Goal: Task Accomplishment & Management: Use online tool/utility

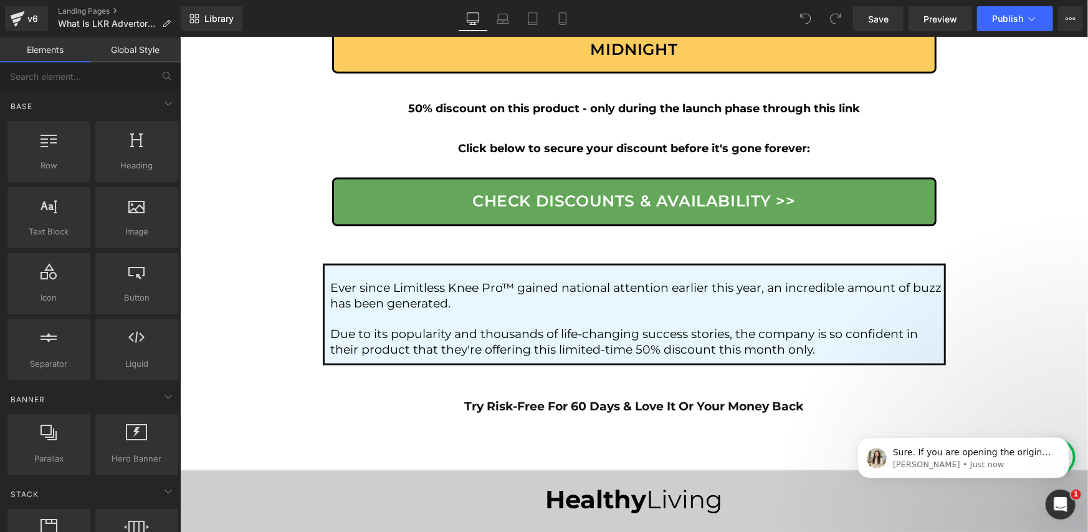
scroll to position [7383, 0]
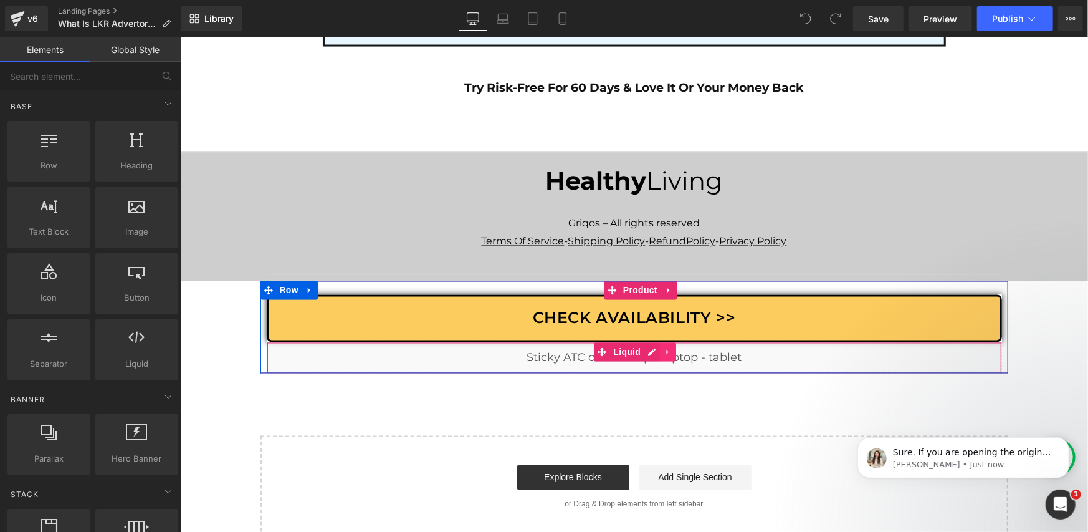
click at [663, 347] on icon at bounding box center [667, 351] width 9 height 9
click at [624, 342] on div "Liquid" at bounding box center [634, 357] width 736 height 31
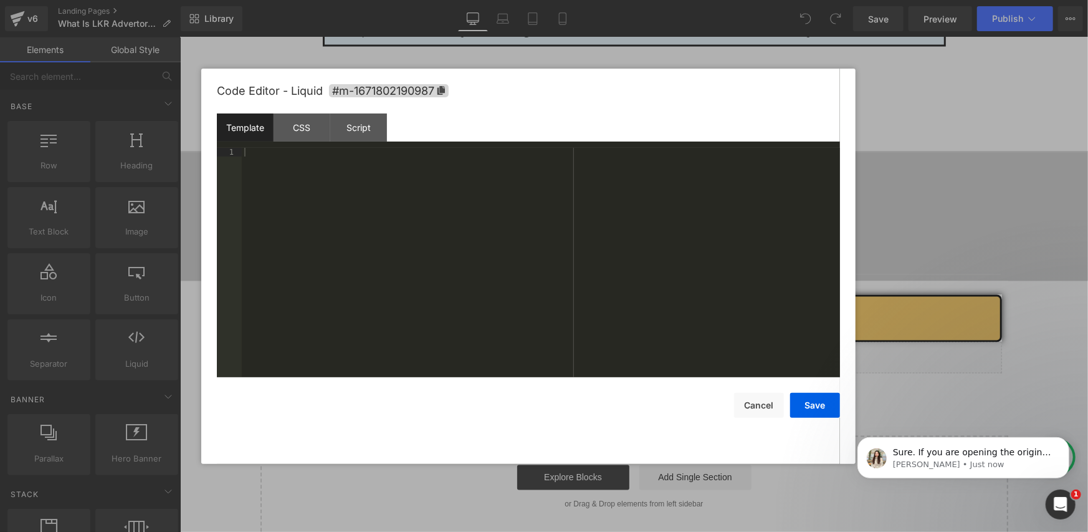
click at [402, 151] on div at bounding box center [541, 271] width 598 height 246
click at [361, 127] on div "Script" at bounding box center [358, 127] width 57 height 28
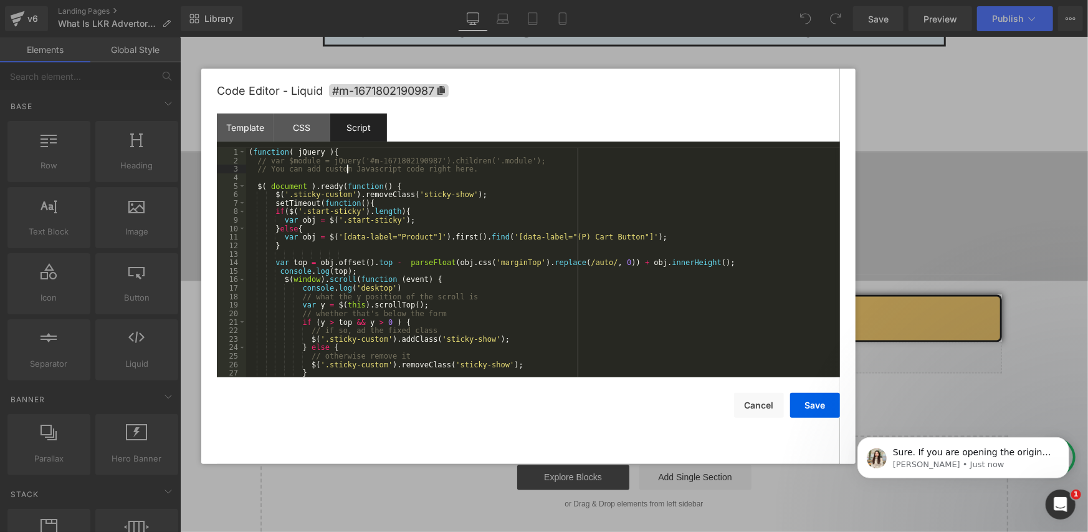
click at [349, 166] on div "( function ( jQuery ) { // var $module = jQuery('#m-1671802190987').children('.…" at bounding box center [541, 271] width 590 height 246
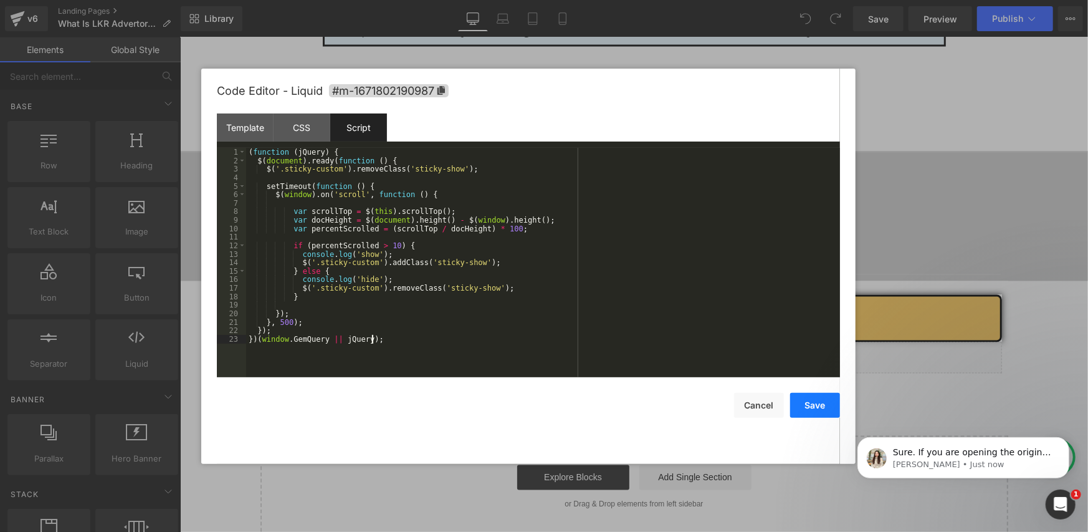
click at [804, 401] on button "Save" at bounding box center [815, 405] width 50 height 25
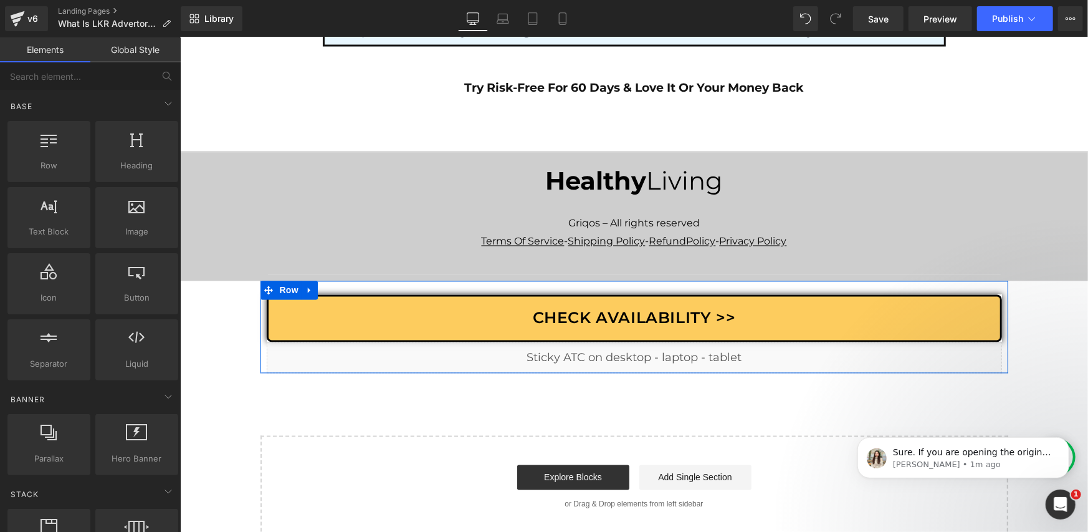
click at [260, 313] on div "Check Availability >> Button Row Liquid Product" at bounding box center [634, 326] width 748 height 92
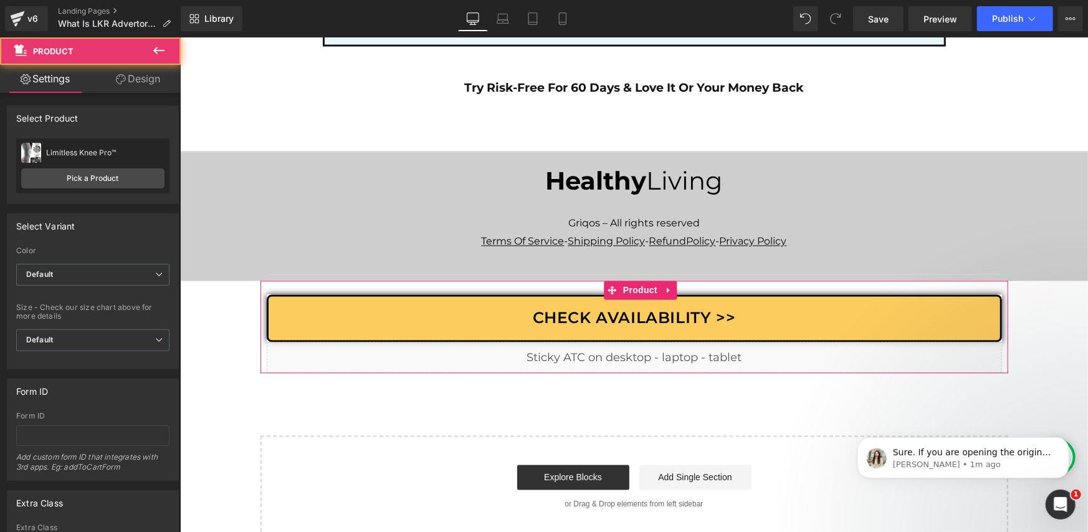
click at [131, 84] on link "Design" at bounding box center [138, 79] width 90 height 28
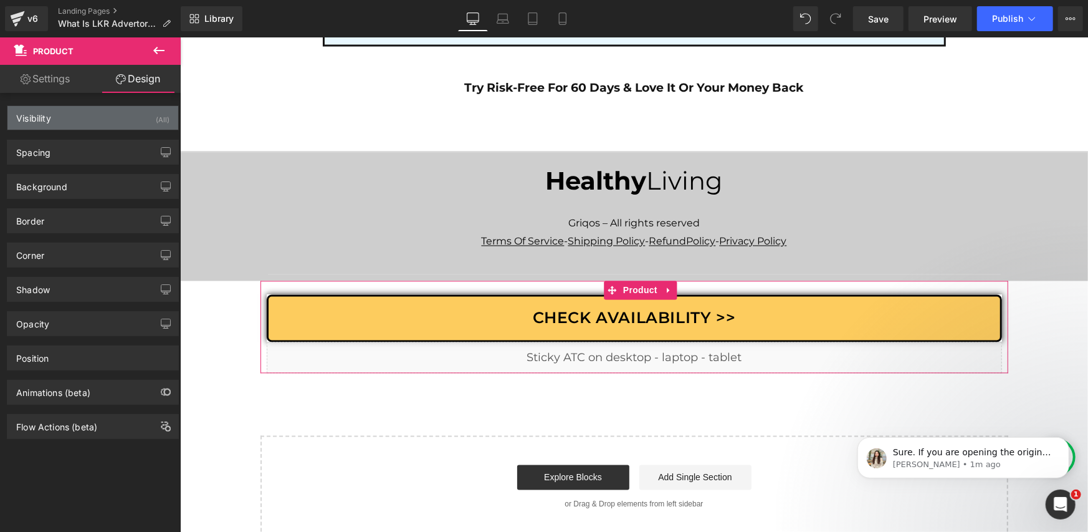
click at [103, 128] on div "Visibility (All)" at bounding box center [92, 118] width 171 height 24
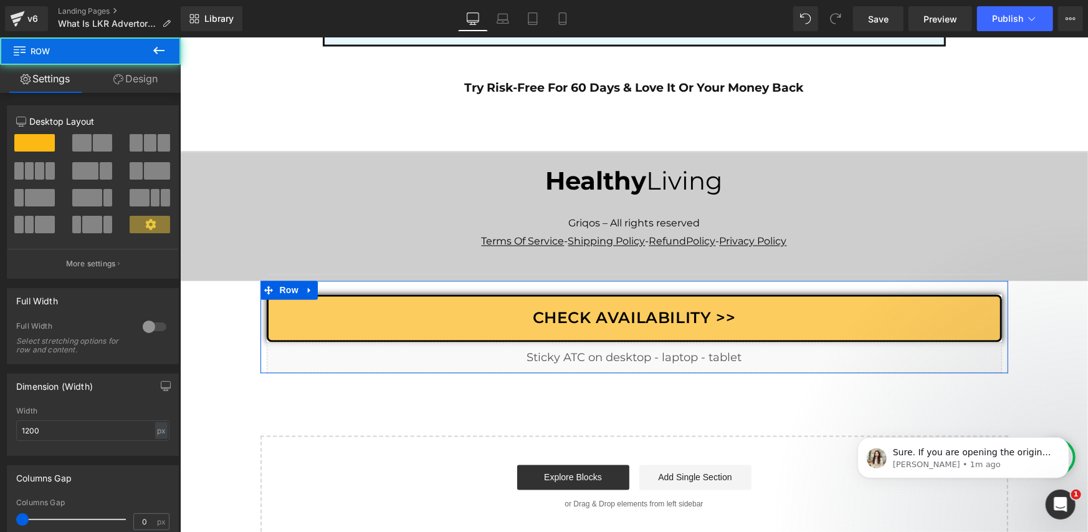
click at [154, 75] on link "Design" at bounding box center [135, 79] width 90 height 28
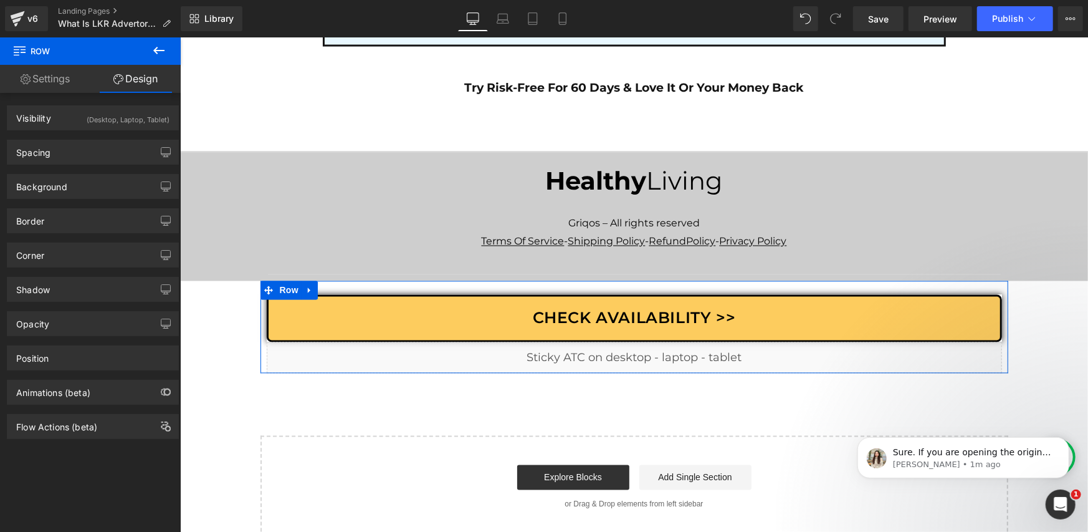
click at [130, 115] on div "(Desktop, Laptop, Tablet)" at bounding box center [128, 116] width 83 height 21
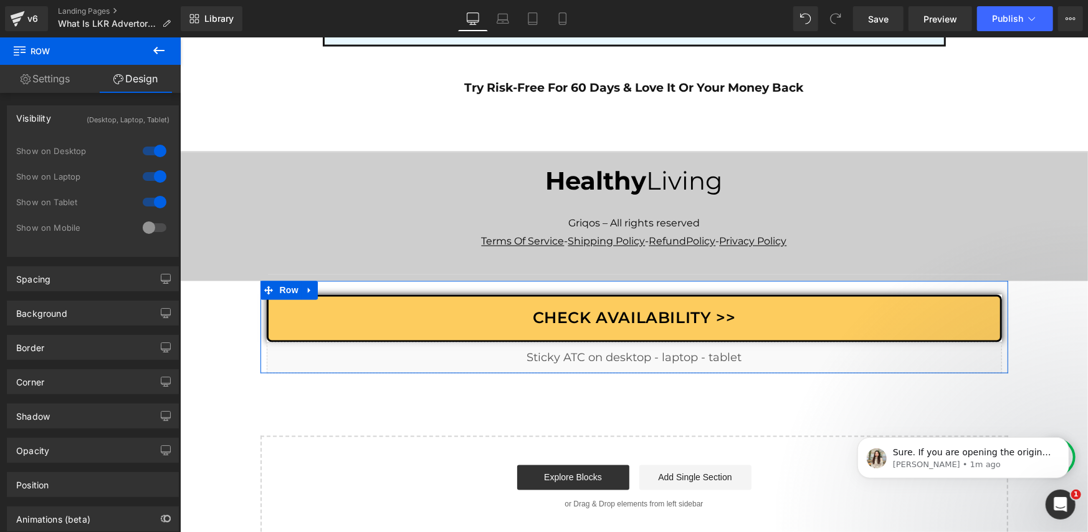
click at [149, 223] on div at bounding box center [155, 228] width 30 height 20
click at [494, 21] on link "Laptop" at bounding box center [503, 18] width 30 height 25
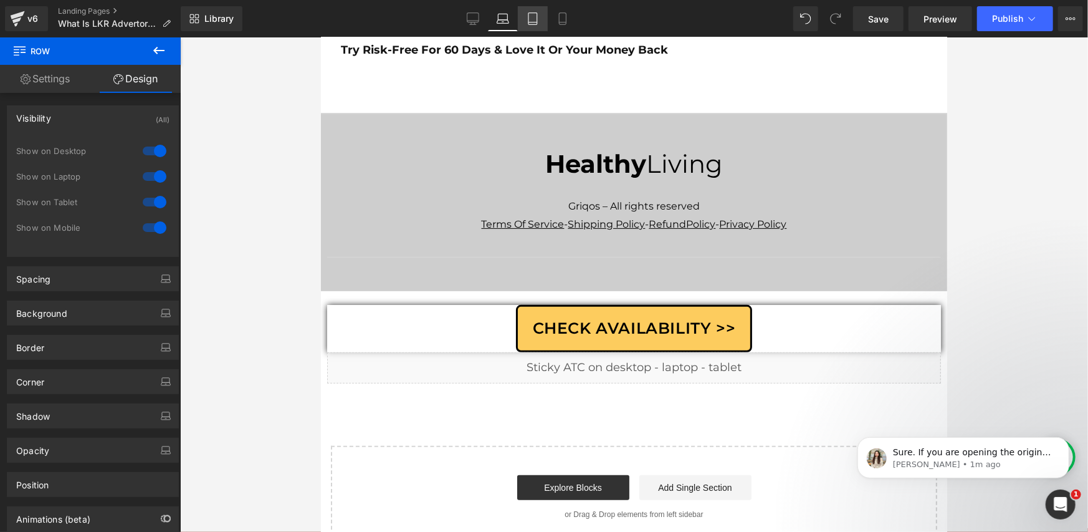
click at [541, 21] on link "Tablet" at bounding box center [533, 18] width 30 height 25
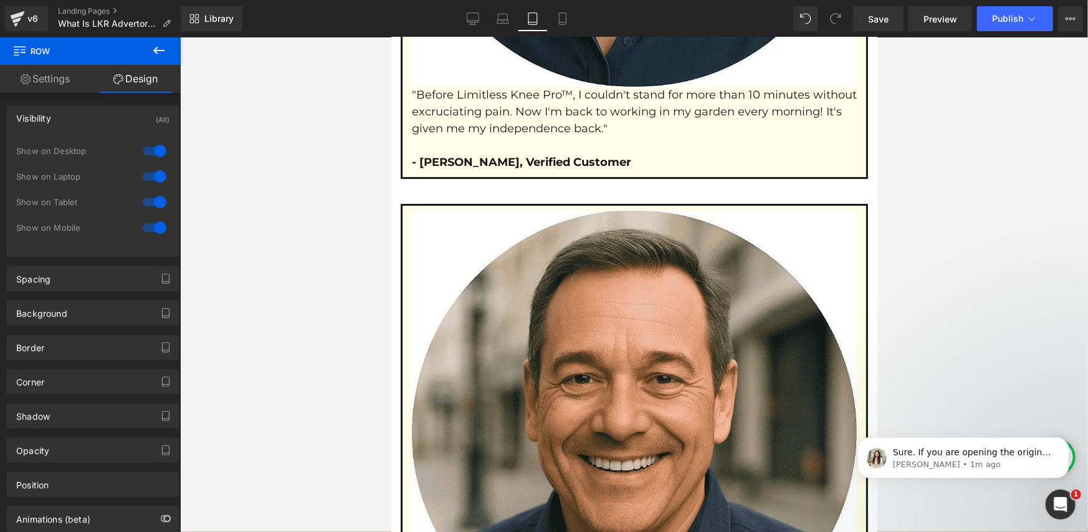
scroll to position [7322, 0]
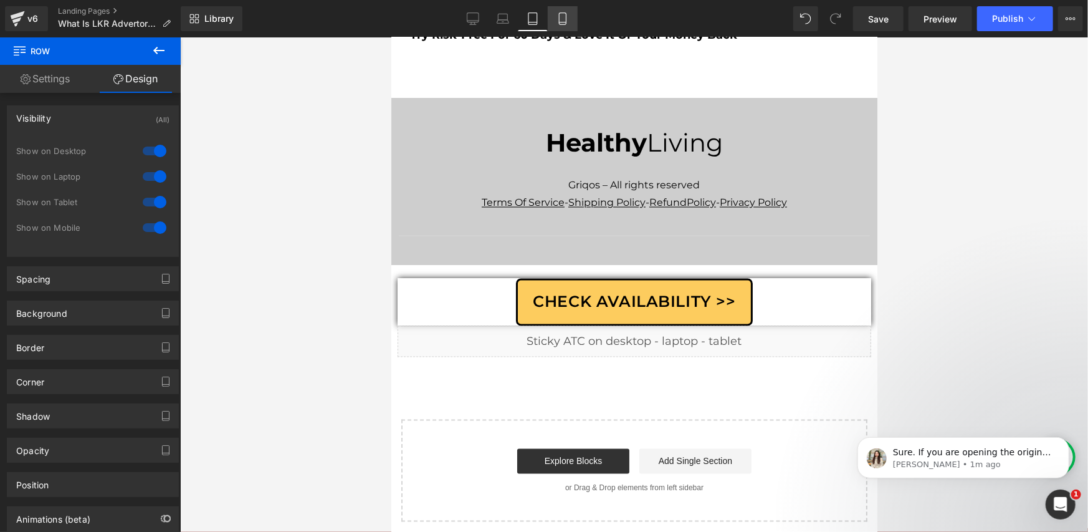
click at [566, 24] on icon at bounding box center [562, 19] width 7 height 12
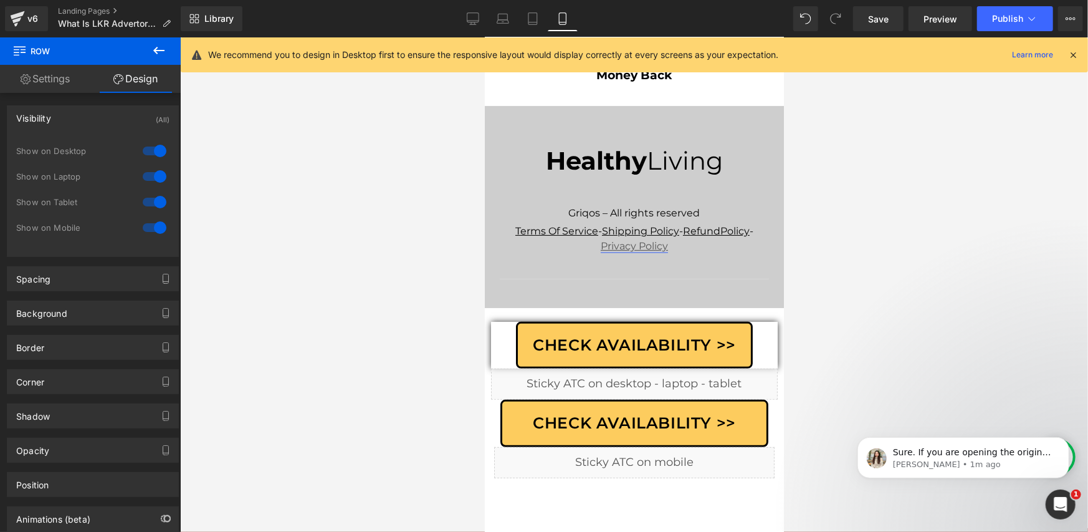
scroll to position [9125, 0]
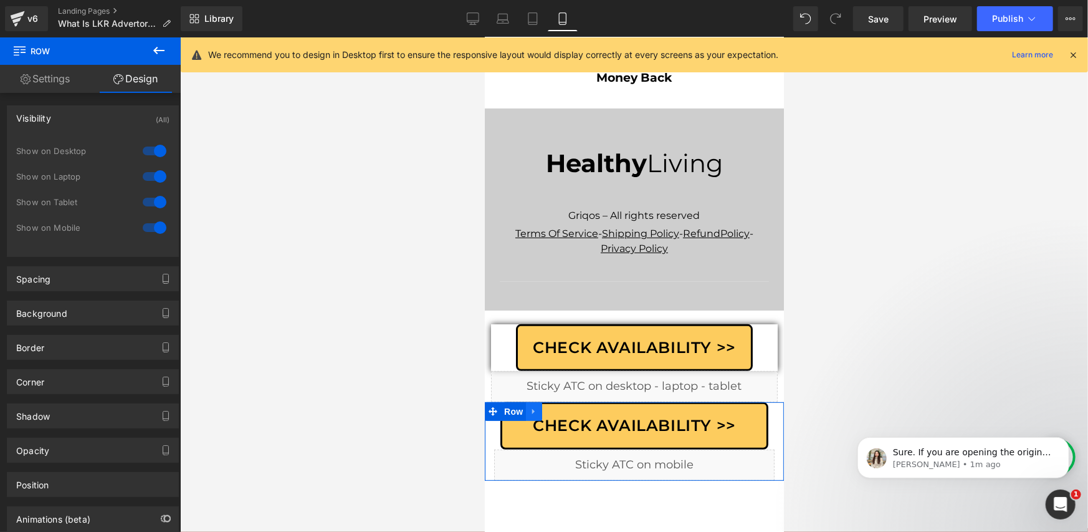
click at [530, 406] on icon at bounding box center [533, 410] width 9 height 9
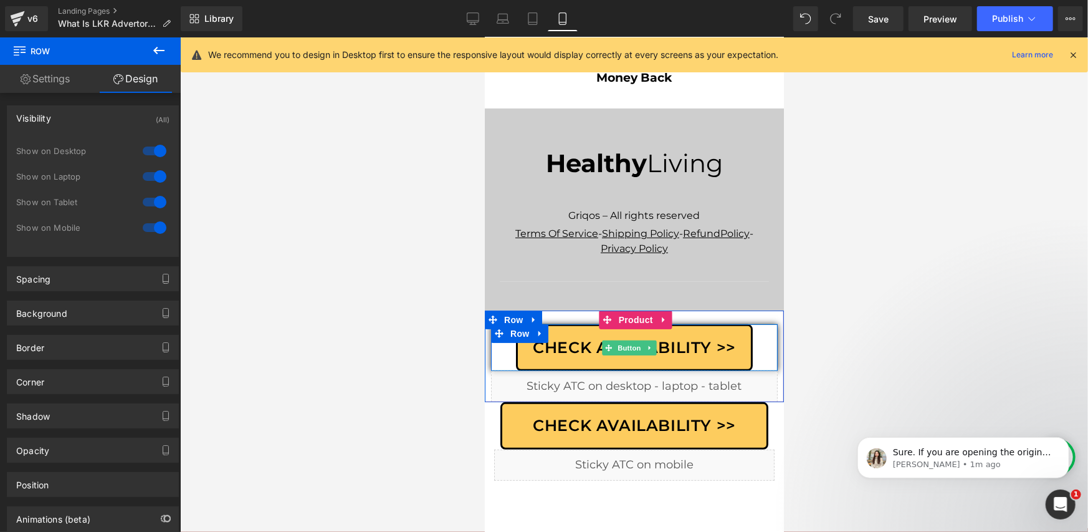
click at [556, 335] on span "Check Availability >>" at bounding box center [633, 347] width 203 height 24
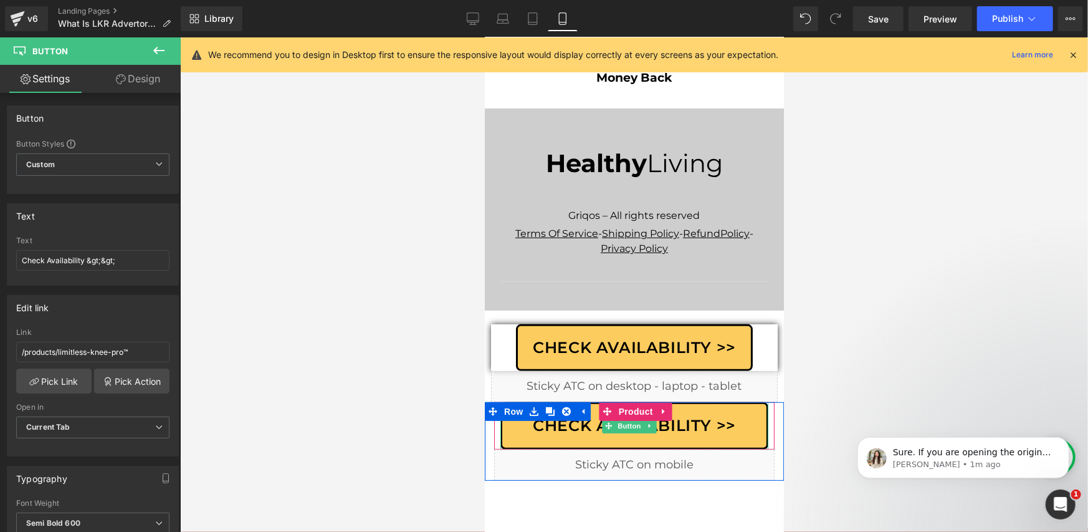
click at [560, 413] on span "Check availability >>" at bounding box center [633, 425] width 203 height 24
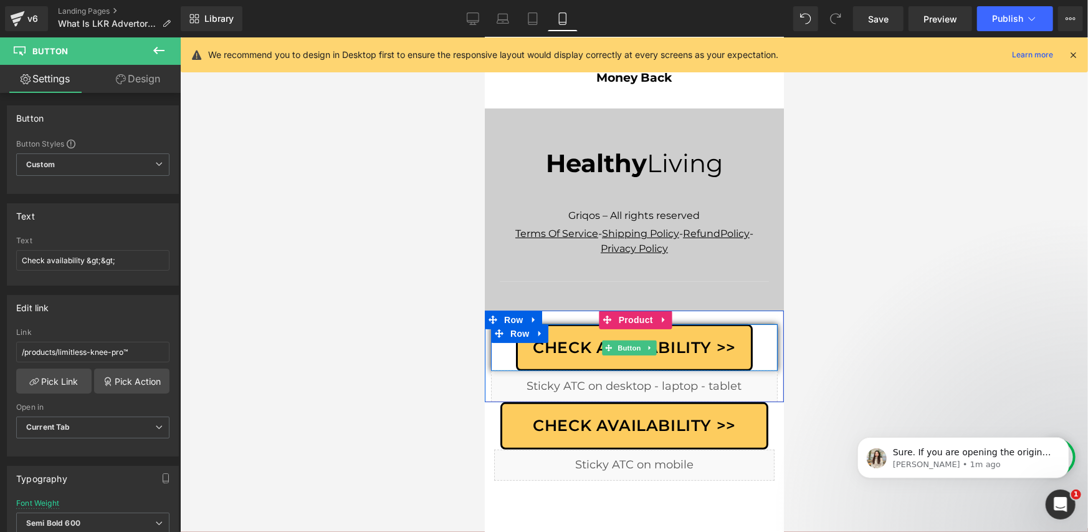
click at [548, 335] on span "Check Availability >>" at bounding box center [633, 347] width 203 height 24
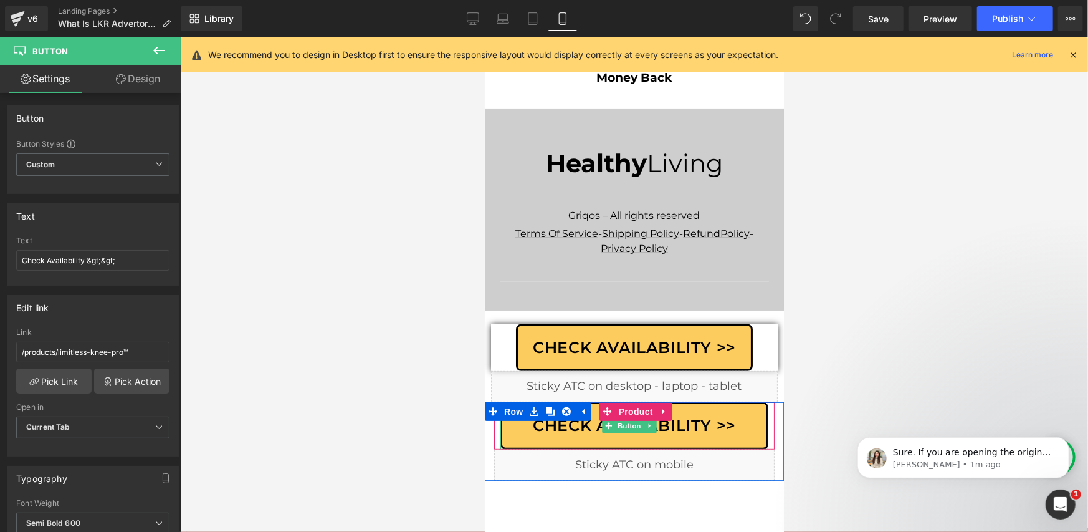
click at [534, 413] on span "Check availability >>" at bounding box center [633, 425] width 203 height 24
click at [486, 401] on div at bounding box center [485, 440] width 3 height 79
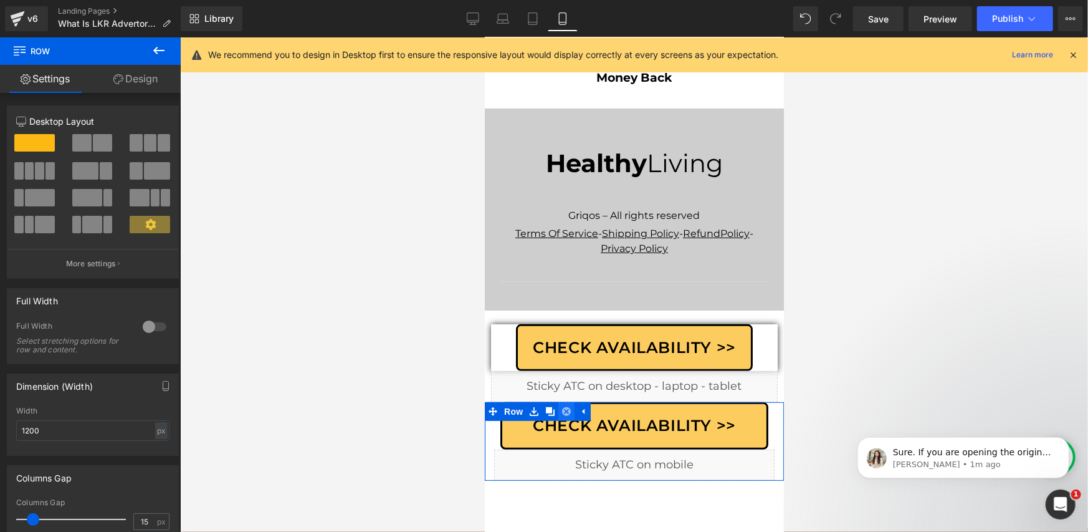
click at [569, 406] on icon at bounding box center [566, 410] width 9 height 9
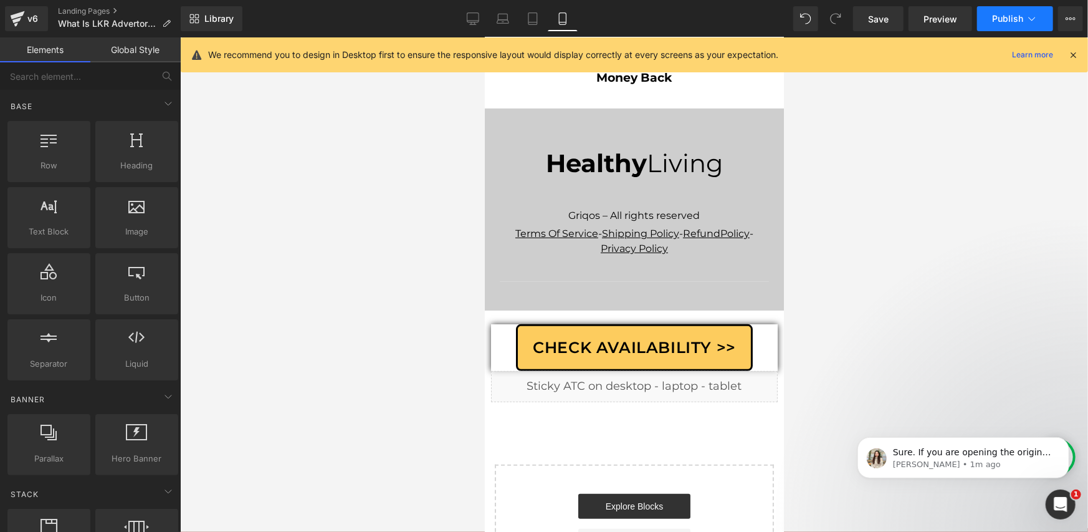
click at [1011, 17] on span "Publish" at bounding box center [1007, 19] width 31 height 10
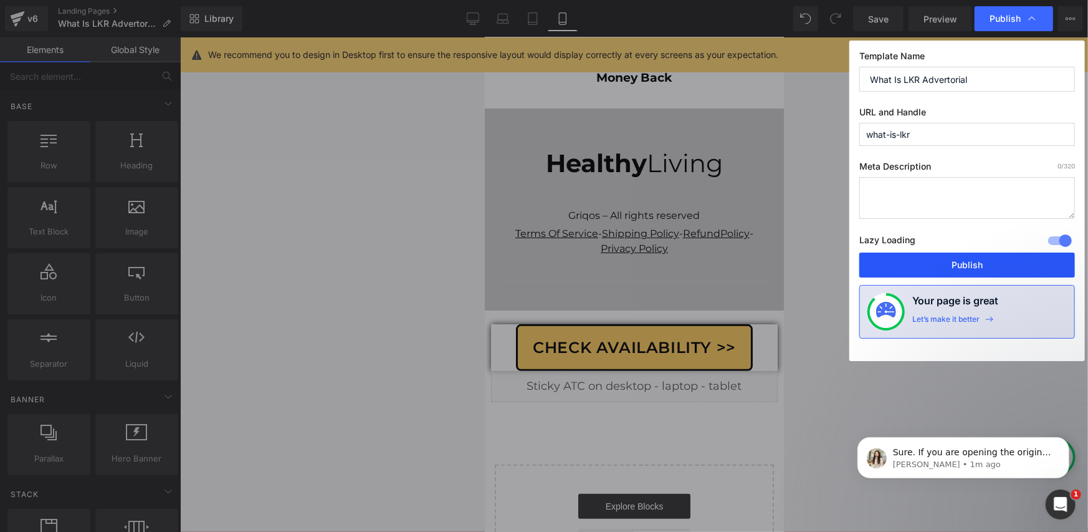
click at [918, 267] on button "Publish" at bounding box center [968, 264] width 216 height 25
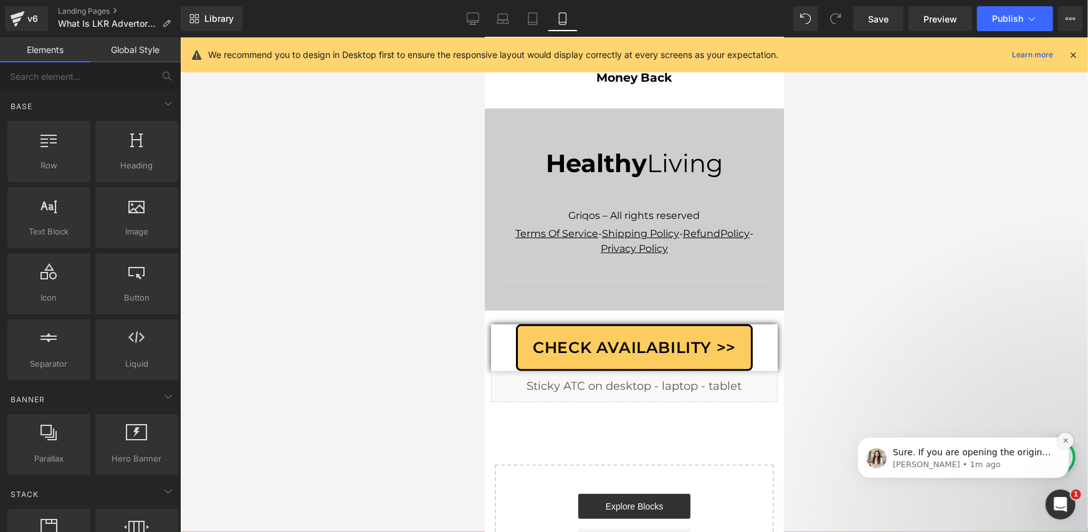
click at [1062, 438] on icon "Dismiss notification" at bounding box center [1065, 439] width 7 height 7
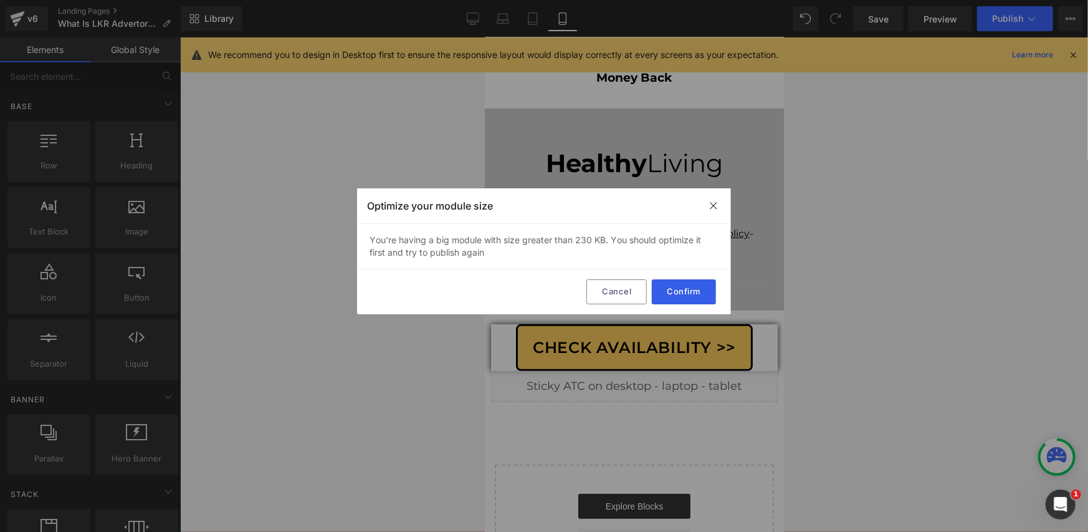
click at [663, 294] on button "Confirm" at bounding box center [684, 291] width 64 height 25
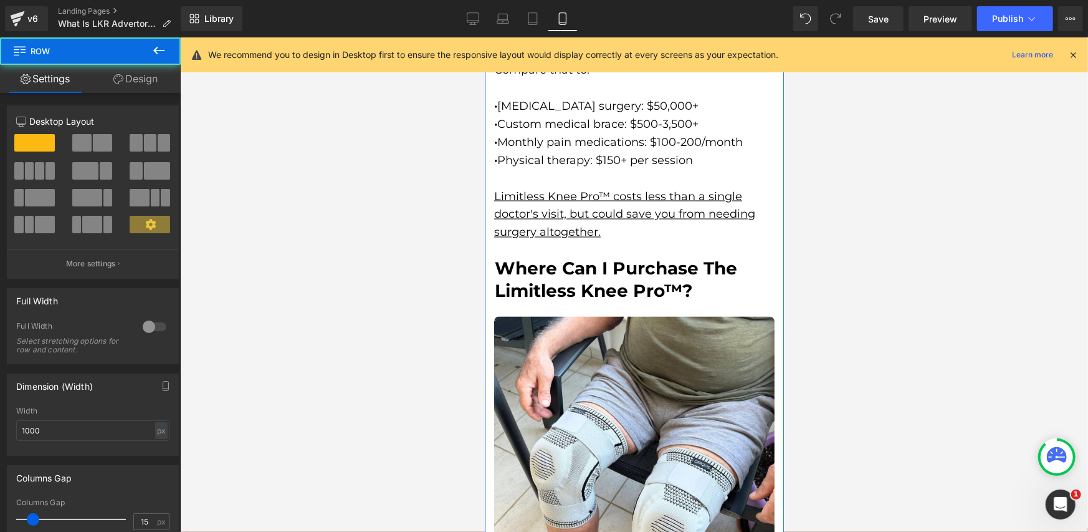
scroll to position [3632, 0]
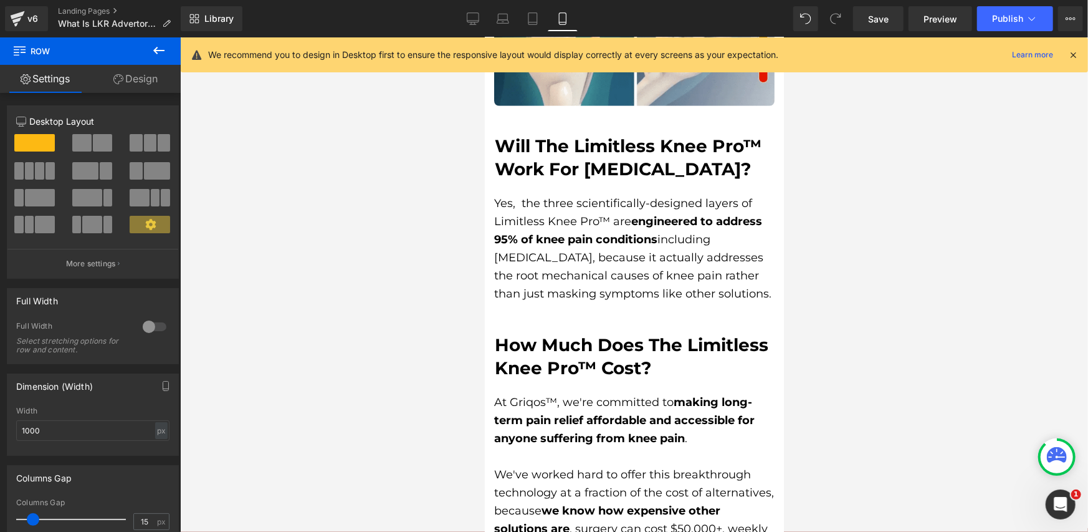
click at [463, 20] on link "Desktop" at bounding box center [473, 18] width 30 height 25
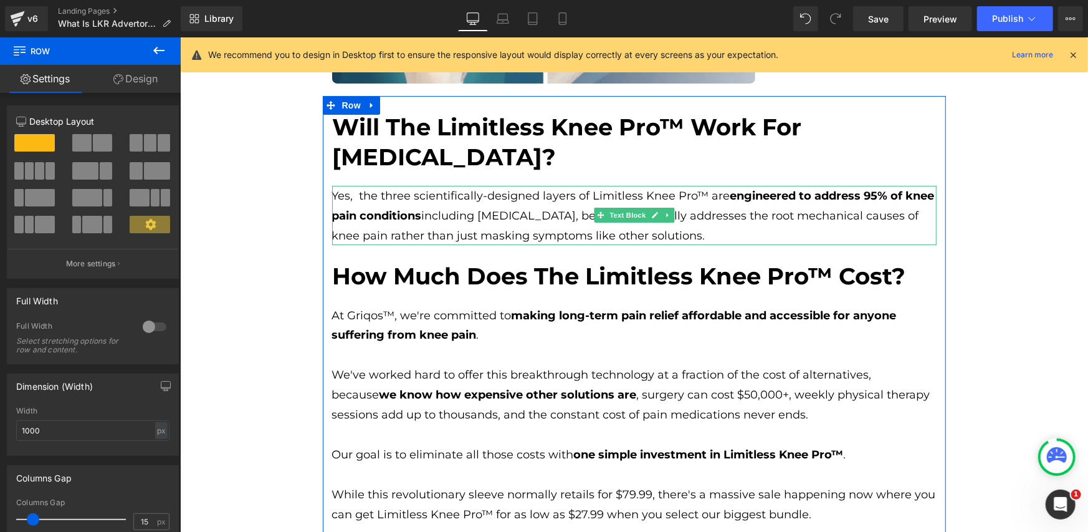
scroll to position [2955, 0]
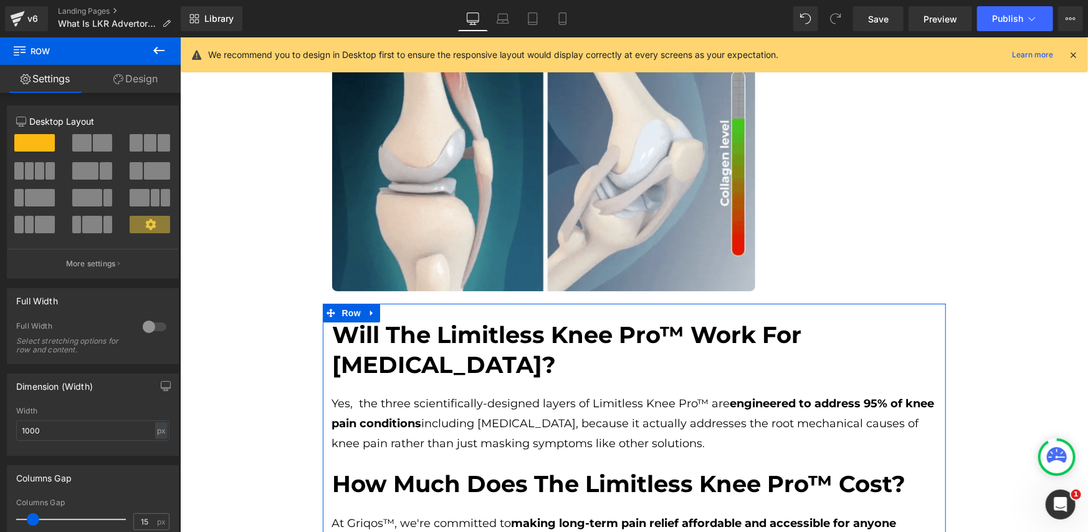
click at [158, 58] on button at bounding box center [159, 50] width 44 height 27
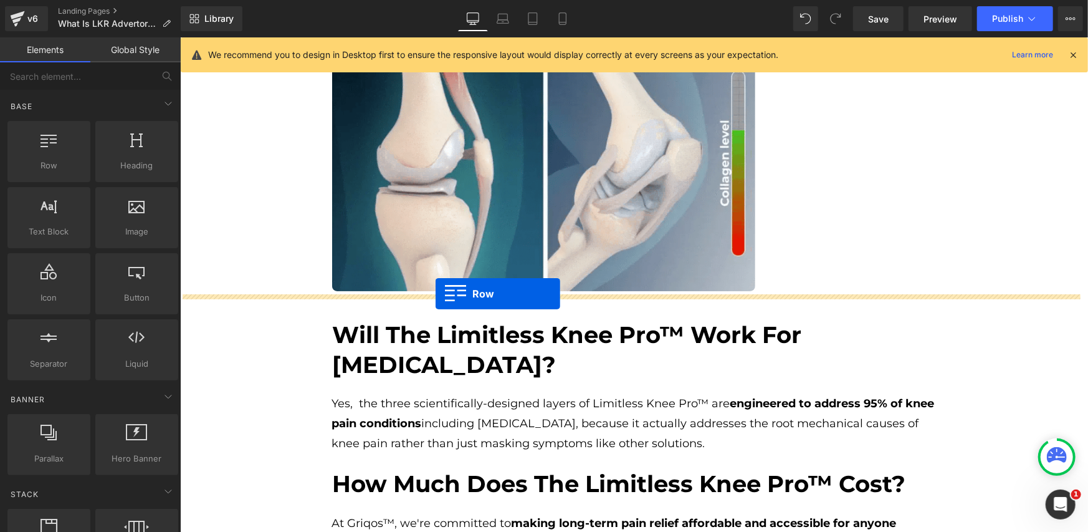
drag, startPoint x: 244, startPoint y: 211, endPoint x: 435, endPoint y: 293, distance: 207.7
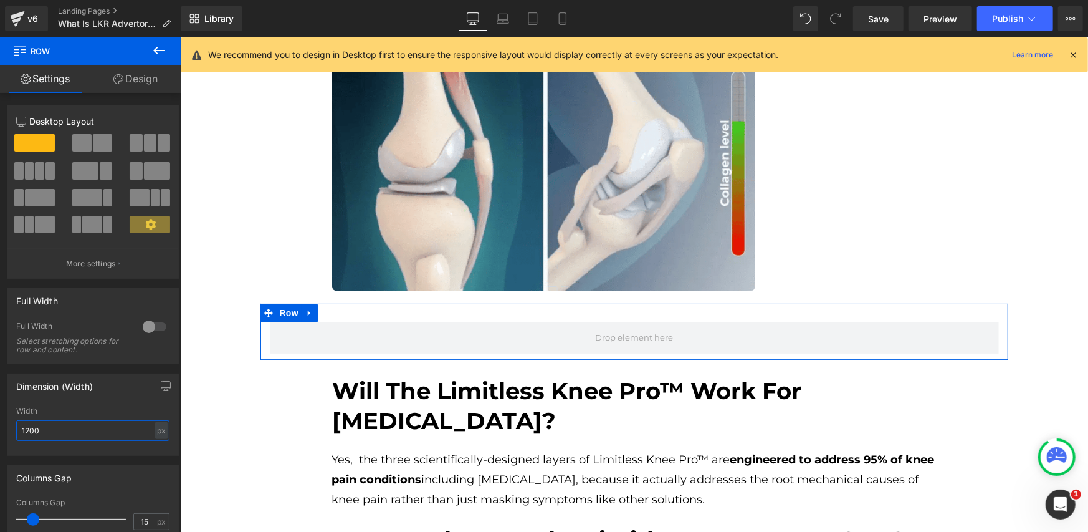
click at [110, 425] on input "1200" at bounding box center [92, 430] width 153 height 21
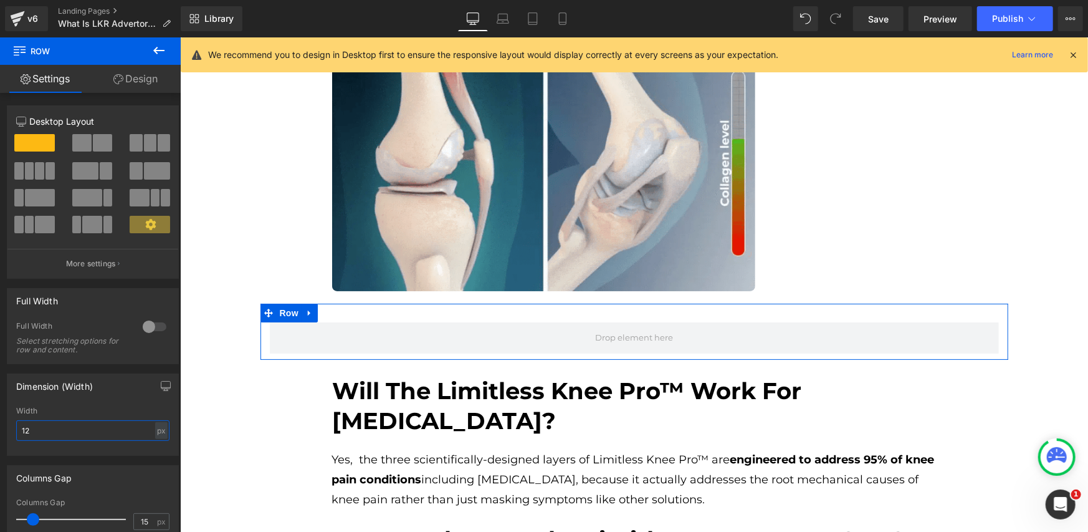
type input "1"
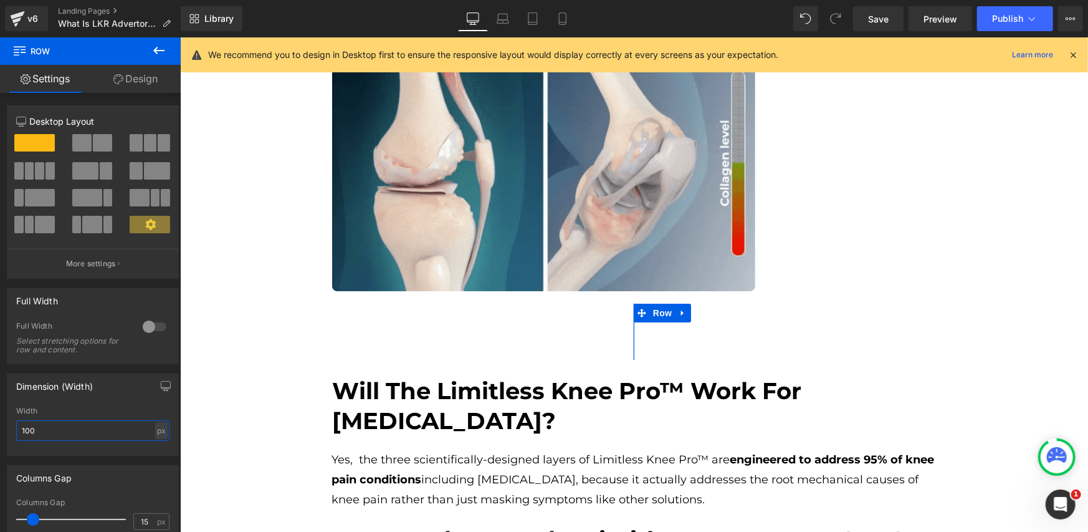
type input "1000"
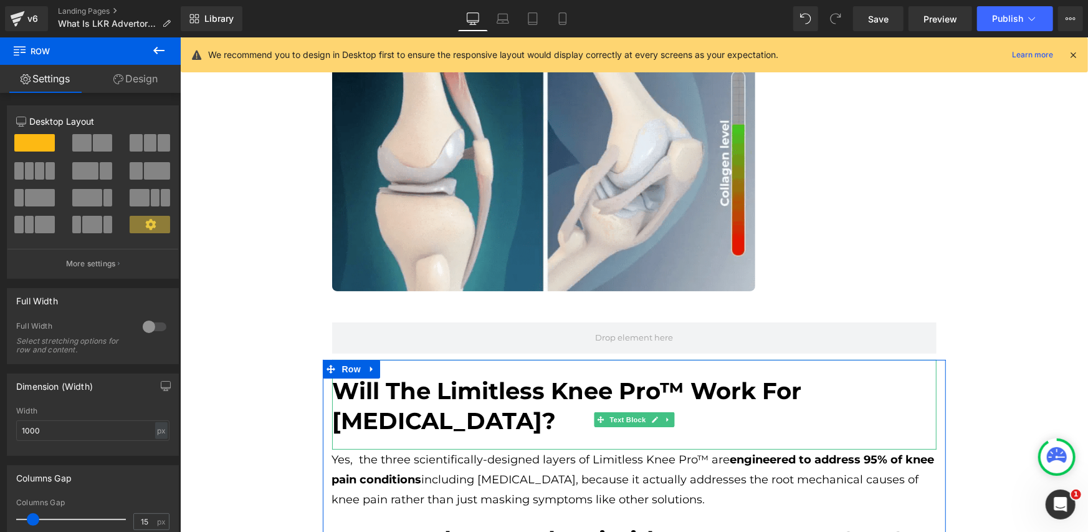
click at [410, 416] on p "Will The Limitless Knee Pro™ Work For [MEDICAL_DATA]?" at bounding box center [634, 405] width 604 height 60
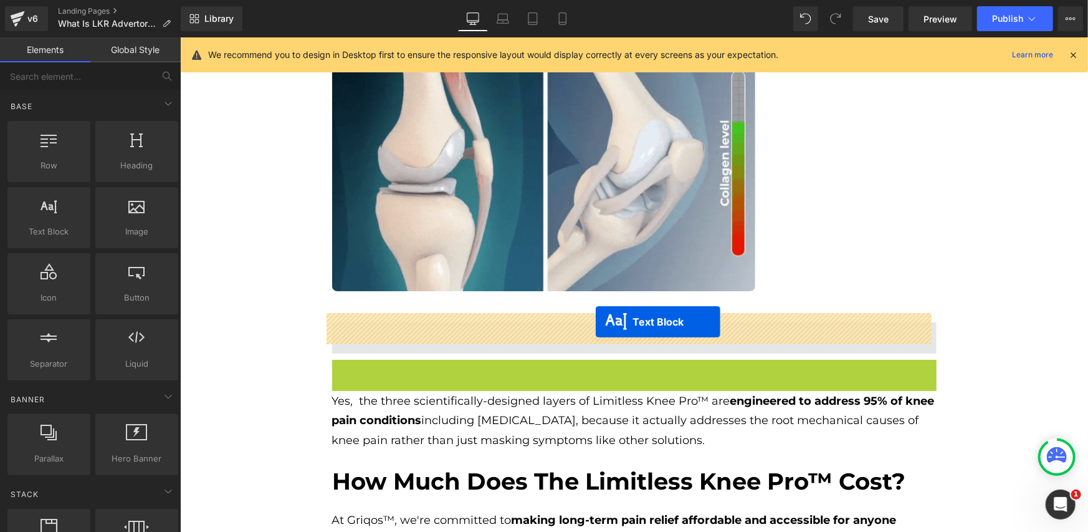
drag, startPoint x: 598, startPoint y: 412, endPoint x: 595, endPoint y: 321, distance: 91.0
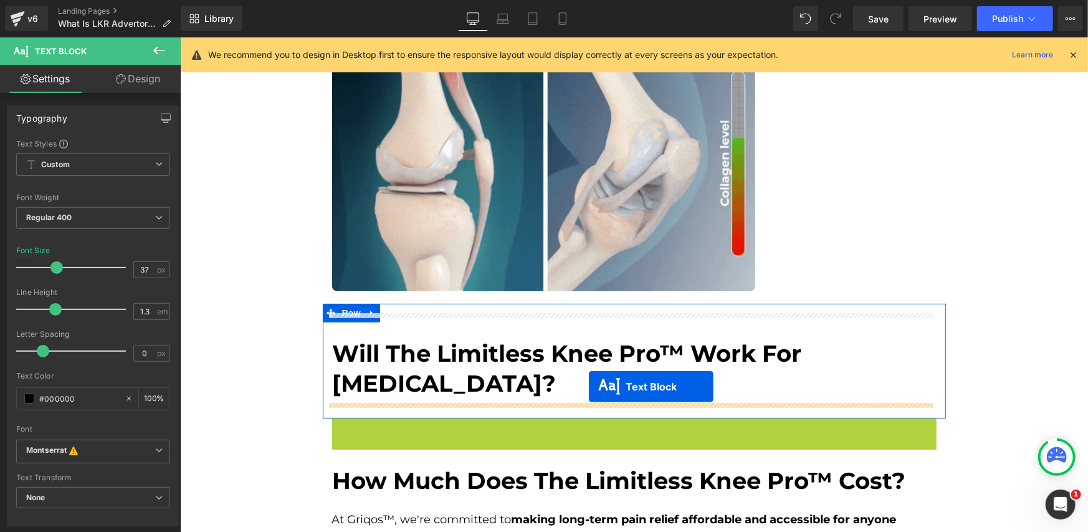
drag, startPoint x: 588, startPoint y: 443, endPoint x: 588, endPoint y: 386, distance: 57.3
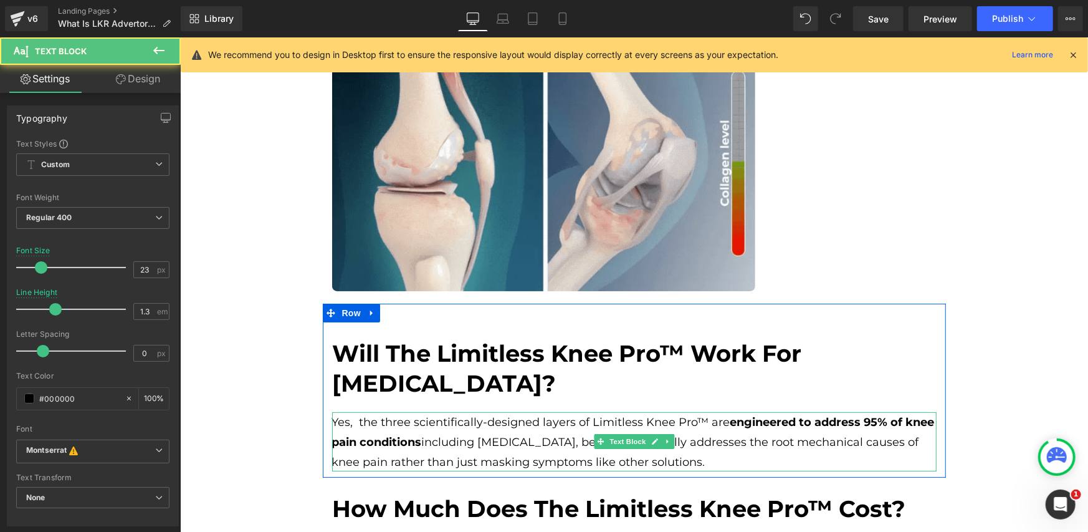
scroll to position [3162, 0]
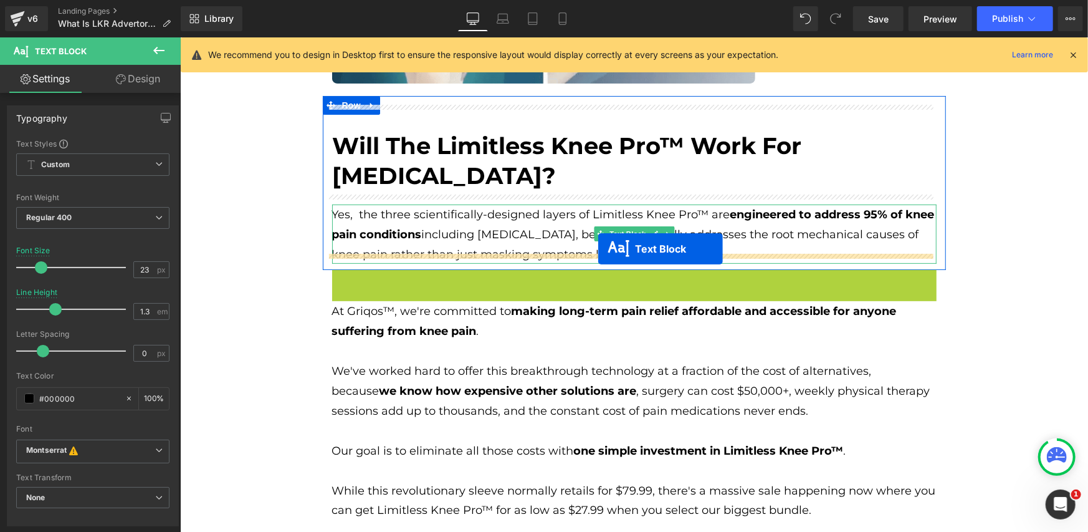
drag, startPoint x: 599, startPoint y: 301, endPoint x: 598, endPoint y: 249, distance: 52.4
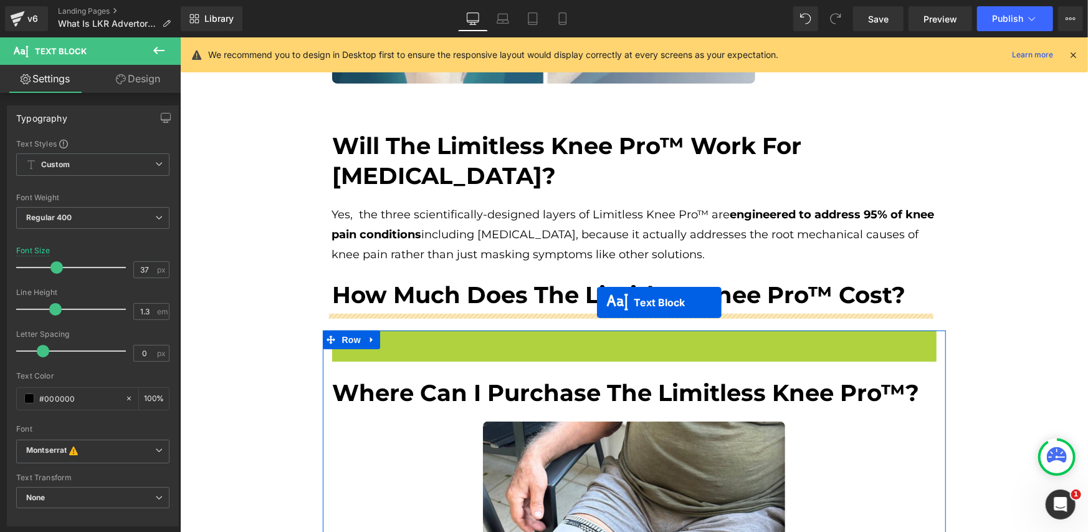
drag, startPoint x: 597, startPoint y: 325, endPoint x: 597, endPoint y: 302, distance: 23.7
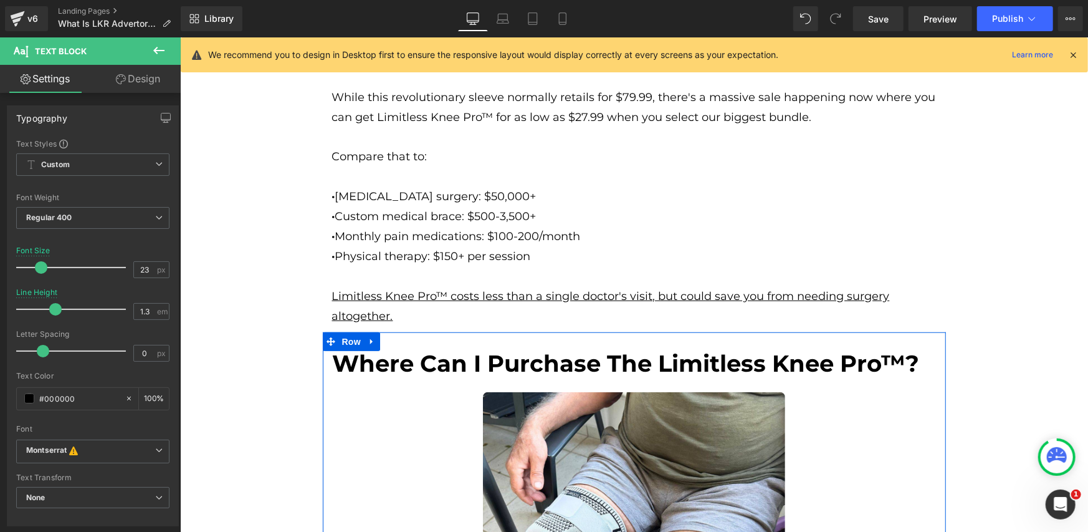
scroll to position [3785, 0]
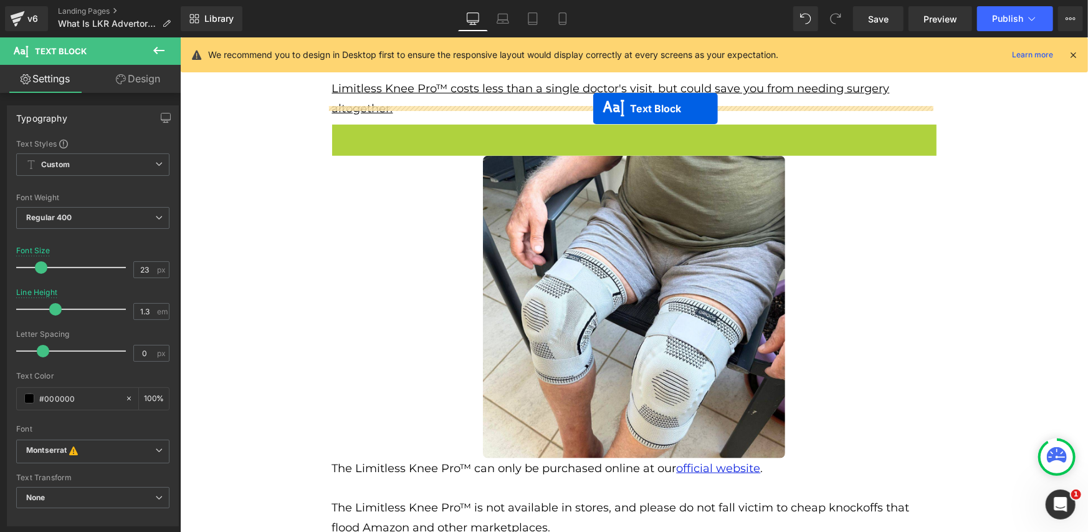
drag, startPoint x: 592, startPoint y: 157, endPoint x: 593, endPoint y: 108, distance: 49.2
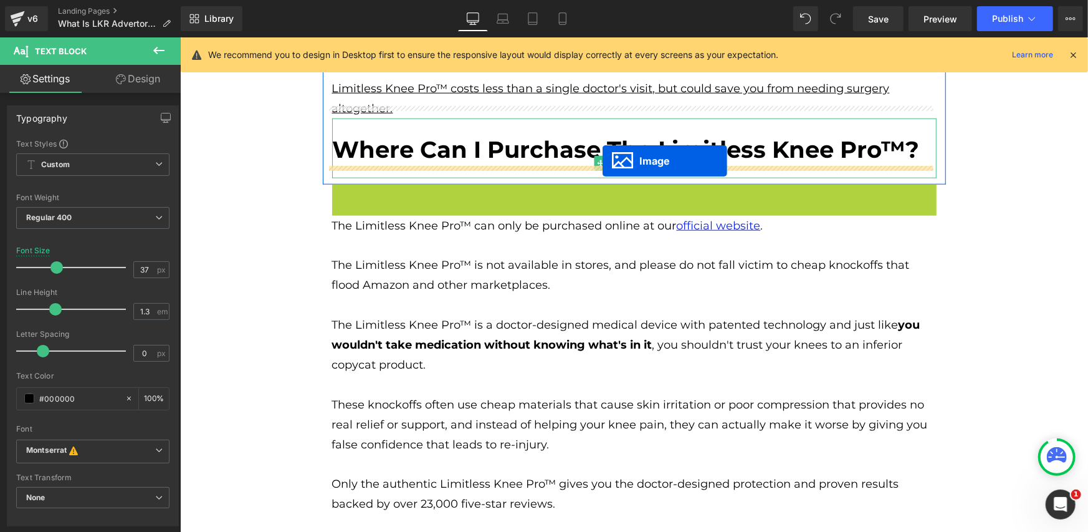
drag, startPoint x: 605, startPoint y: 322, endPoint x: 602, endPoint y: 160, distance: 162.1
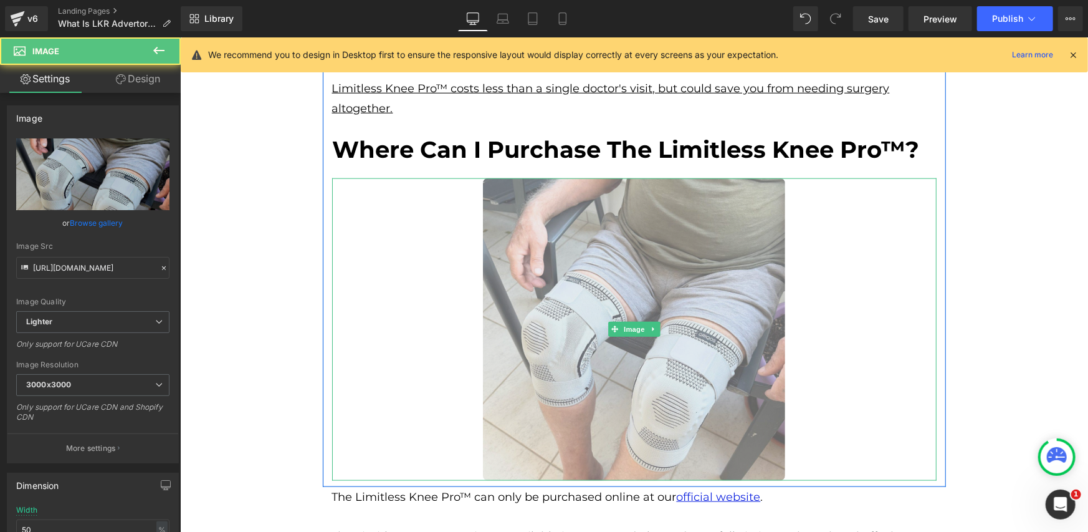
scroll to position [3994, 0]
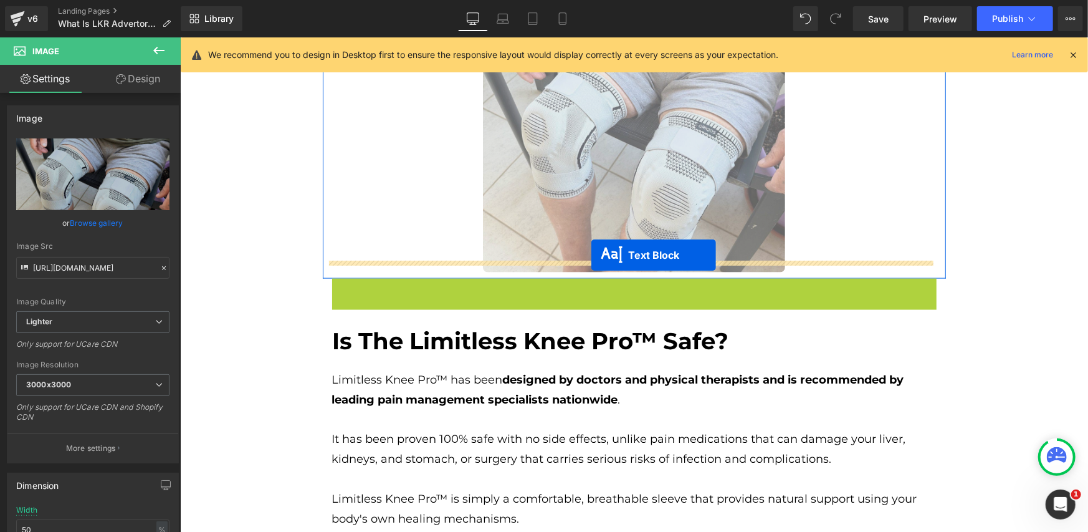
drag, startPoint x: 593, startPoint y: 412, endPoint x: 591, endPoint y: 254, distance: 157.7
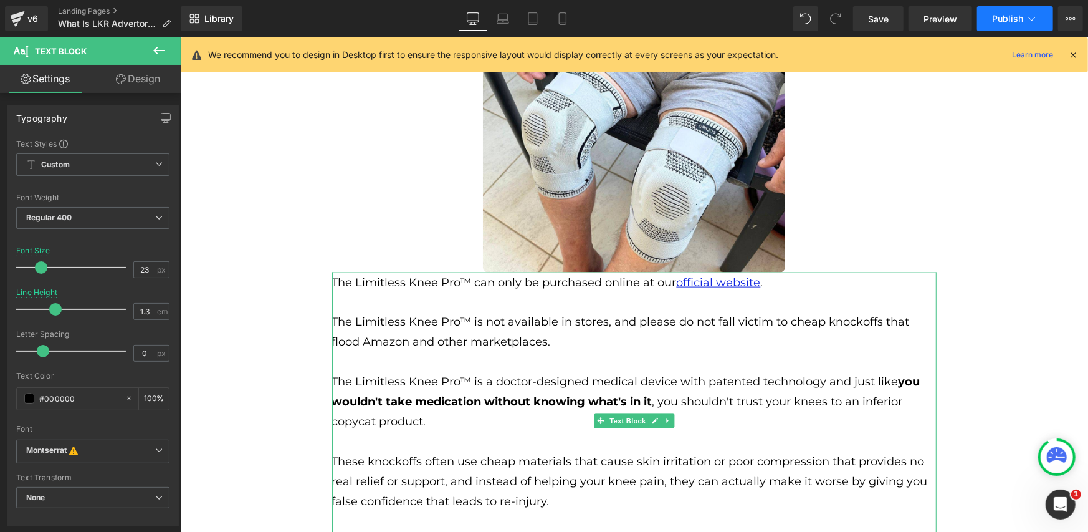
click at [1004, 24] on button "Publish" at bounding box center [1015, 18] width 76 height 25
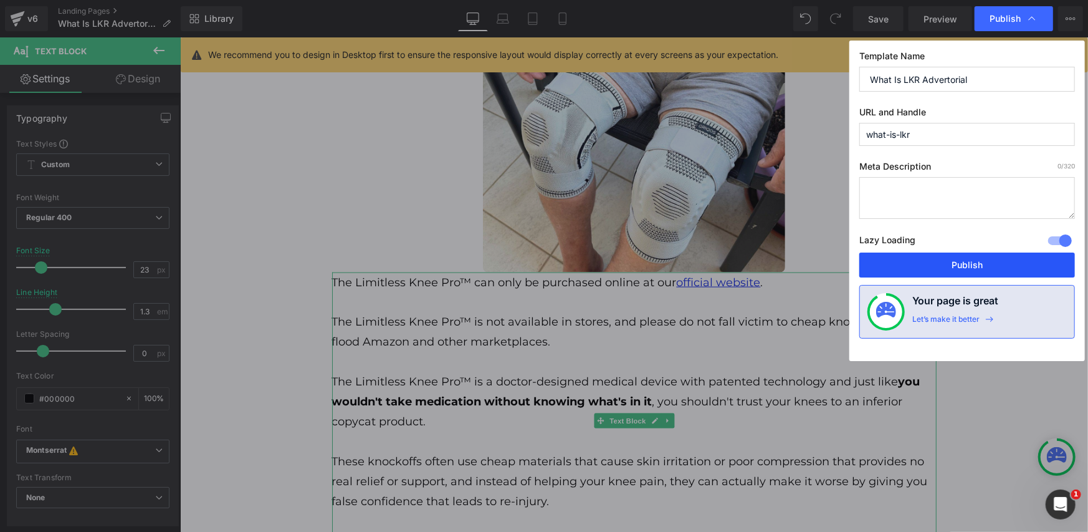
click at [959, 265] on button "Publish" at bounding box center [968, 264] width 216 height 25
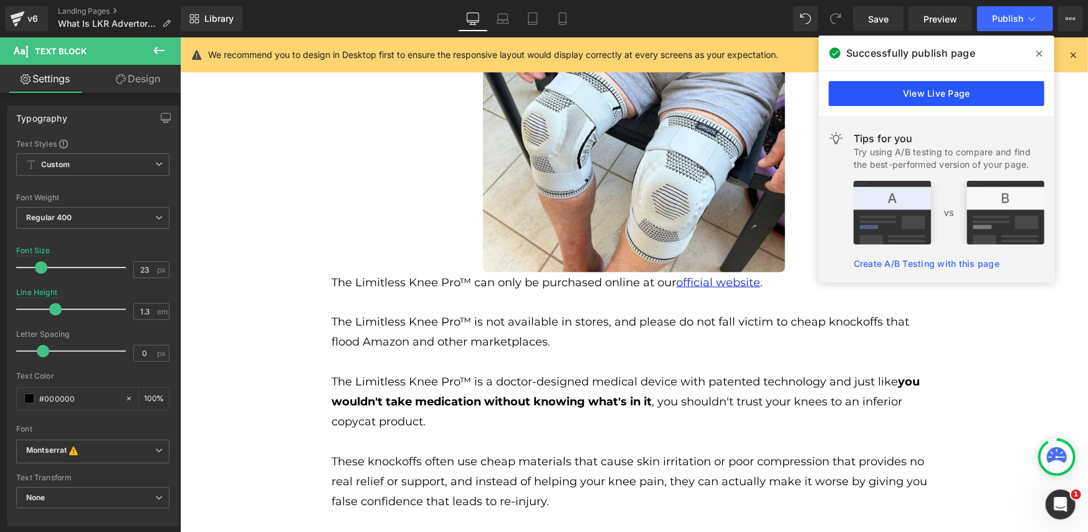
click at [885, 100] on link "View Live Page" at bounding box center [937, 93] width 216 height 25
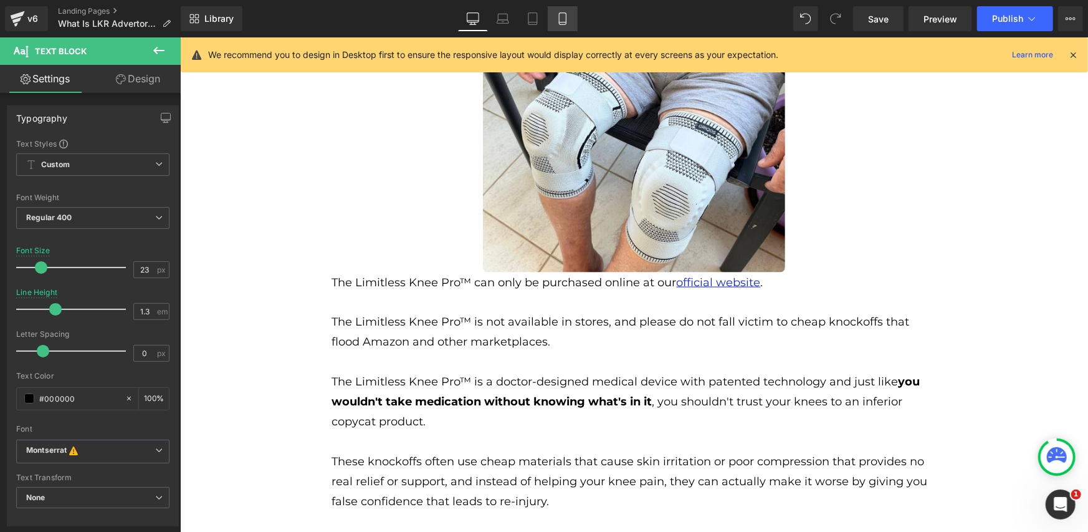
click at [553, 23] on link "Mobile" at bounding box center [563, 18] width 30 height 25
type input "20"
type input "1.4"
type input "100"
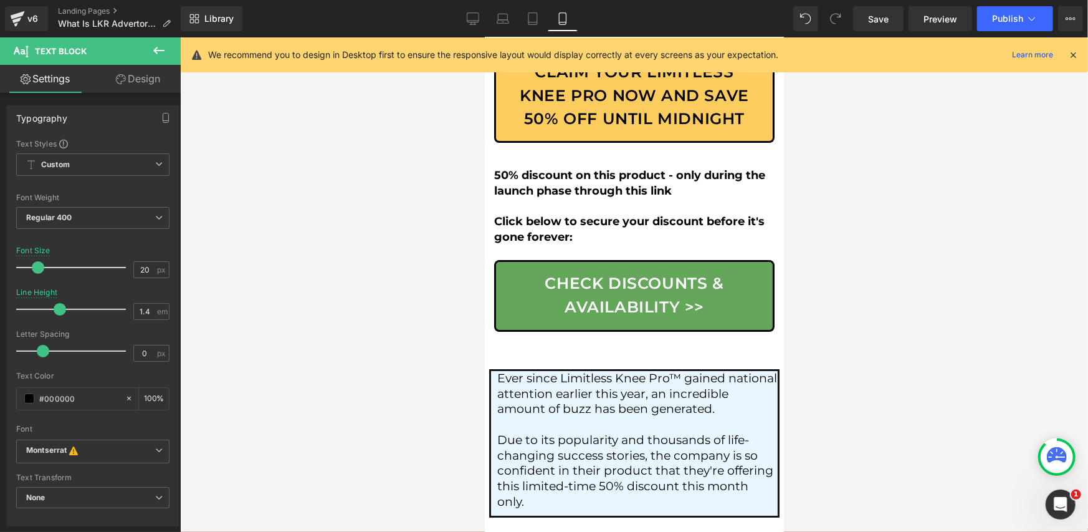
scroll to position [9191, 0]
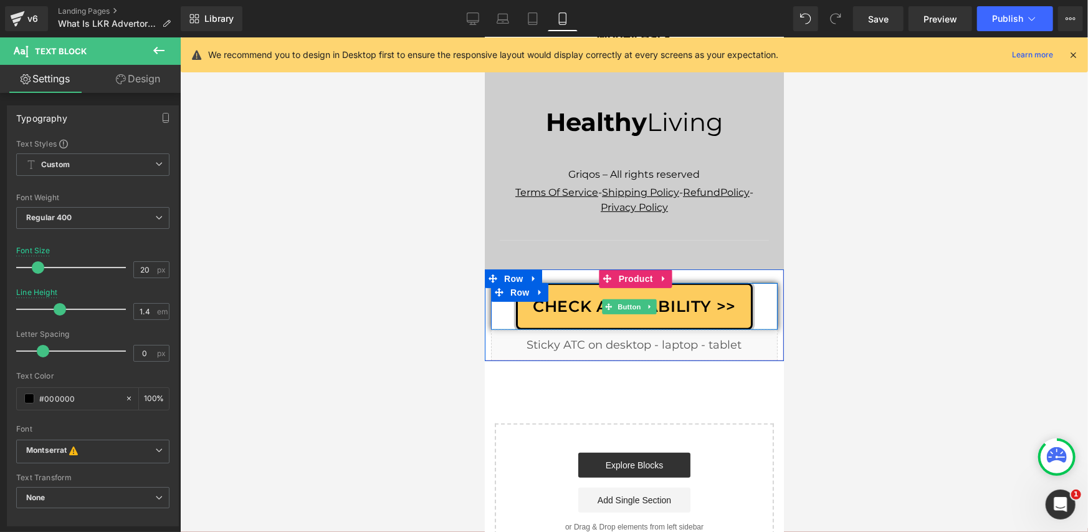
click at [532, 294] on span "Check Availability >>" at bounding box center [633, 306] width 203 height 24
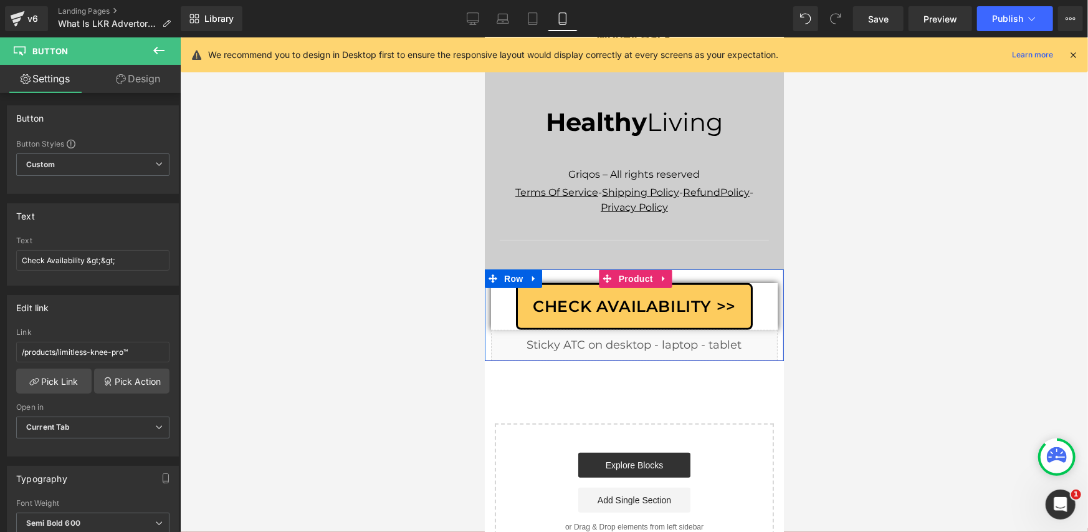
click at [488, 269] on div "Check Availability >> Button Row Liquid Product" at bounding box center [633, 315] width 299 height 92
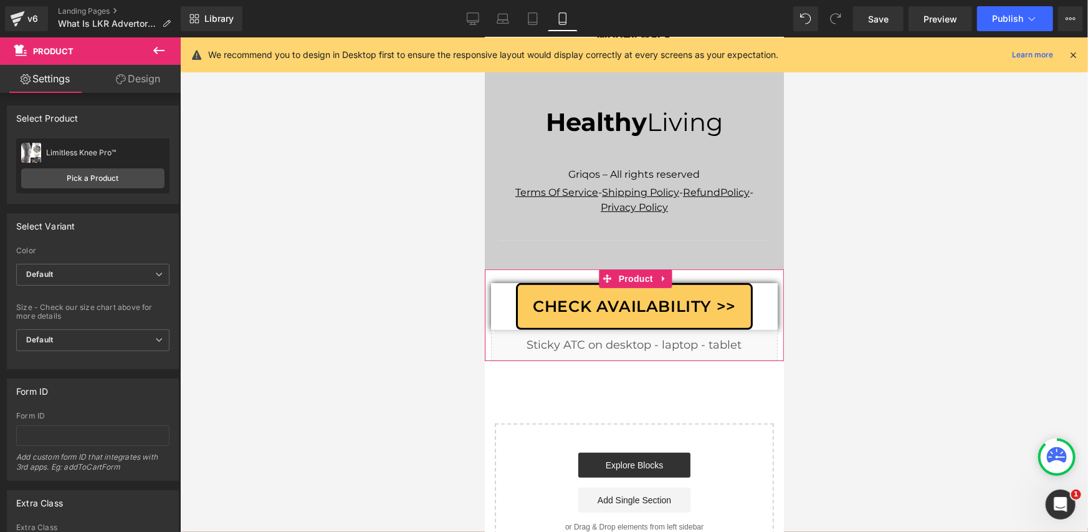
click at [146, 82] on link "Design" at bounding box center [138, 79] width 90 height 28
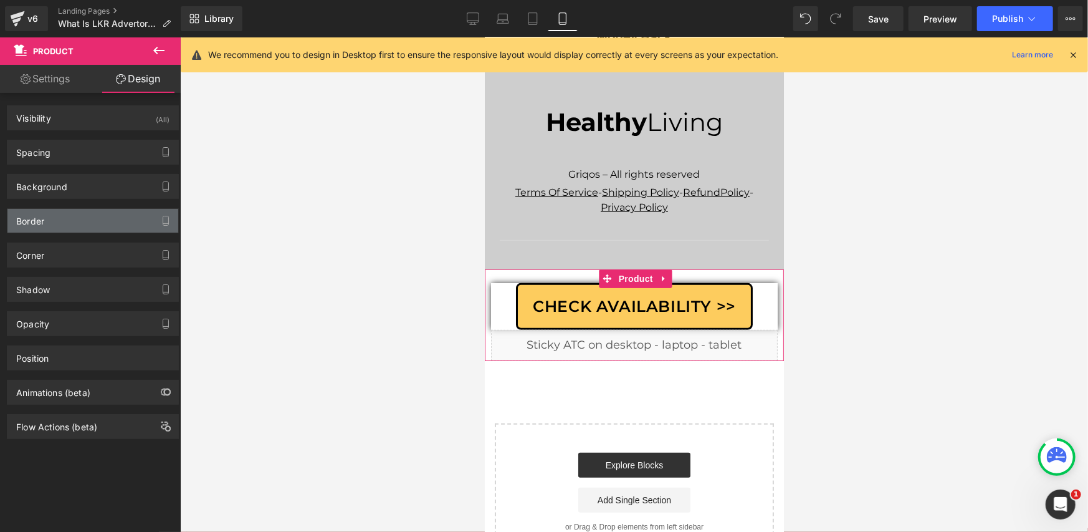
type input "0"
type input "22"
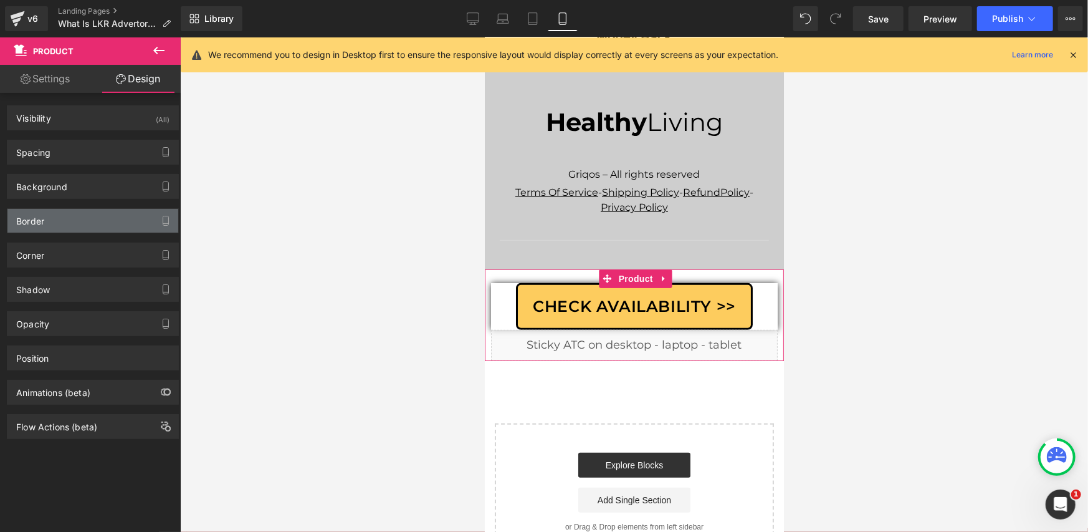
type input "10"
type input "0"
type input "10"
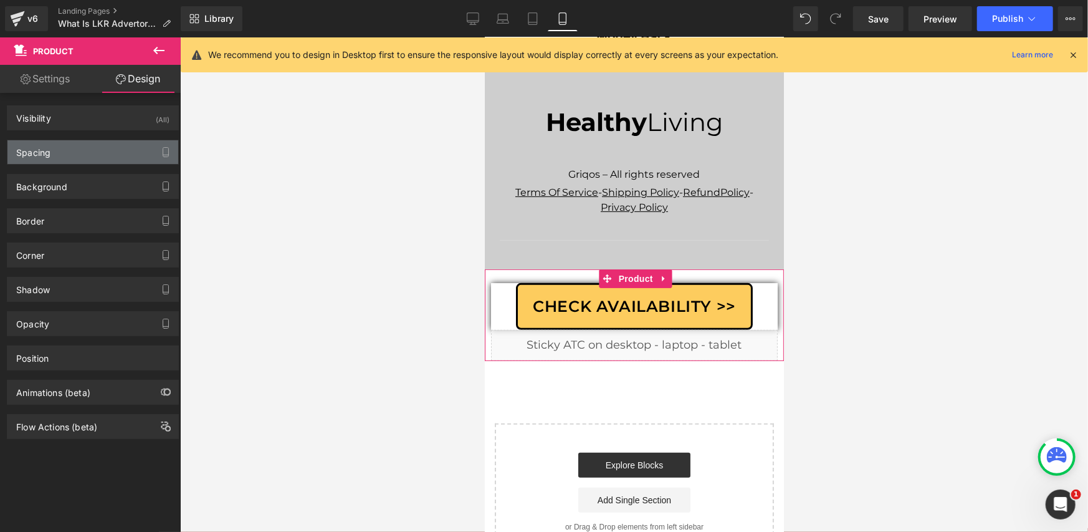
click at [100, 157] on div "Spacing" at bounding box center [92, 152] width 171 height 24
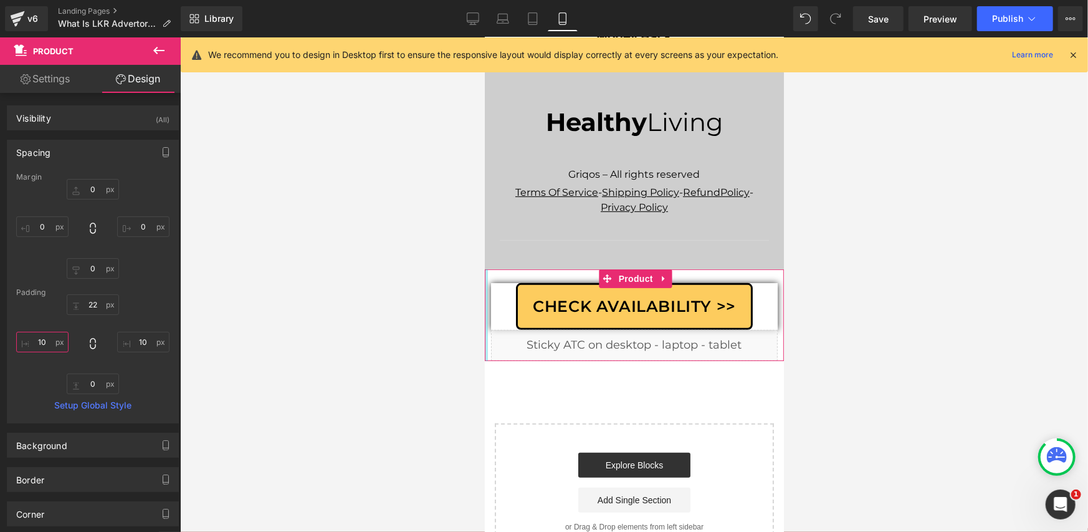
click at [47, 344] on input "10" at bounding box center [42, 342] width 52 height 21
click at [136, 343] on input "10" at bounding box center [143, 342] width 52 height 21
click at [150, 302] on div "22px 22 0px 0" at bounding box center [92, 344] width 153 height 100
click at [500, 309] on span "NaNpx" at bounding box center [488, 314] width 26 height 11
click at [507, 282] on li "Row" at bounding box center [511, 291] width 41 height 19
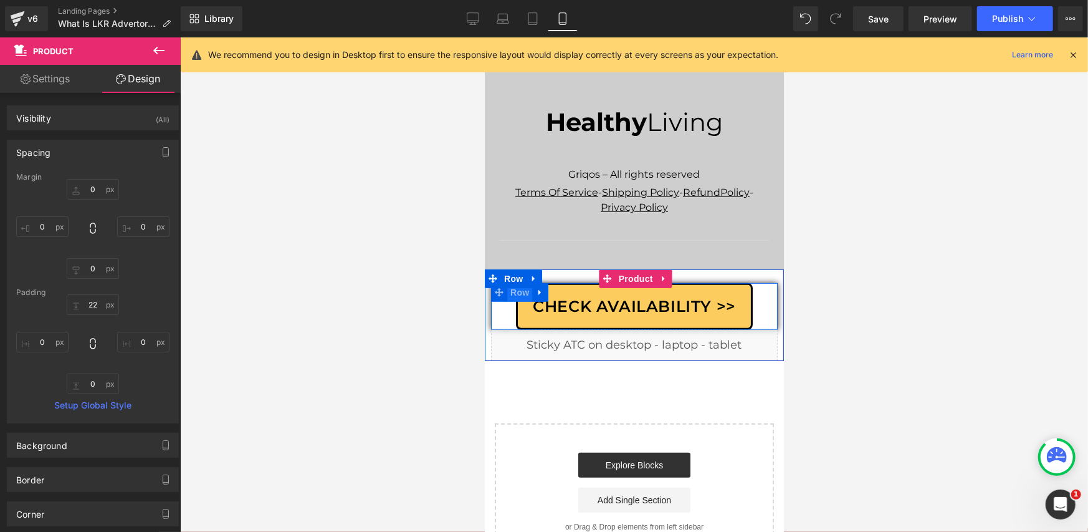
click at [510, 282] on span "Row" at bounding box center [519, 291] width 25 height 19
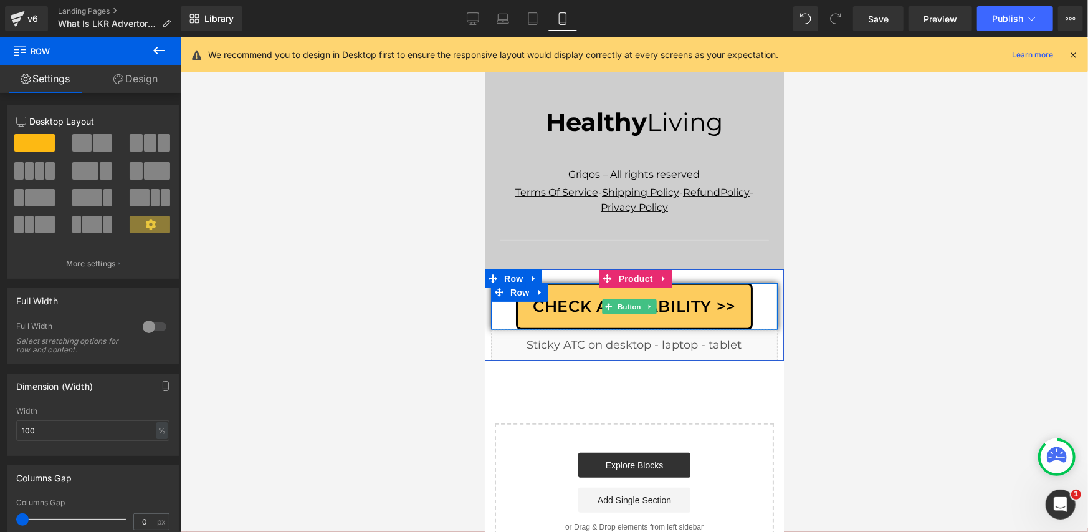
click at [629, 299] on span "Button" at bounding box center [629, 306] width 29 height 15
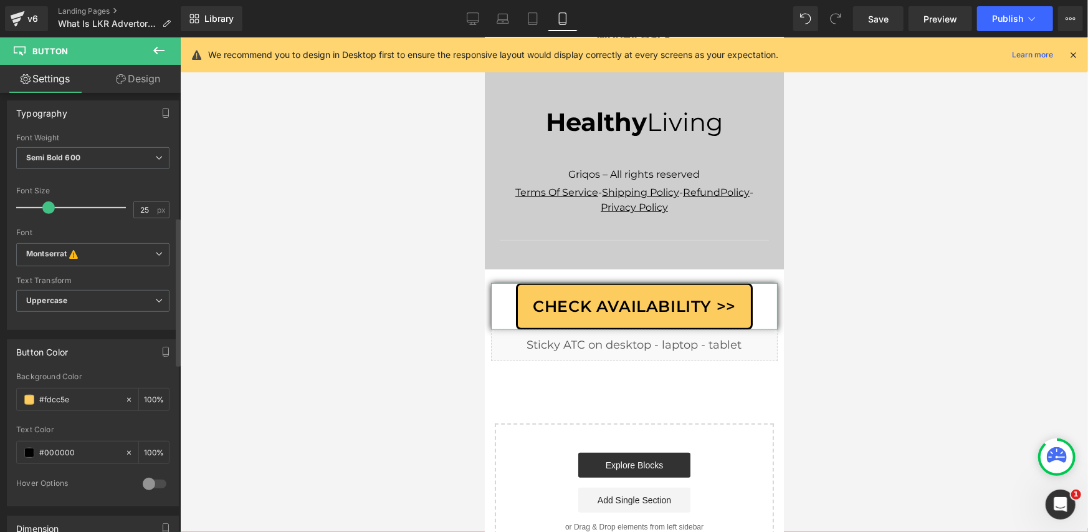
scroll to position [415, 0]
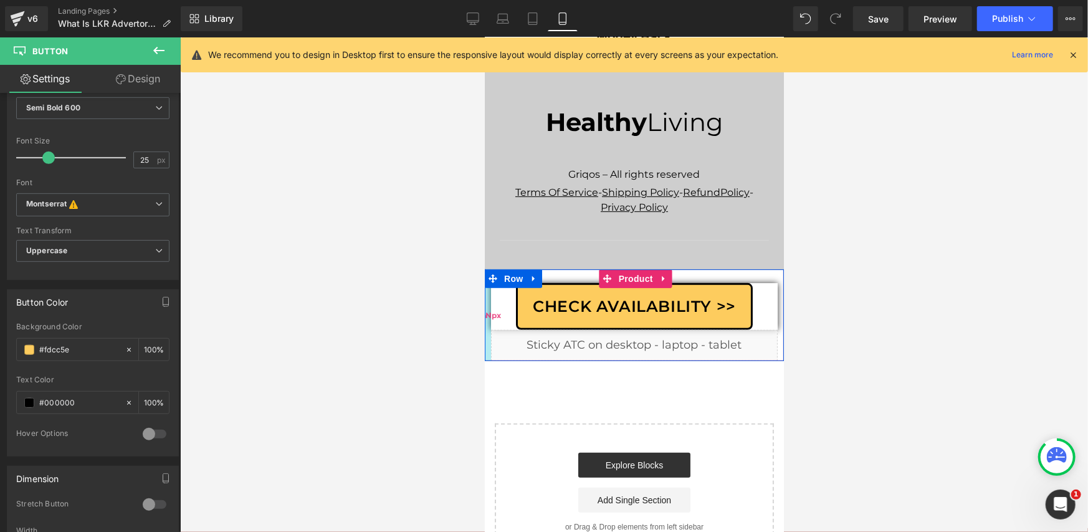
click at [498, 309] on span "NaNpx" at bounding box center [488, 314] width 26 height 11
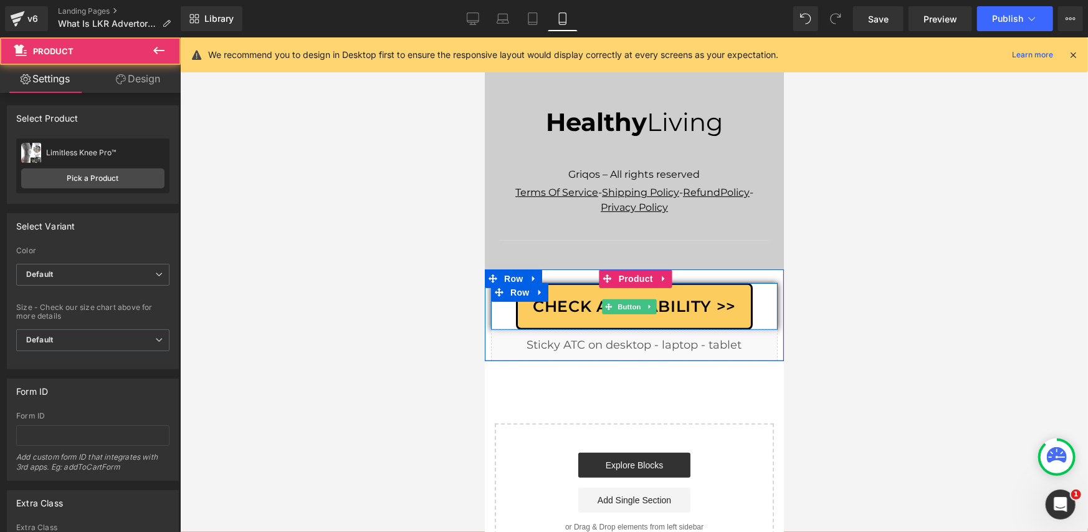
click at [503, 282] on div "Check Availability >>" at bounding box center [634, 305] width 287 height 47
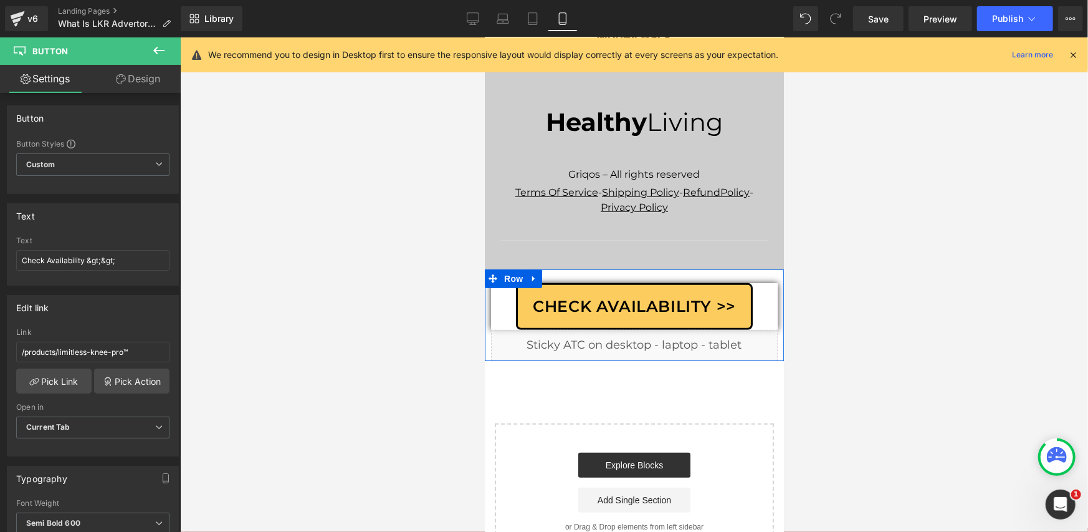
click at [484, 37] on span "NaNpx" at bounding box center [484, 37] width 0 height 0
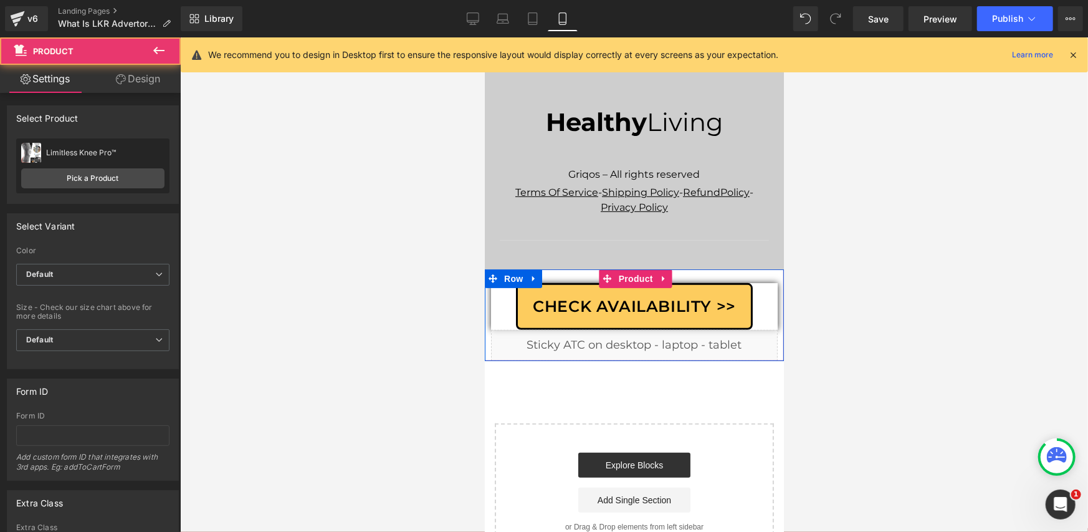
click at [505, 282] on div "Check Availability >>" at bounding box center [634, 305] width 287 height 47
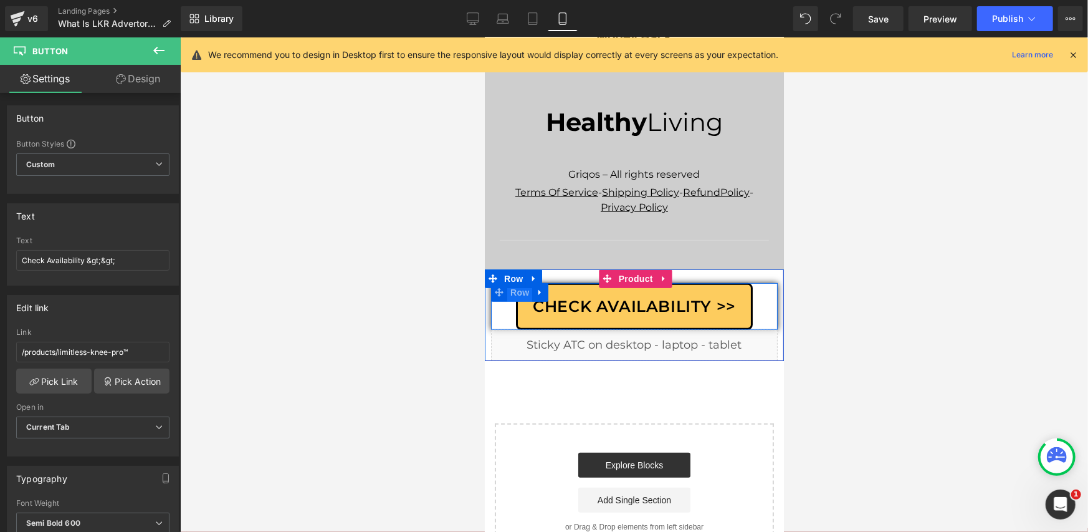
click at [510, 282] on span "Row" at bounding box center [519, 291] width 25 height 19
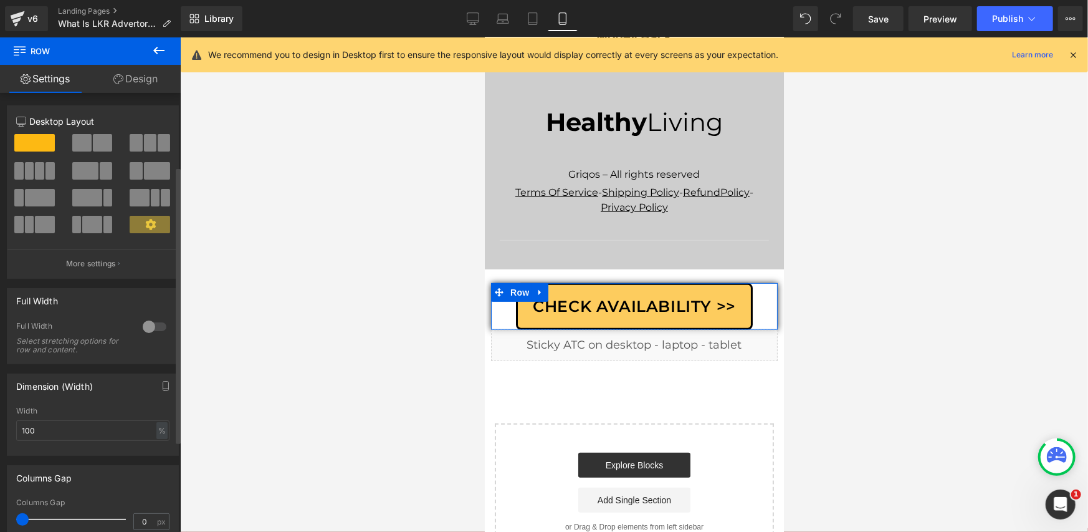
scroll to position [208, 0]
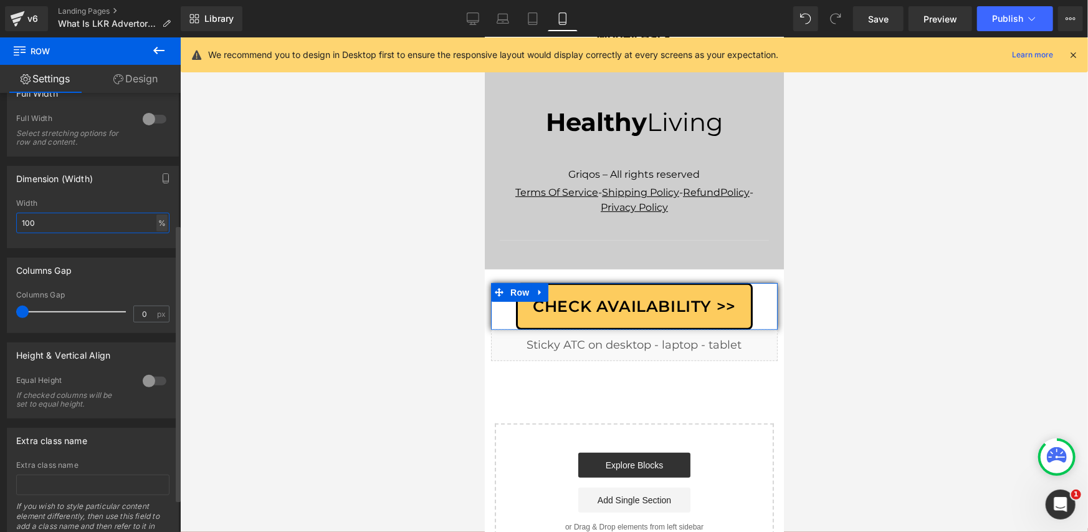
click at [151, 224] on div "100 % % px" at bounding box center [92, 223] width 153 height 21
click at [156, 224] on div "%" at bounding box center [161, 222] width 11 height 17
click at [156, 242] on li "%" at bounding box center [161, 242] width 16 height 18
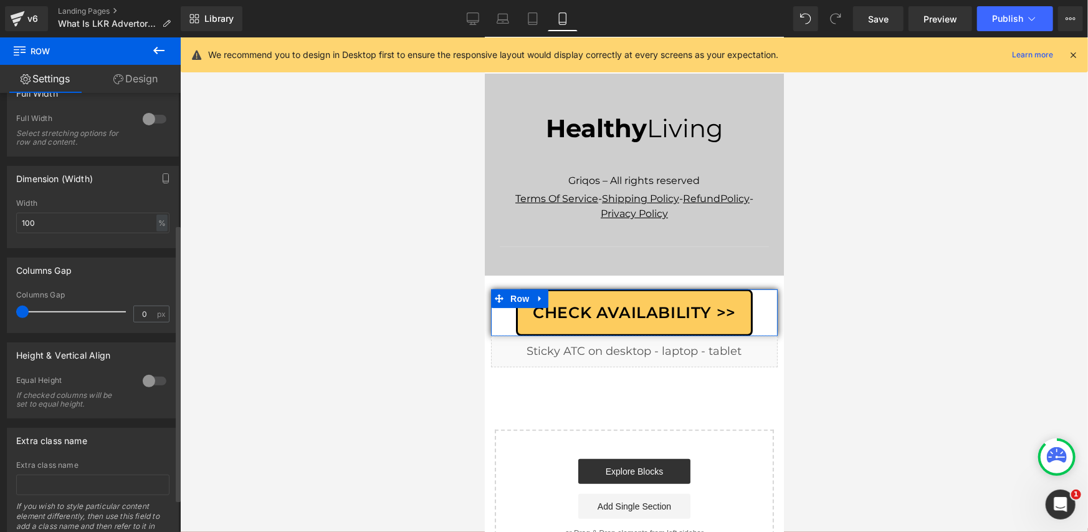
click at [133, 244] on div at bounding box center [92, 243] width 153 height 8
click at [129, 85] on link "Design" at bounding box center [135, 79] width 90 height 28
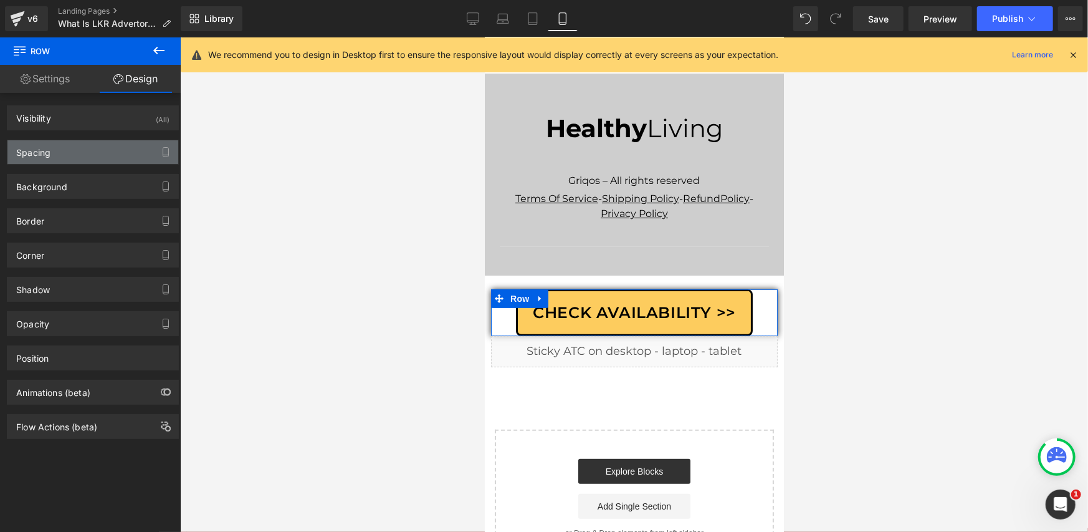
type input "0"
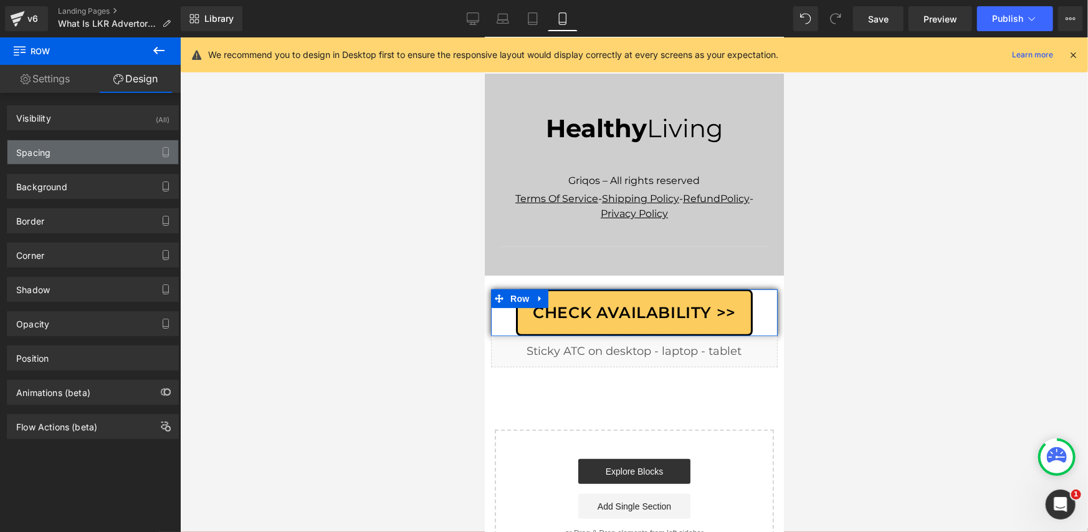
type input "0"
click at [104, 148] on div "Spacing" at bounding box center [92, 152] width 171 height 24
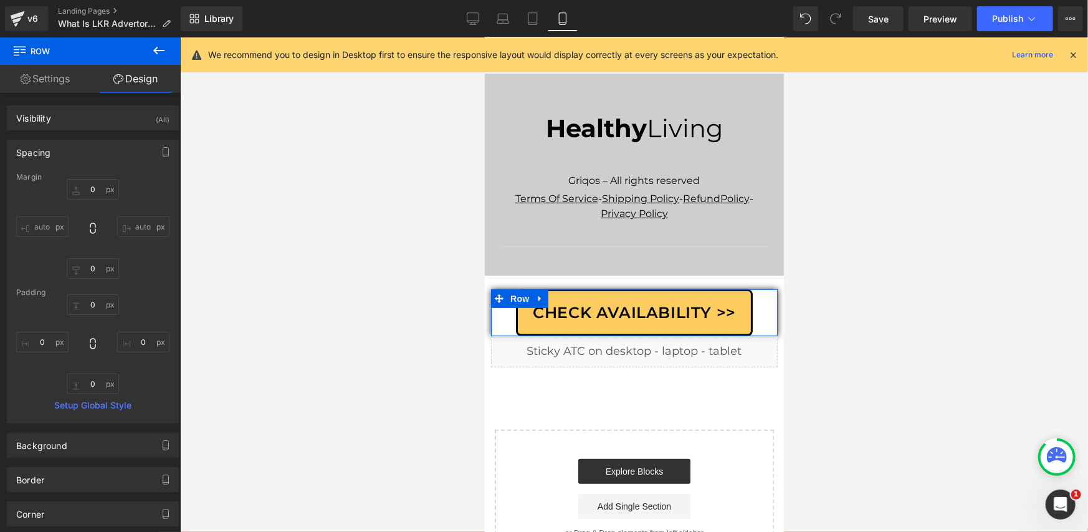
click at [145, 291] on div "Padding" at bounding box center [92, 292] width 153 height 9
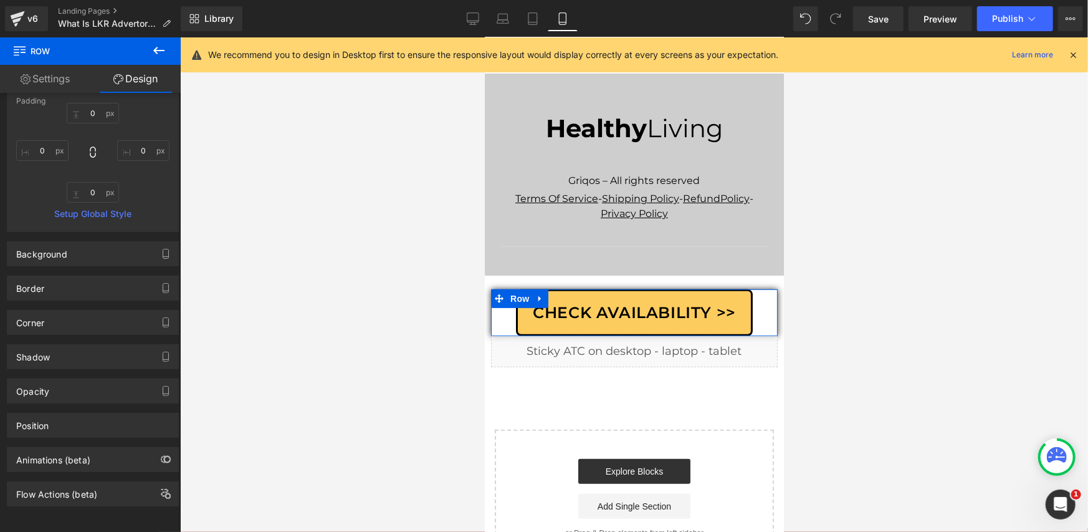
click at [35, 74] on link "Settings" at bounding box center [45, 79] width 90 height 28
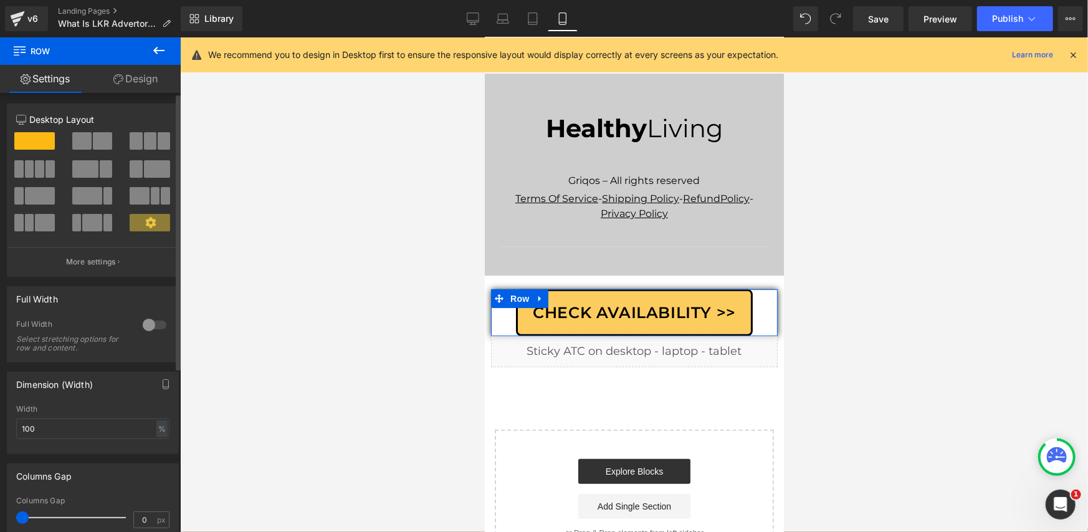
scroll to position [0, 0]
click at [110, 72] on link "Design" at bounding box center [135, 79] width 90 height 28
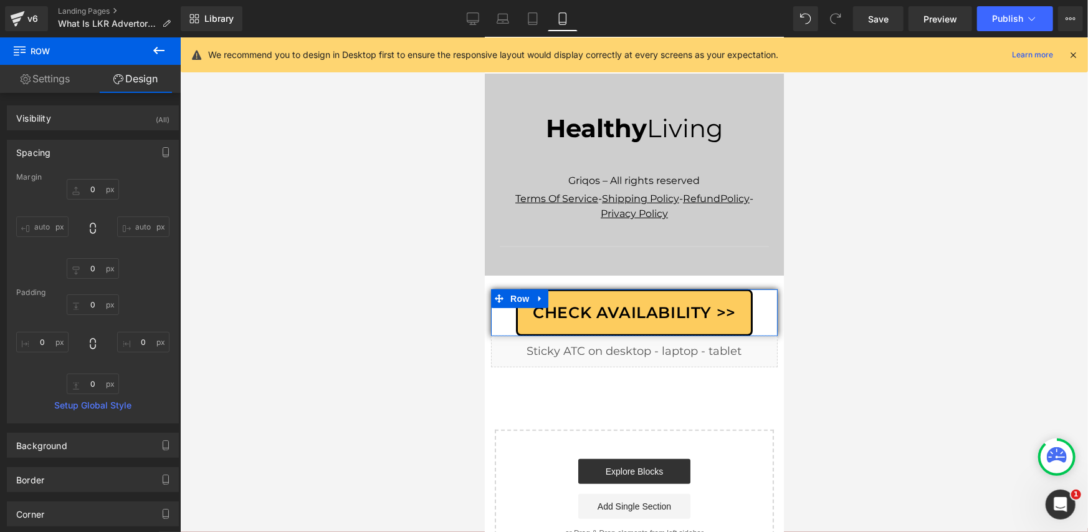
type input "0"
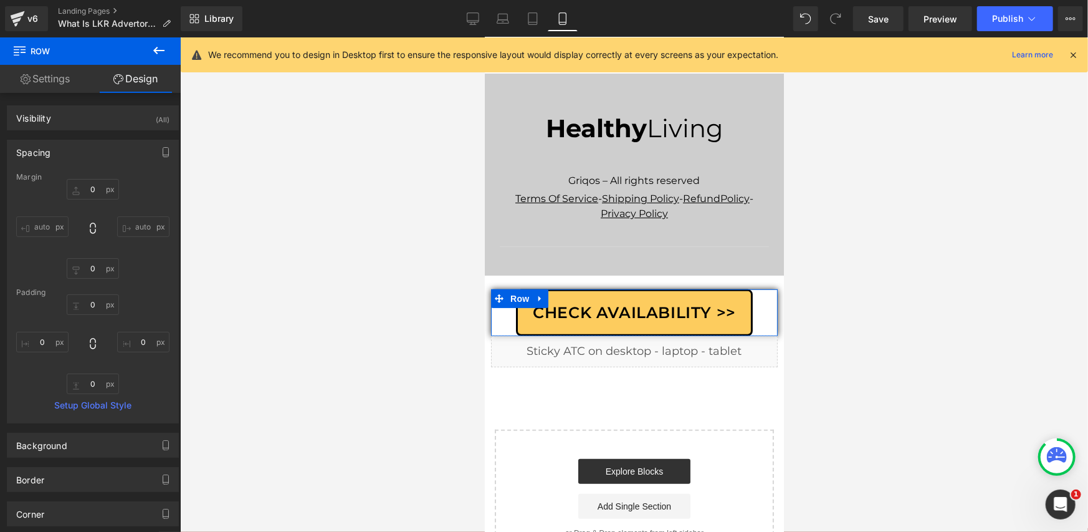
type input "0"
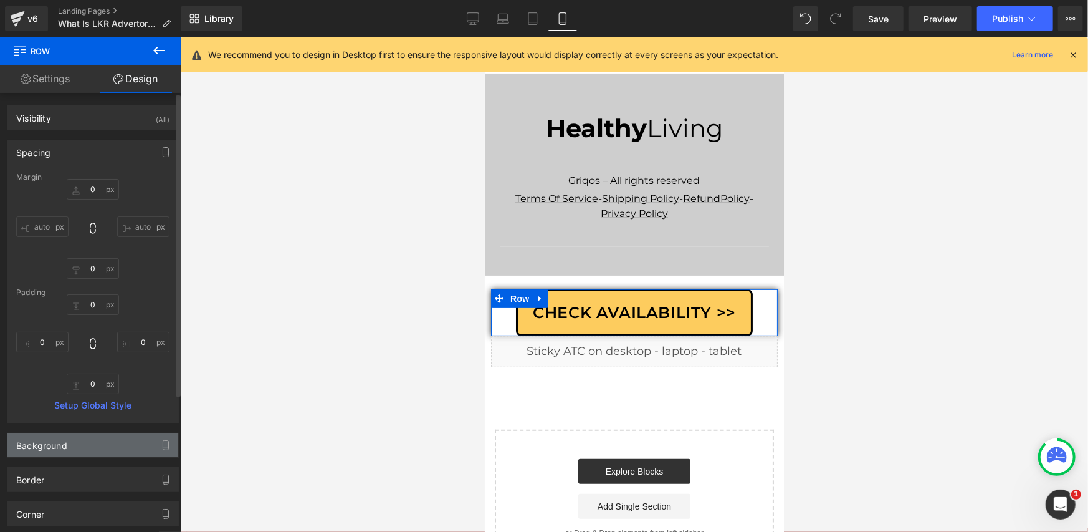
click at [69, 446] on div "Background" at bounding box center [92, 445] width 171 height 24
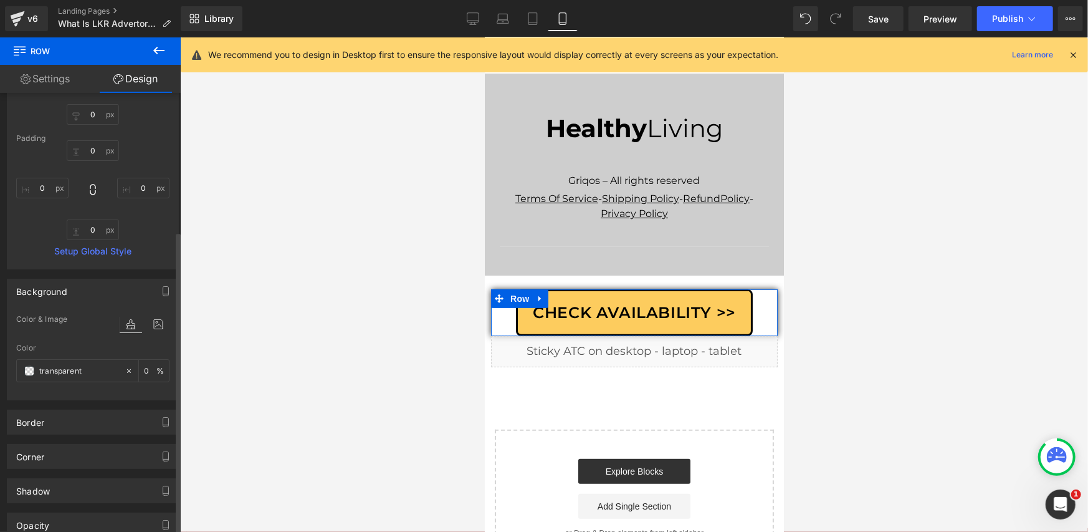
scroll to position [208, 0]
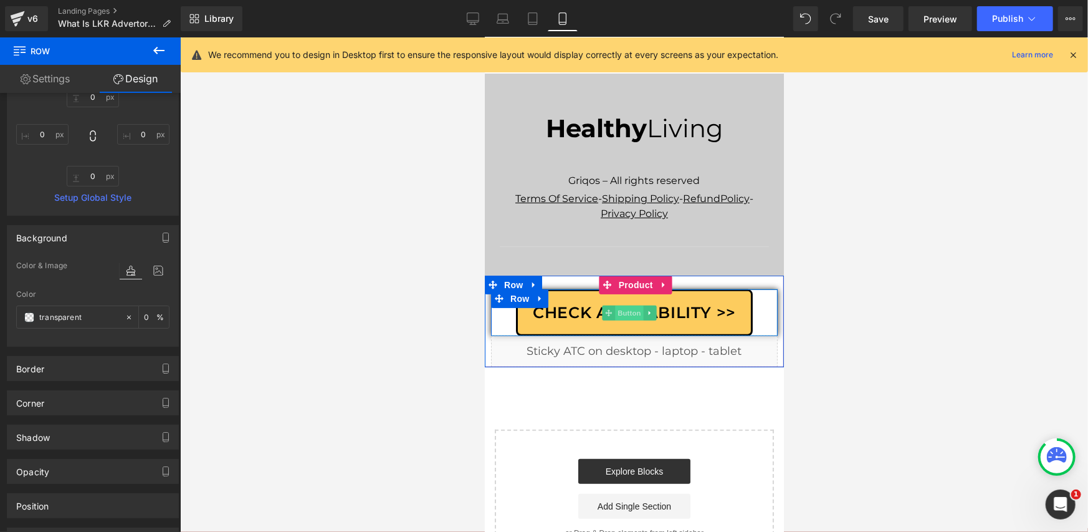
click at [622, 305] on span "Button" at bounding box center [629, 312] width 29 height 15
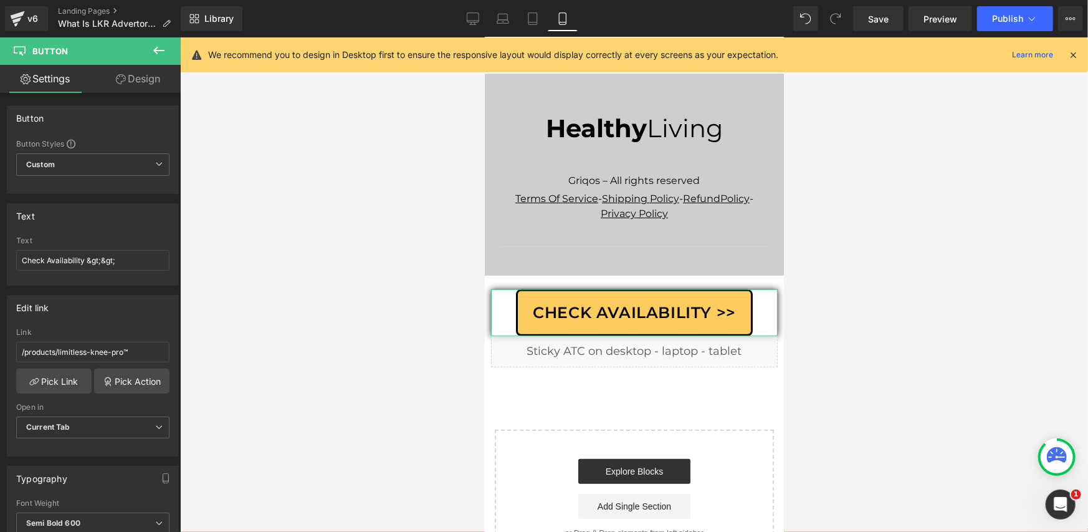
click at [130, 74] on link "Design" at bounding box center [138, 79] width 90 height 28
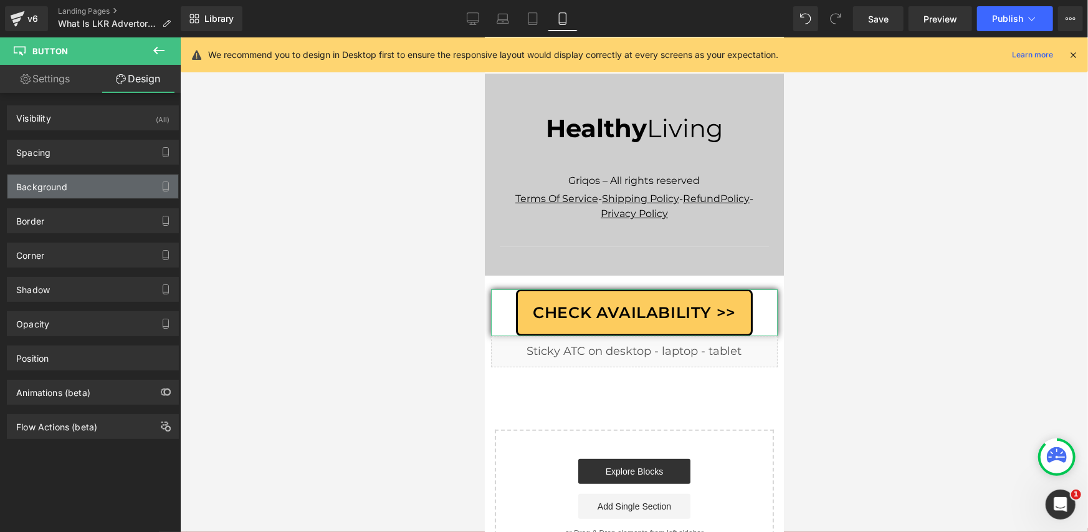
click at [92, 183] on div "Background" at bounding box center [92, 187] width 171 height 24
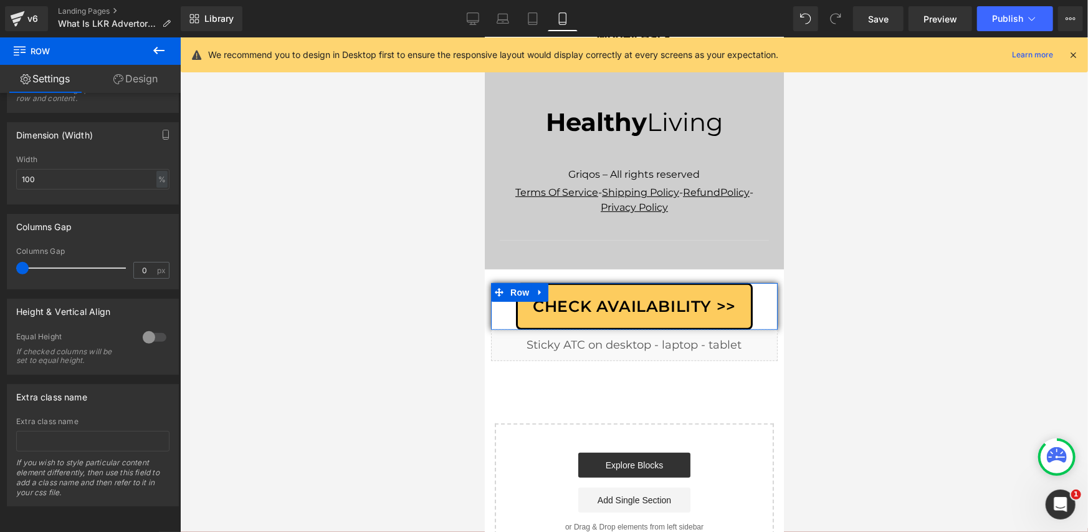
scroll to position [260, 0]
click at [141, 76] on link "Design" at bounding box center [135, 79] width 90 height 28
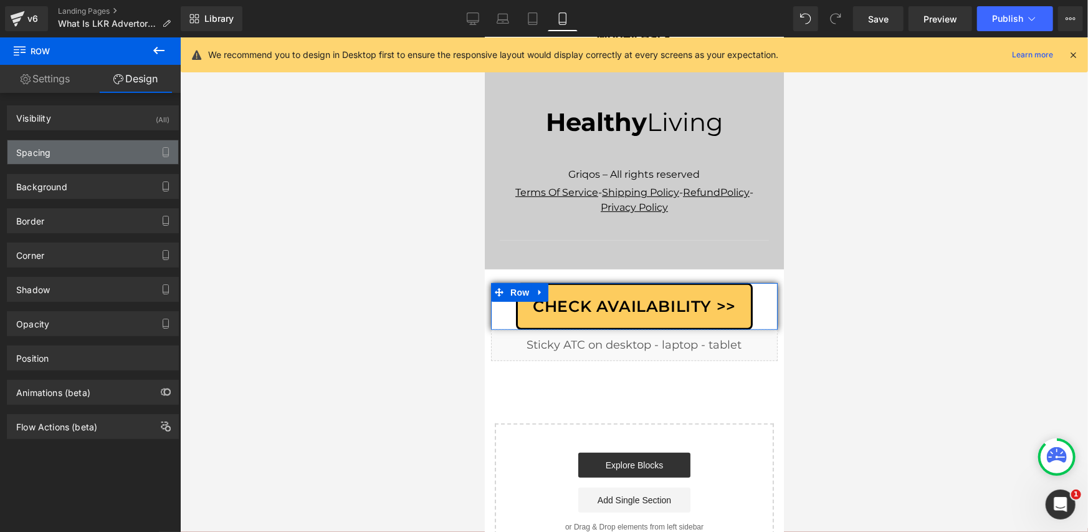
type input "0"
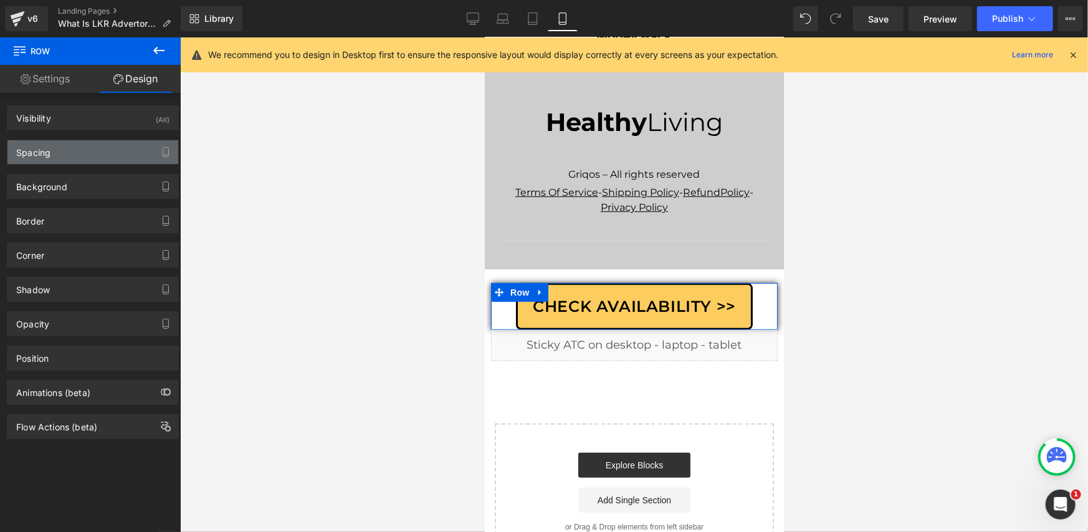
type input "0"
type input "transparent"
type input "0"
click at [106, 157] on div "Spacing" at bounding box center [92, 152] width 171 height 24
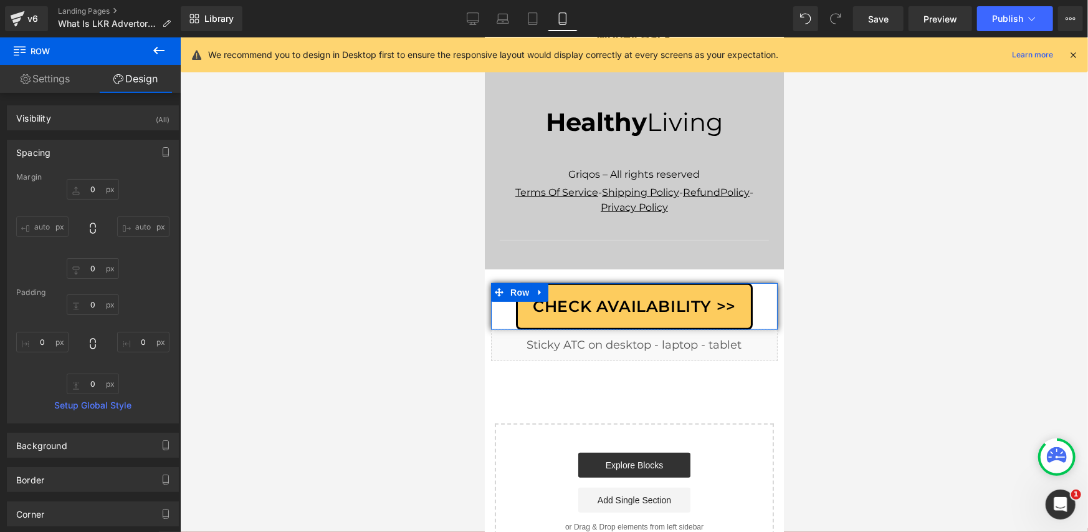
click at [106, 157] on div "Spacing" at bounding box center [92, 152] width 171 height 24
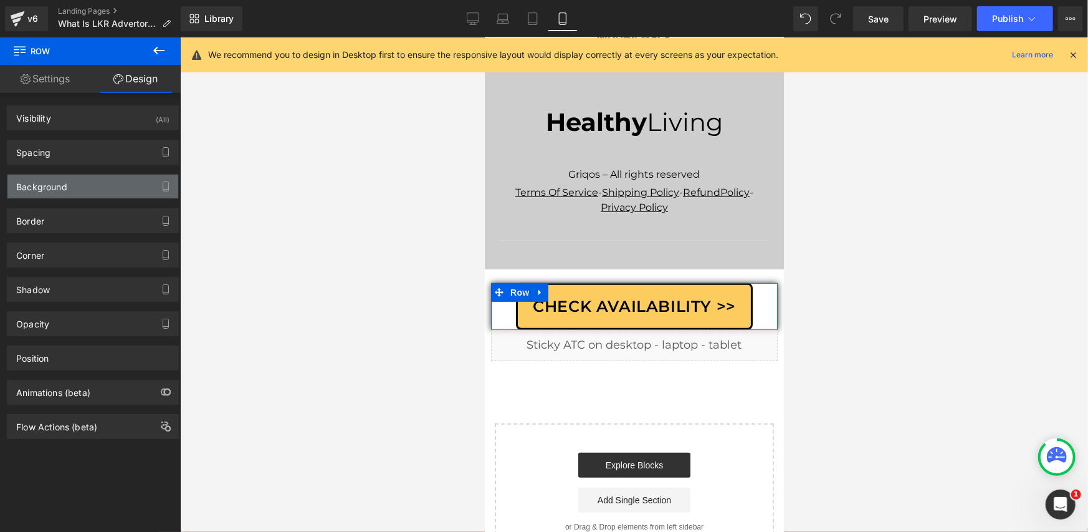
click at [104, 191] on div "Background" at bounding box center [92, 187] width 171 height 24
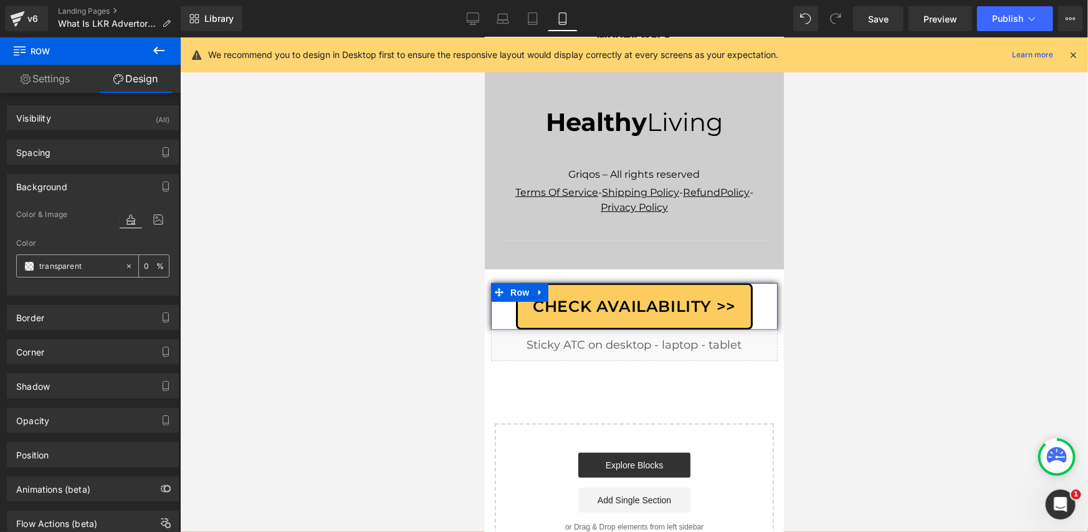
click at [29, 266] on span at bounding box center [29, 266] width 10 height 10
click at [125, 266] on icon at bounding box center [129, 266] width 9 height 9
type input "none"
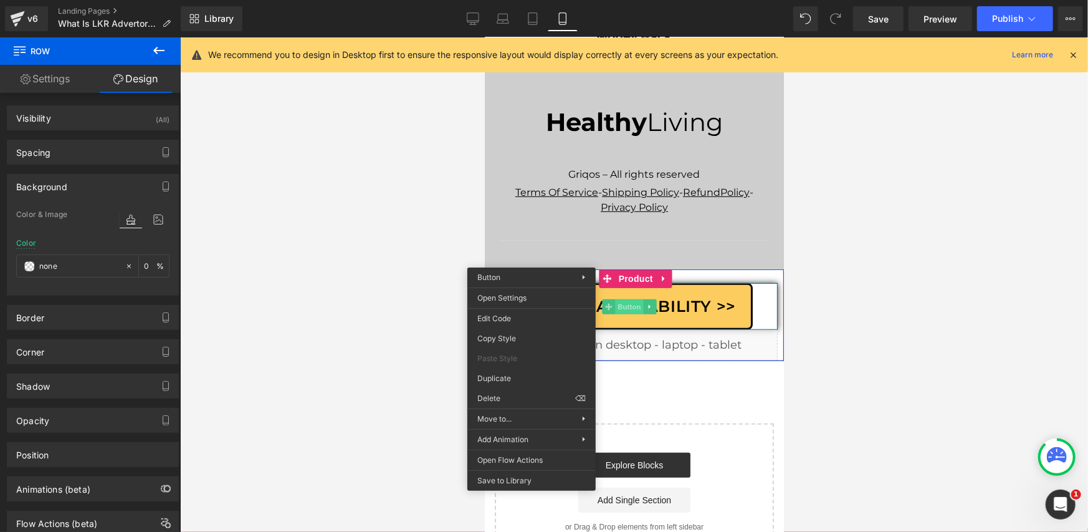
click at [619, 282] on div "Check Availability >> Button" at bounding box center [634, 305] width 287 height 47
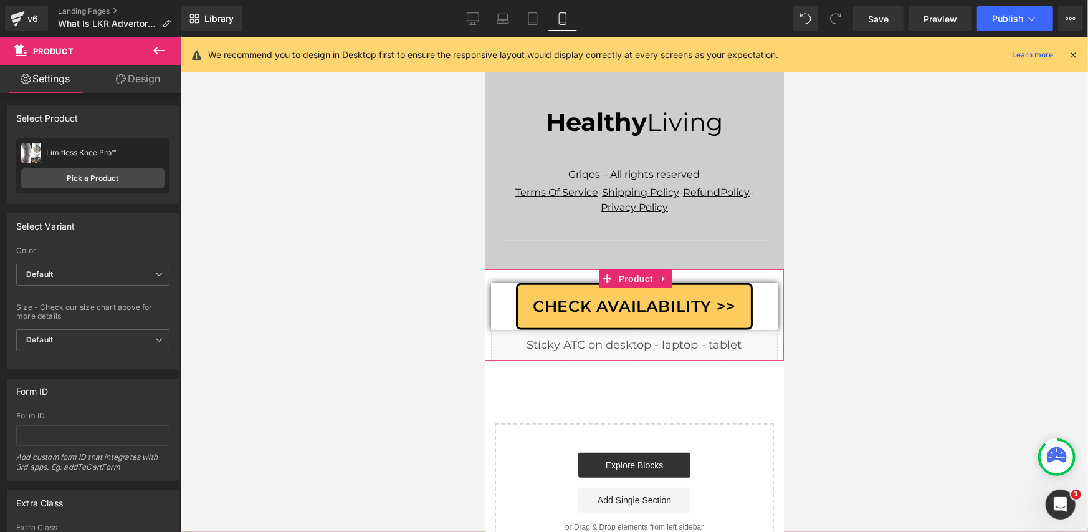
click at [126, 84] on link "Design" at bounding box center [138, 79] width 90 height 28
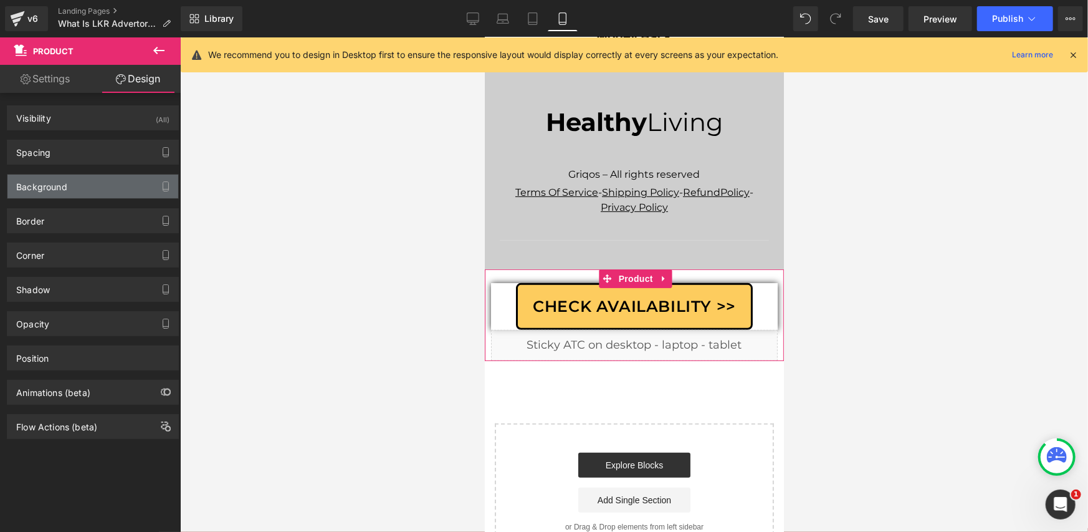
click at [99, 186] on div "Background" at bounding box center [92, 187] width 171 height 24
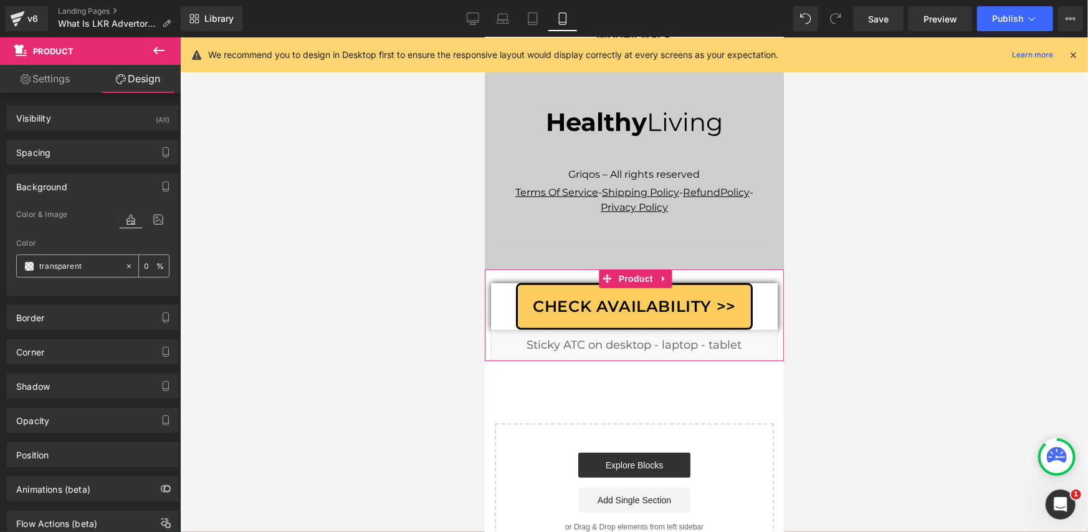
click at [125, 268] on icon at bounding box center [129, 266] width 9 height 9
type input "none"
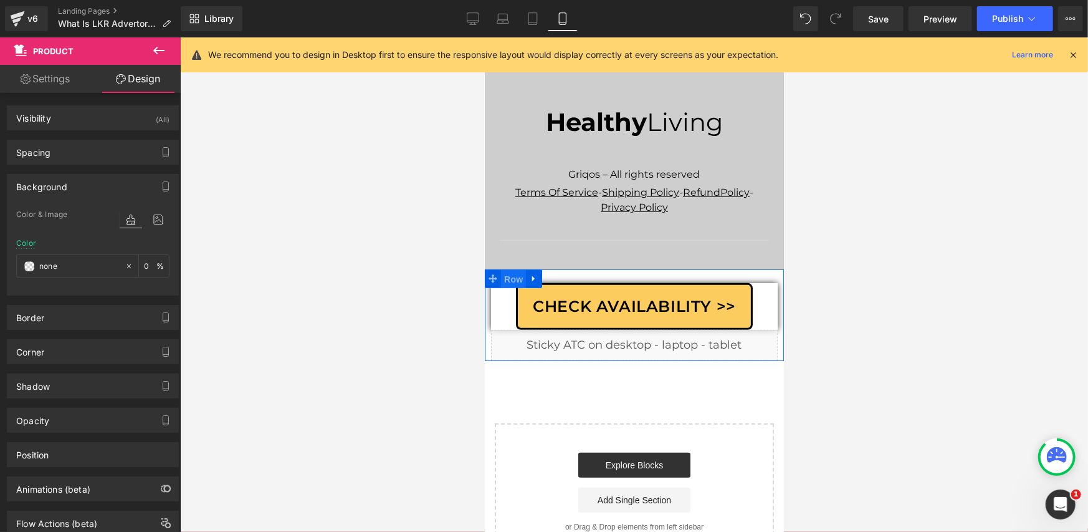
click at [509, 269] on span "Row" at bounding box center [513, 278] width 25 height 19
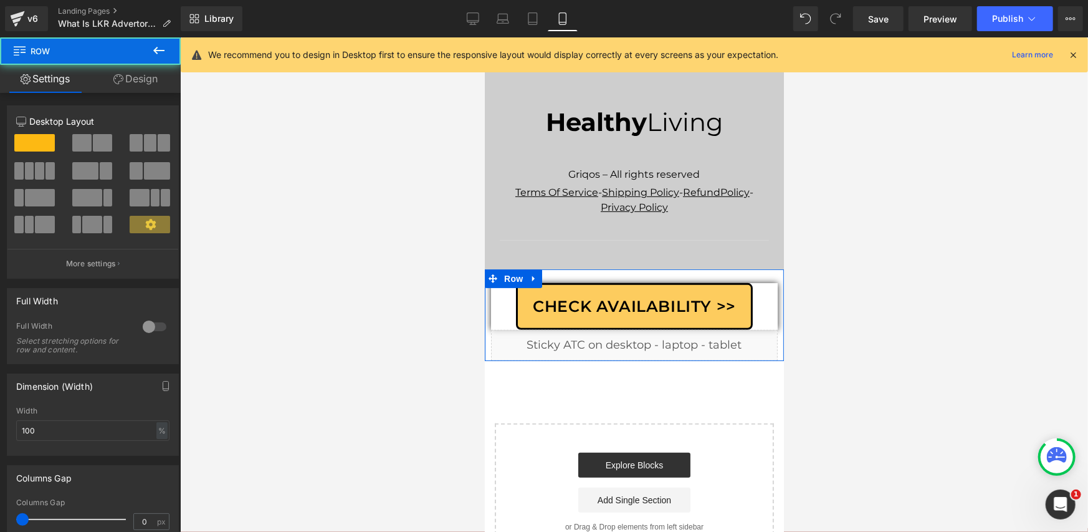
click at [150, 80] on link "Design" at bounding box center [135, 79] width 90 height 28
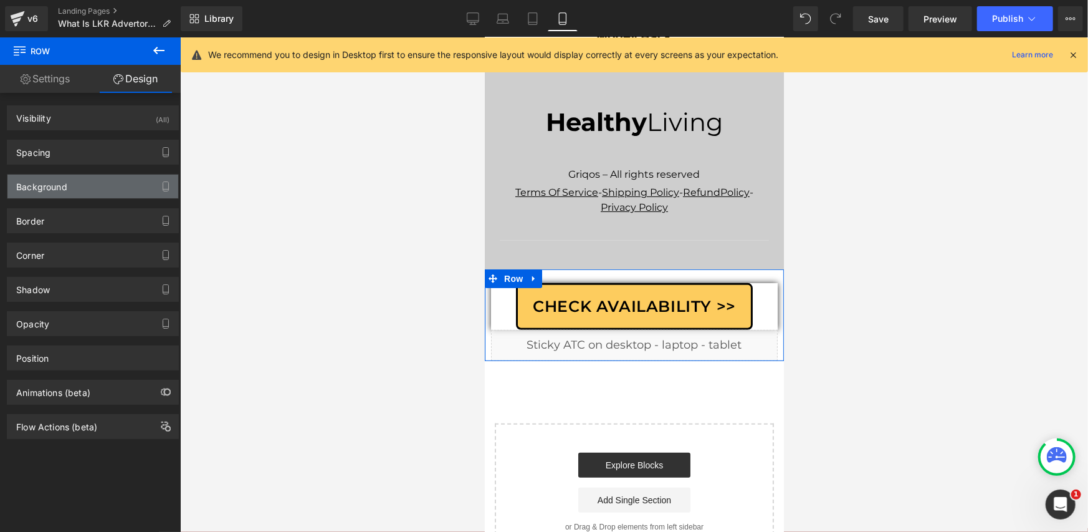
click at [108, 184] on div "Background" at bounding box center [92, 187] width 171 height 24
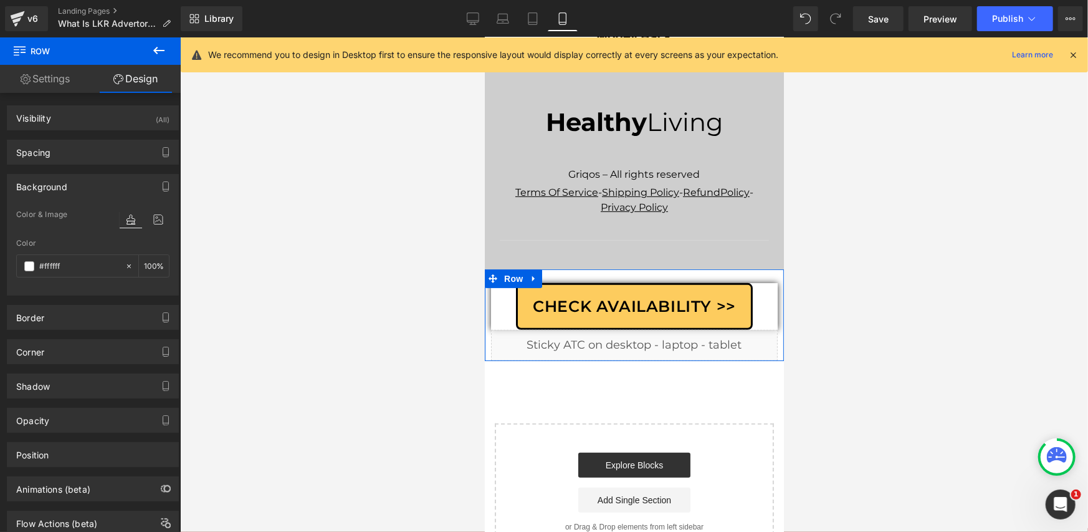
type input "#ffffff"
type input "100"
click at [125, 265] on icon at bounding box center [129, 266] width 9 height 9
type input "none"
type input "0"
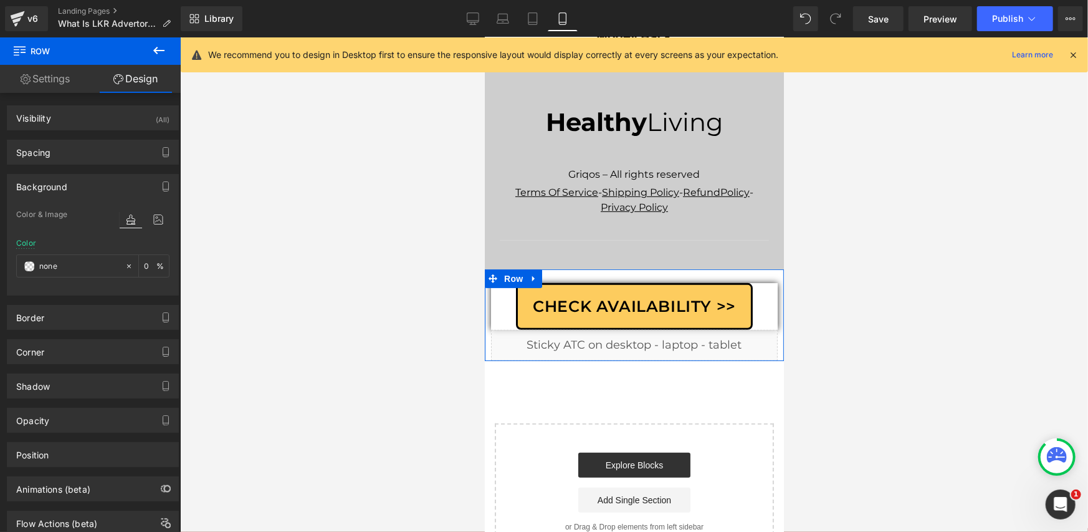
click at [112, 292] on div "Color & Image color none Color none 0 % Image Replace Image Upload image or Bro…" at bounding box center [92, 251] width 171 height 88
click at [501, 282] on div "Check Availability >>" at bounding box center [634, 305] width 287 height 47
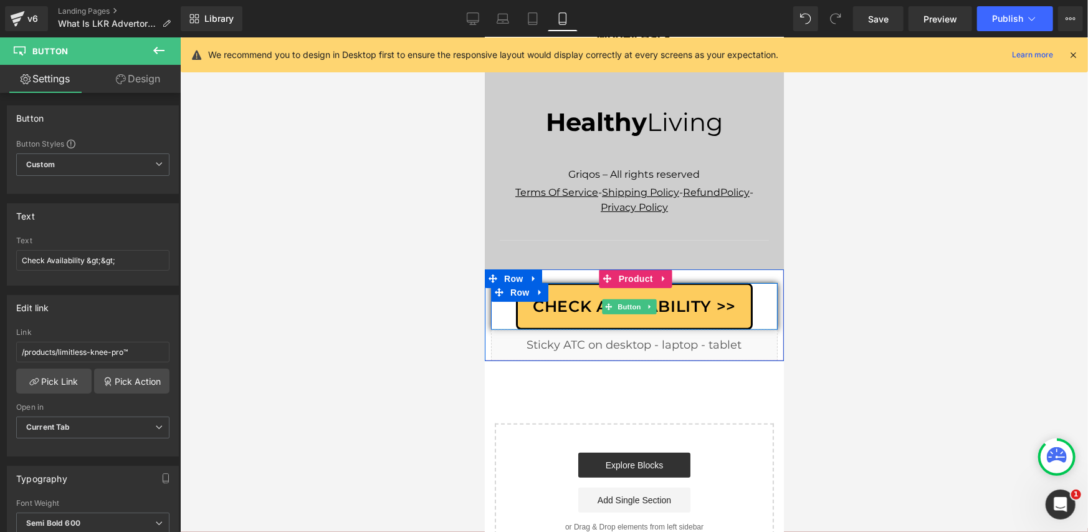
click at [505, 282] on div "Check Availability >>" at bounding box center [634, 305] width 287 height 47
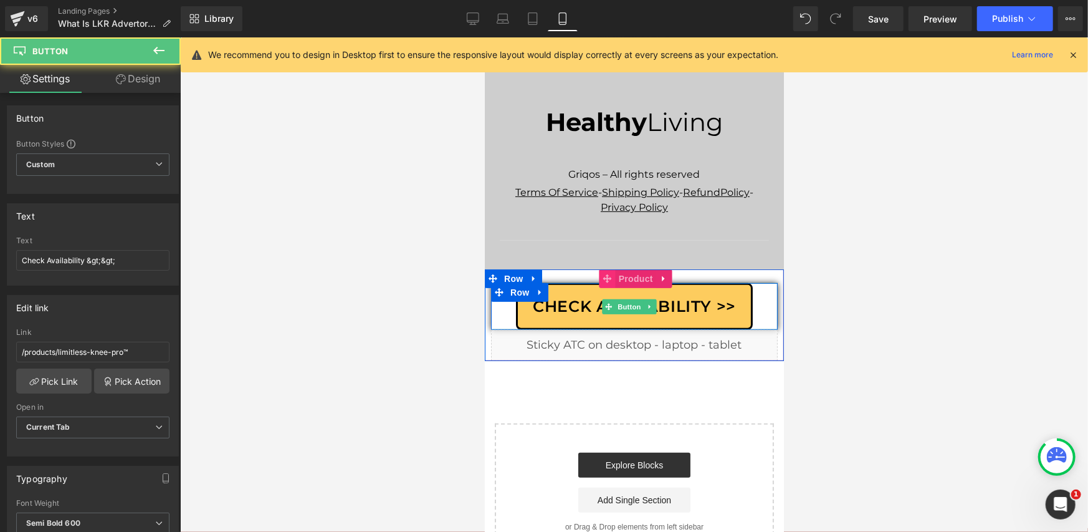
scroll to position [9176, 0]
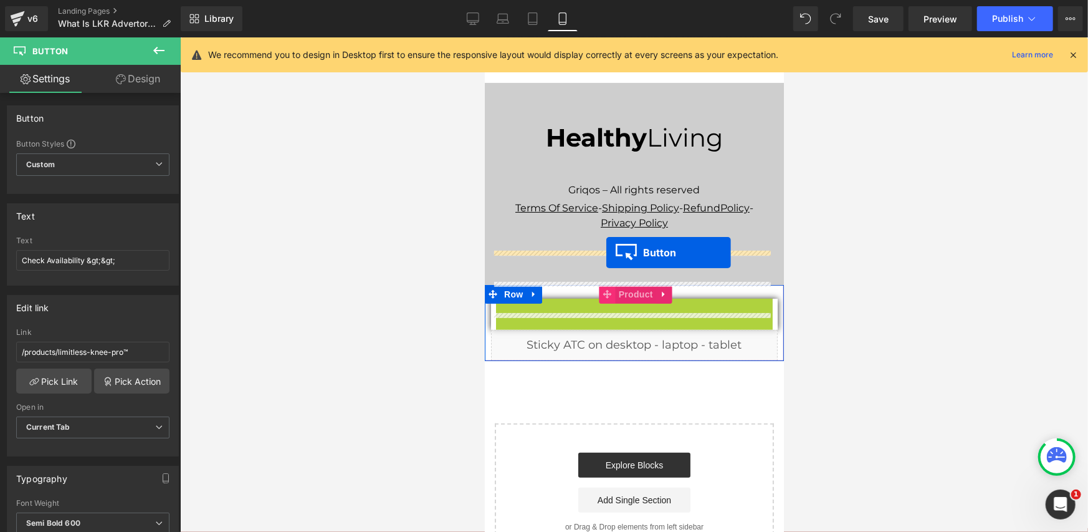
drag, startPoint x: 606, startPoint y: 265, endPoint x: 606, endPoint y: 252, distance: 13.1
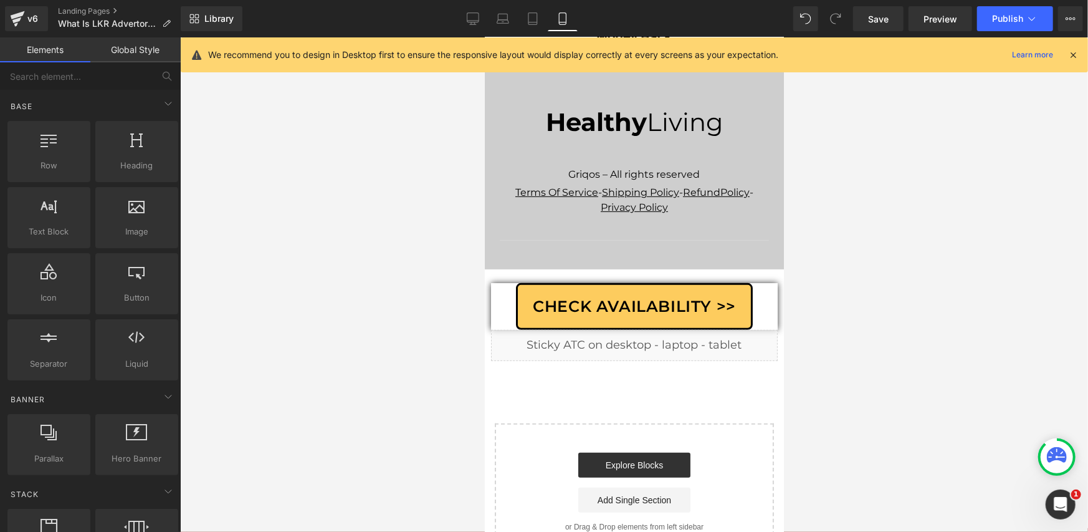
click at [450, 288] on div at bounding box center [634, 284] width 908 height 494
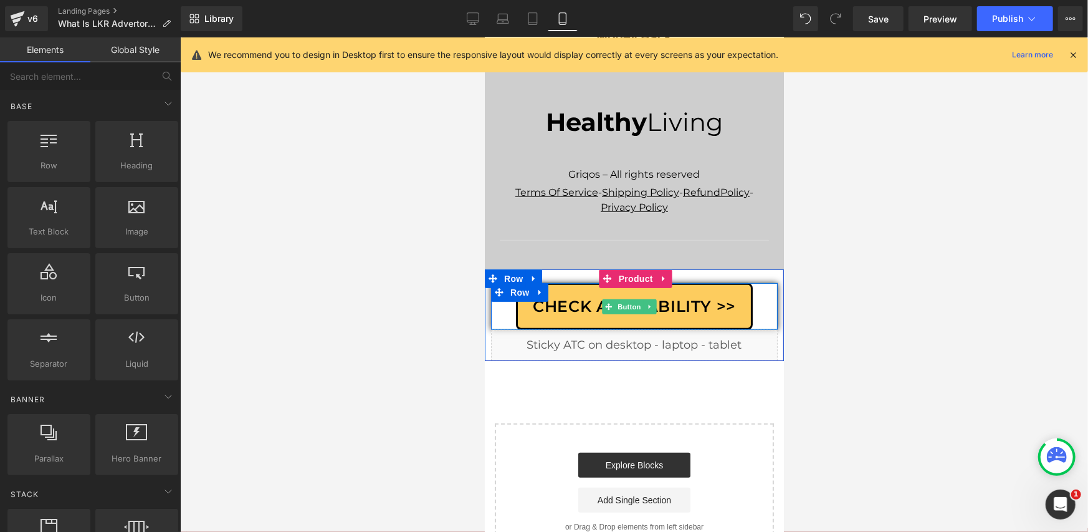
click at [754, 282] on div "Check Availability >>" at bounding box center [634, 305] width 287 height 47
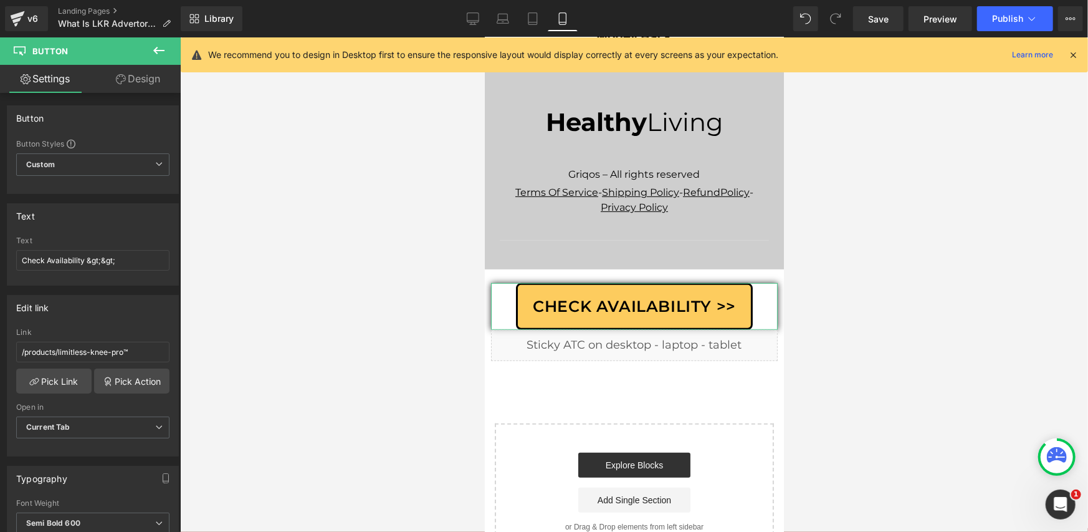
click at [137, 86] on link "Design" at bounding box center [138, 79] width 90 height 28
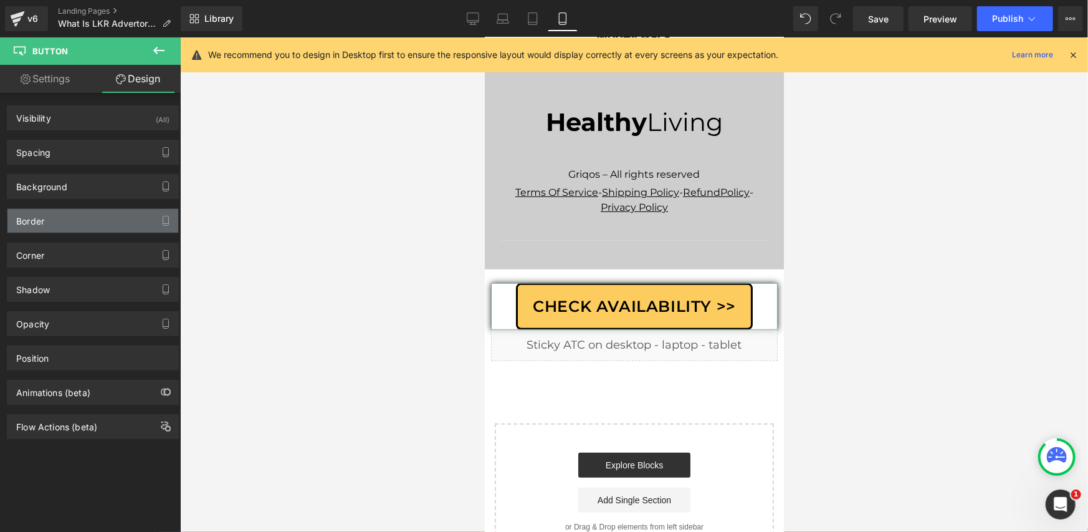
click at [124, 224] on div "Border" at bounding box center [92, 221] width 171 height 24
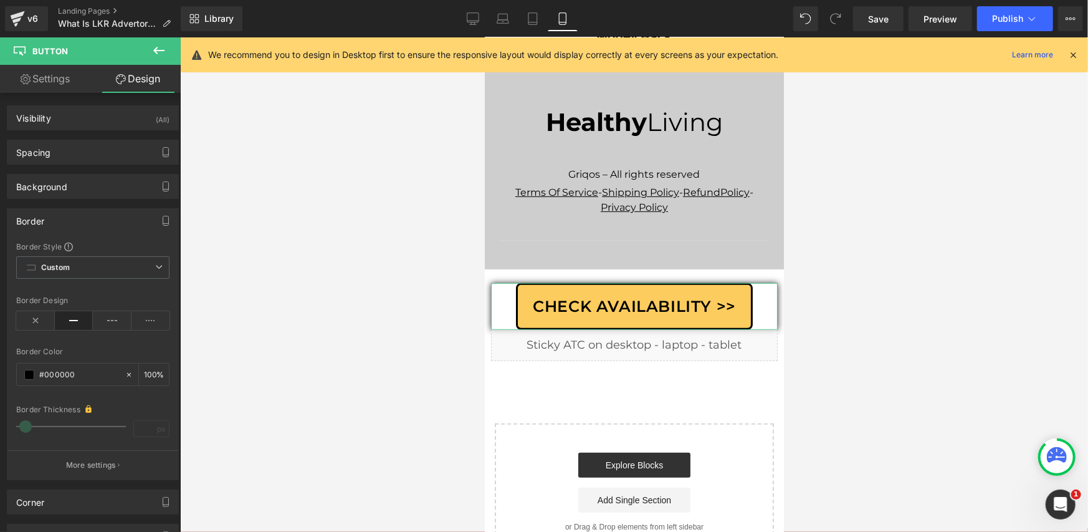
type input "#000000"
type input "100"
type input "2.73"
type input "#333333"
type input "100"
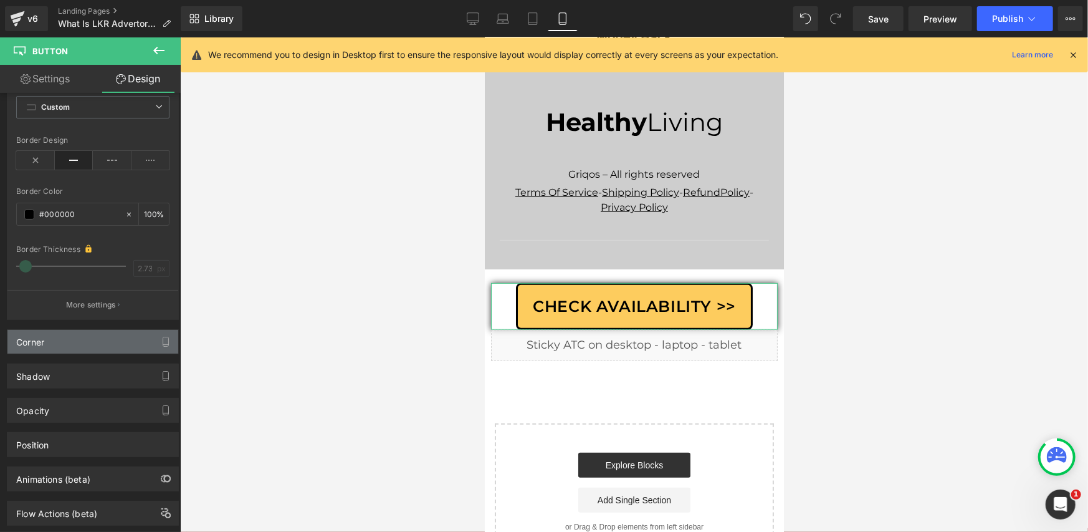
scroll to position [187, 0]
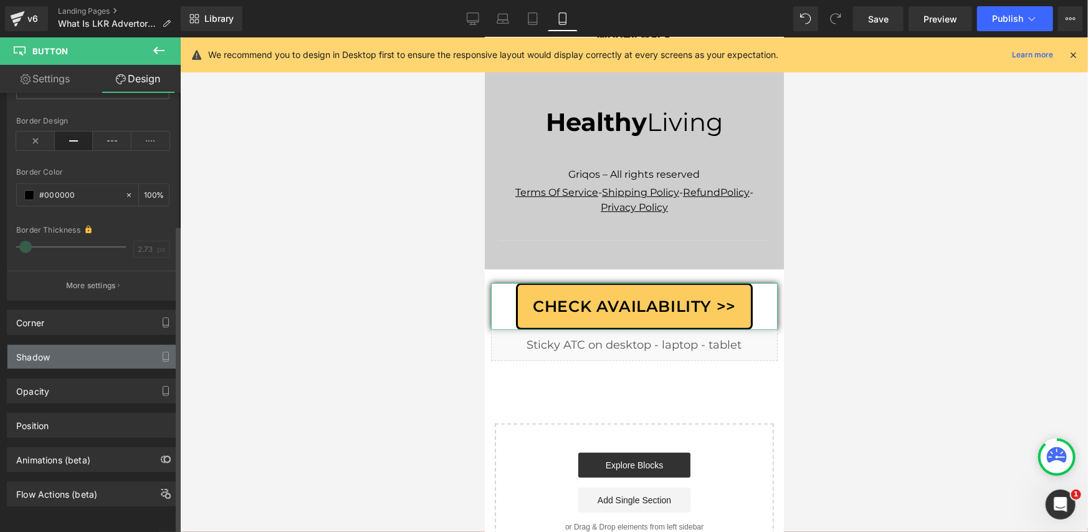
click at [86, 355] on div "Shadow" at bounding box center [92, 357] width 171 height 24
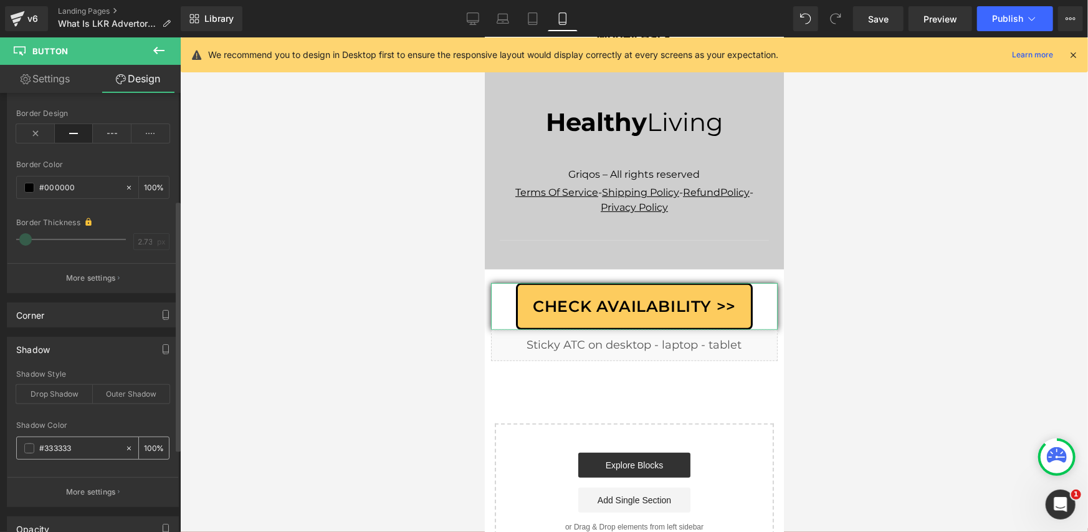
click at [127, 446] on icon at bounding box center [129, 448] width 4 height 4
type input "none"
type input "0"
click at [123, 418] on div "Shadow Style Drop Shadow Outer Shadow none Shadow Color none 0 % More settings" at bounding box center [92, 438] width 171 height 137
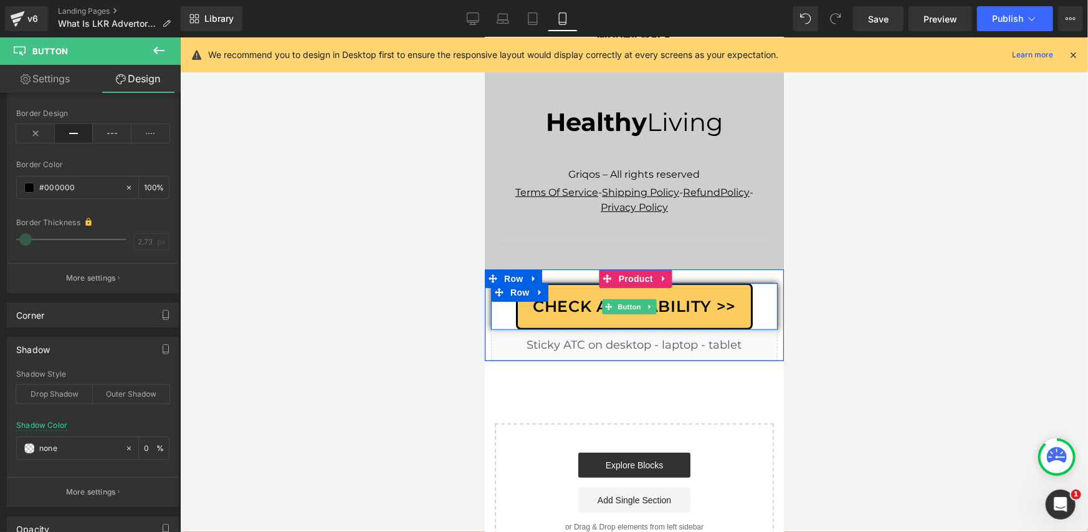
click at [525, 282] on link "Check Availability >>" at bounding box center [633, 305] width 237 height 47
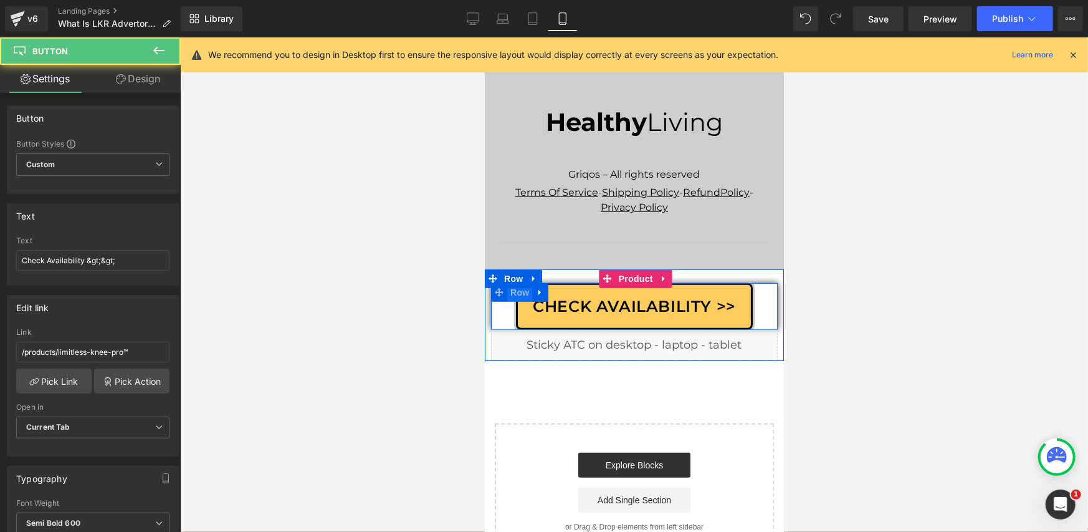
click at [524, 282] on span "Row" at bounding box center [519, 291] width 25 height 19
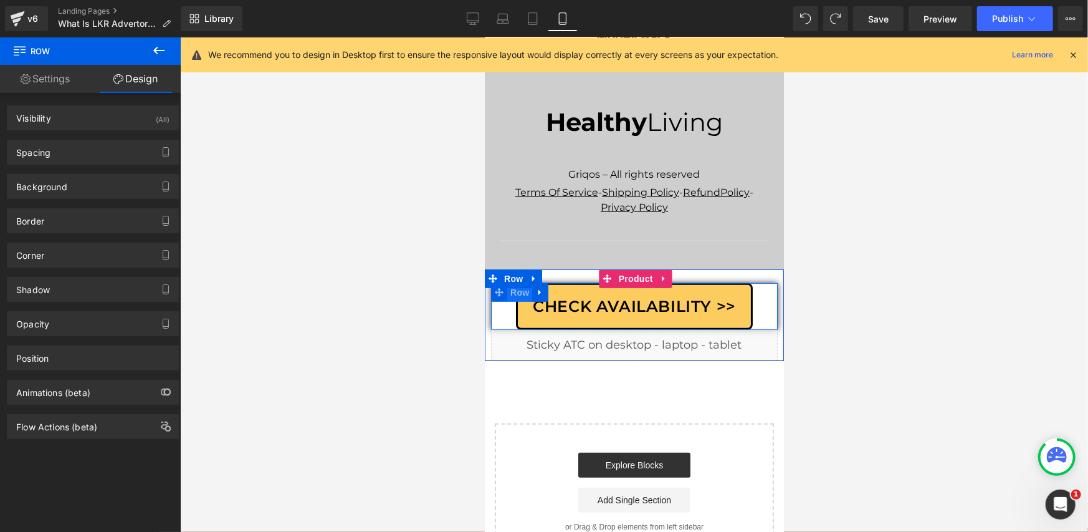
click at [511, 282] on span "Row" at bounding box center [519, 291] width 25 height 19
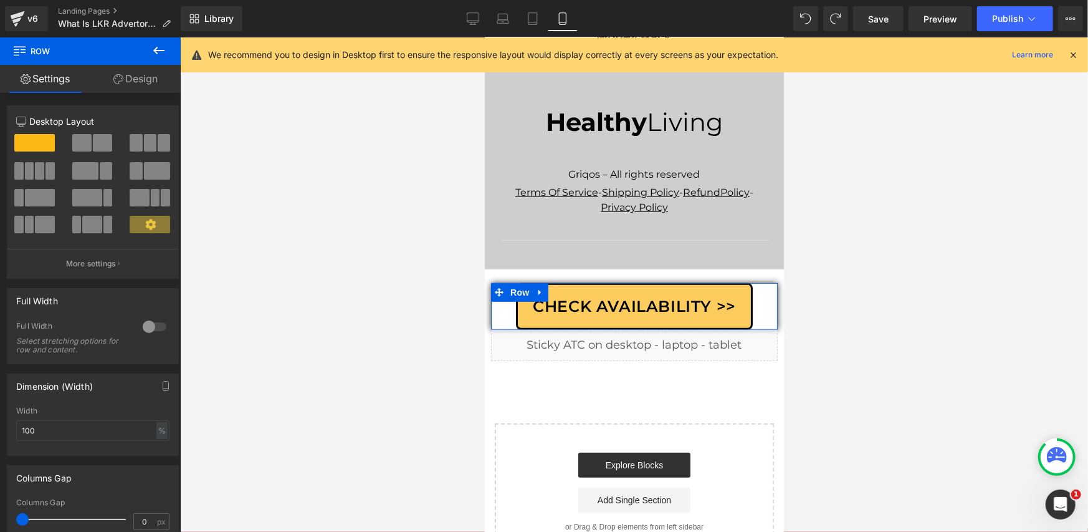
click at [133, 72] on link "Design" at bounding box center [135, 79] width 90 height 28
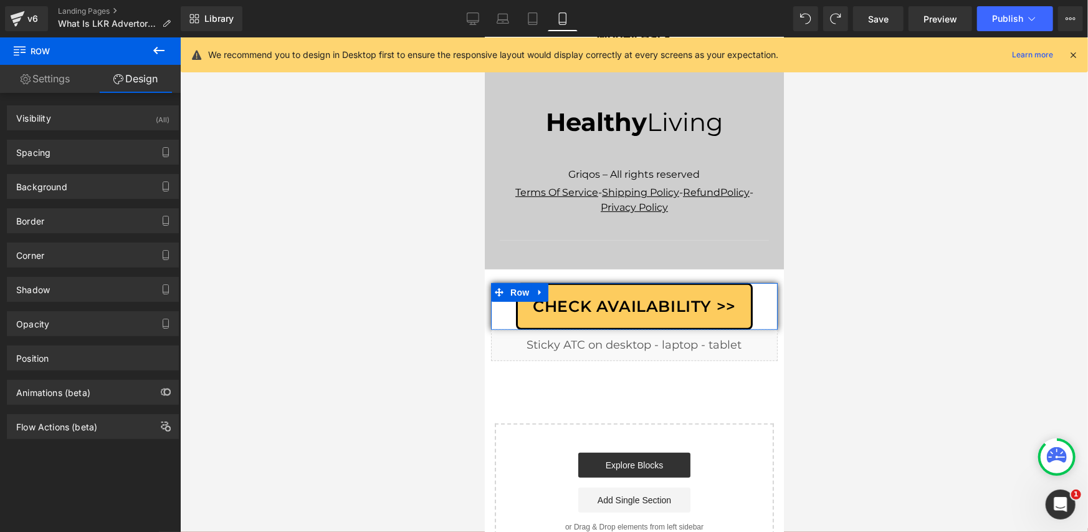
type input "0"
click at [87, 251] on div "Corner" at bounding box center [92, 255] width 171 height 24
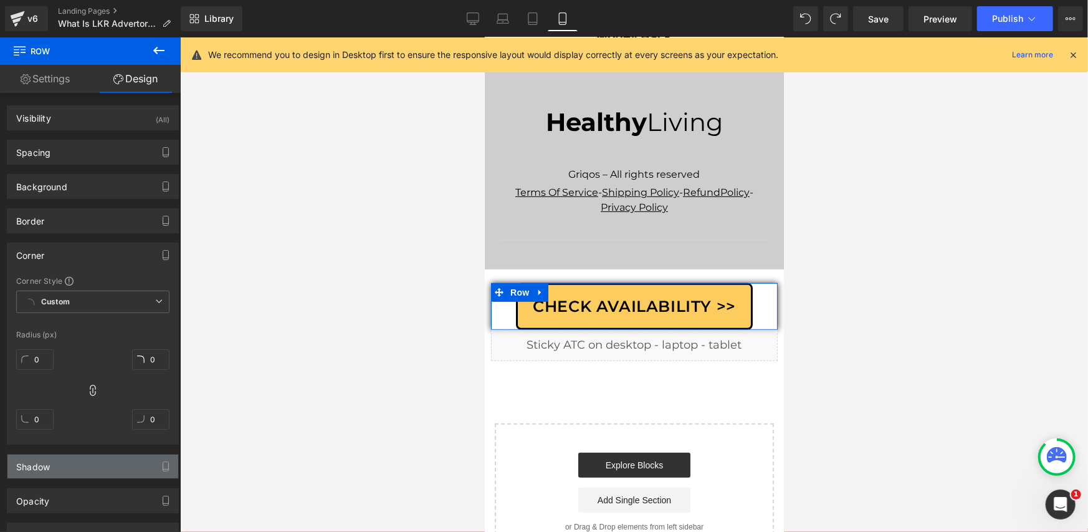
click at [64, 472] on div "Shadow" at bounding box center [92, 466] width 171 height 24
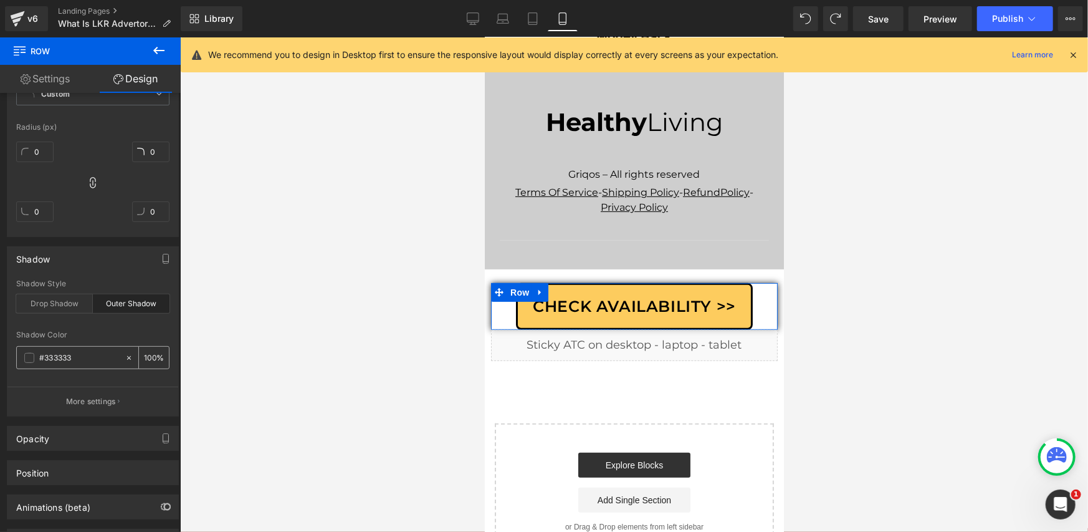
click at [127, 357] on icon at bounding box center [129, 357] width 4 height 4
type input "none"
type input "0"
click at [125, 266] on div "Shadow" at bounding box center [92, 259] width 171 height 24
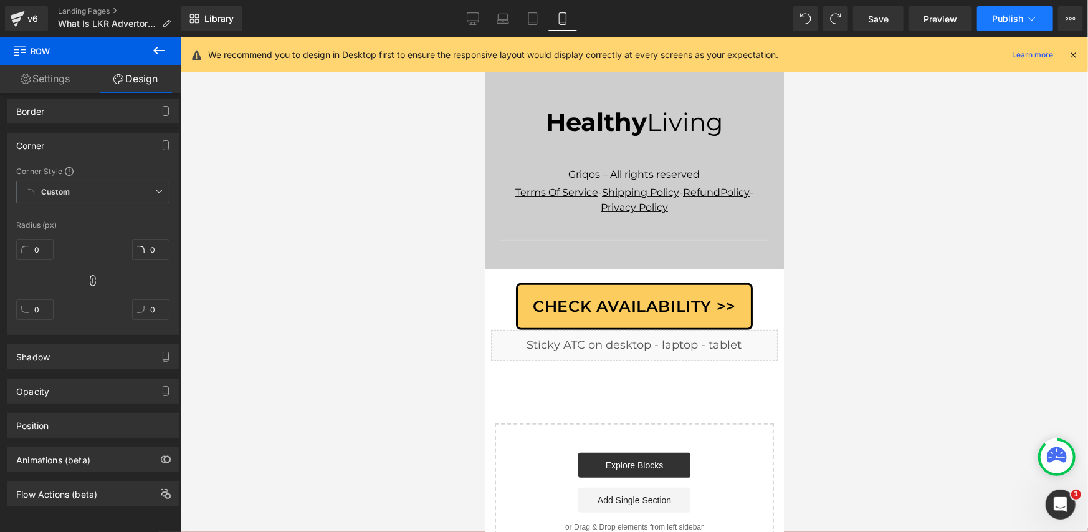
click at [1000, 21] on span "Publish" at bounding box center [1007, 19] width 31 height 10
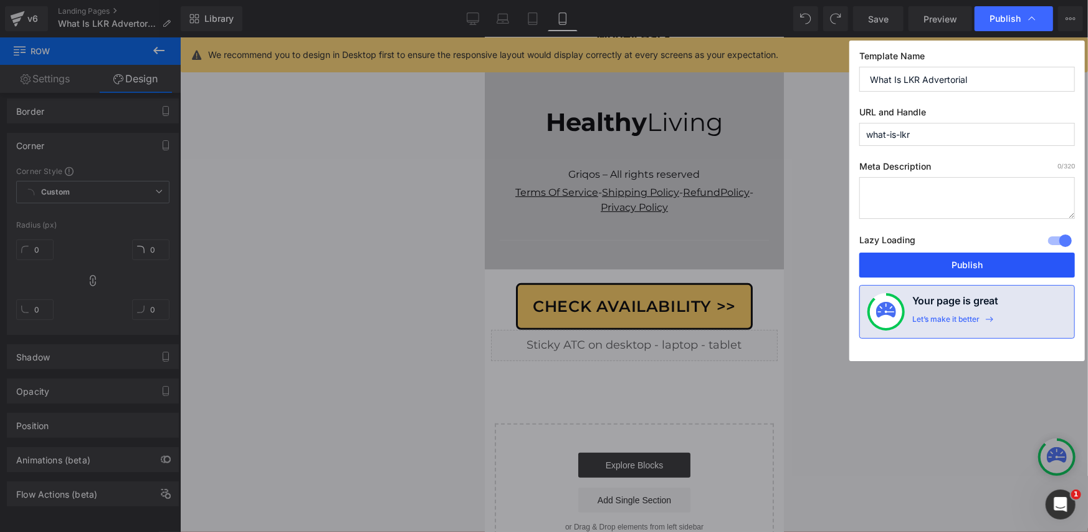
drag, startPoint x: 946, startPoint y: 270, endPoint x: 149, endPoint y: 300, distance: 797.2
click at [946, 270] on button "Publish" at bounding box center [968, 264] width 216 height 25
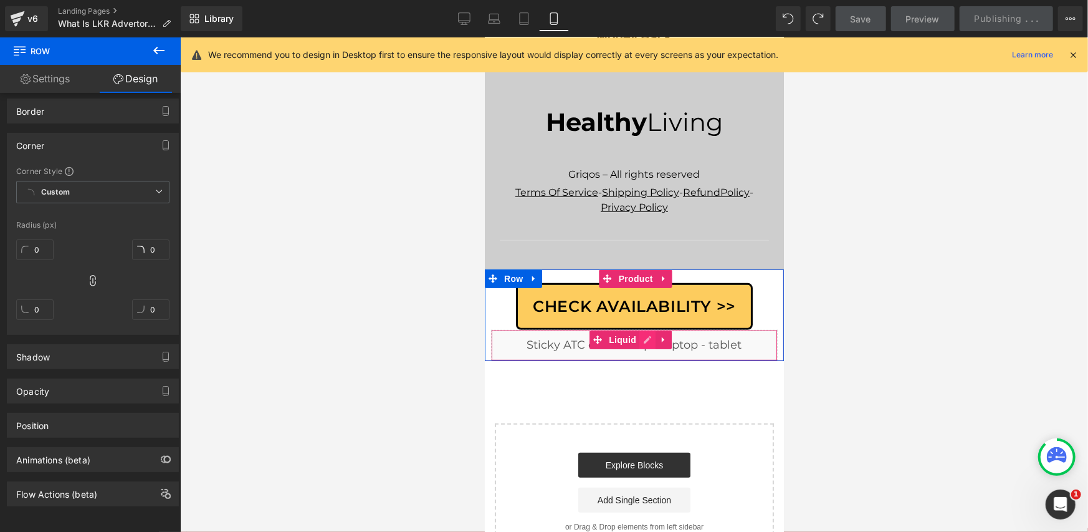
click at [645, 329] on div "Liquid" at bounding box center [634, 344] width 287 height 31
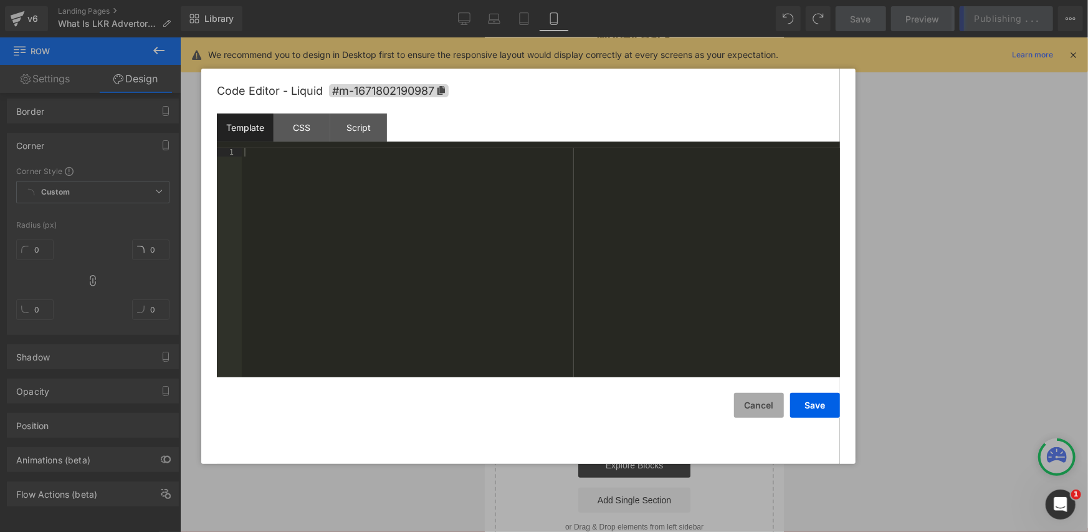
click at [744, 401] on button "Cancel" at bounding box center [759, 405] width 50 height 25
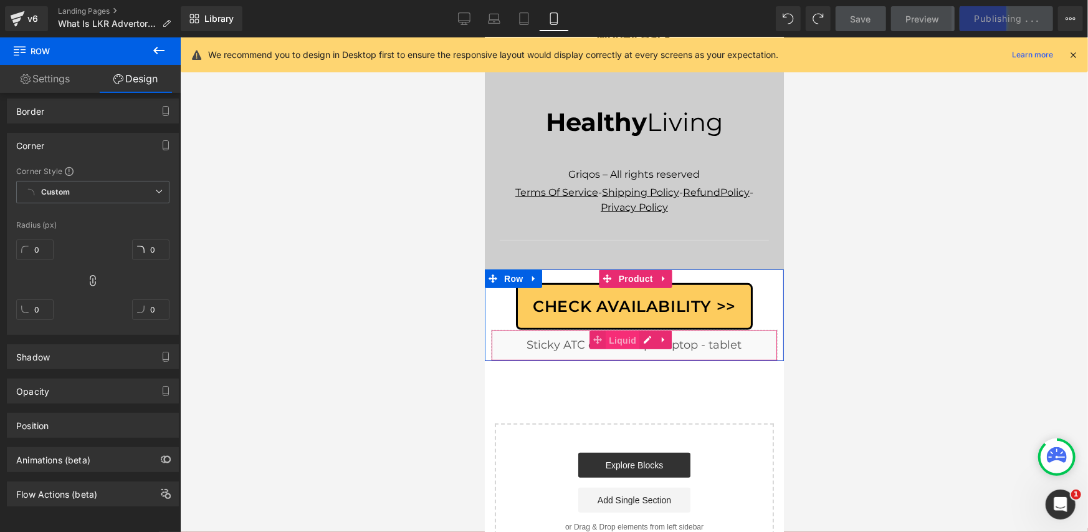
drag, startPoint x: 622, startPoint y: 290, endPoint x: 936, endPoint y: 313, distance: 315.0
click at [622, 330] on span "Liquid" at bounding box center [622, 339] width 34 height 19
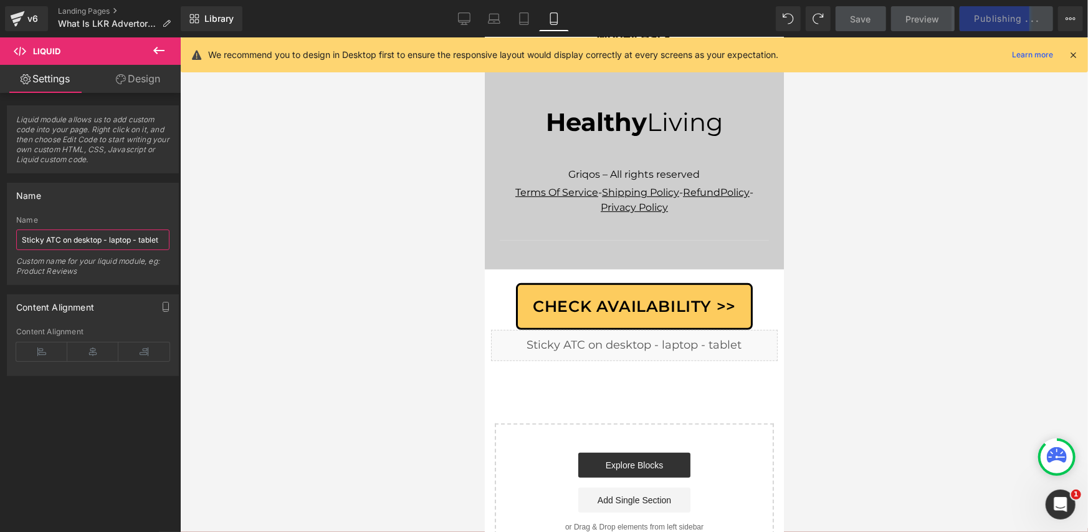
drag, startPoint x: 63, startPoint y: 242, endPoint x: 211, endPoint y: 244, distance: 148.4
click at [211, 244] on div "Liquid You are previewing how the will restyle your page. You can not edit Elem…" at bounding box center [544, 276] width 1088 height 553
type input "Sticky ATC"
click at [126, 216] on div "Name" at bounding box center [92, 220] width 153 height 9
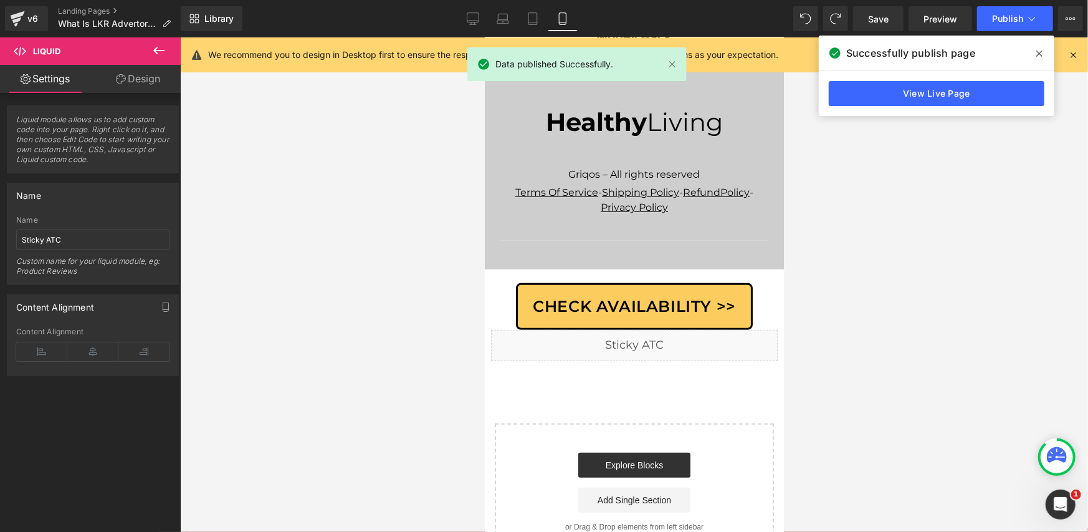
click at [850, 97] on link "View Live Page" at bounding box center [937, 93] width 216 height 25
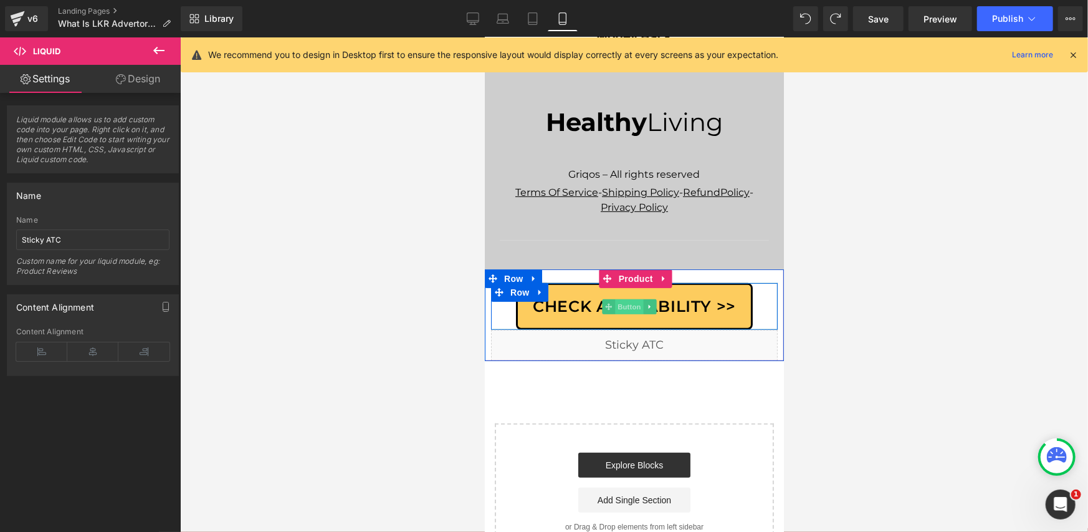
click at [628, 299] on span "Button" at bounding box center [629, 306] width 29 height 15
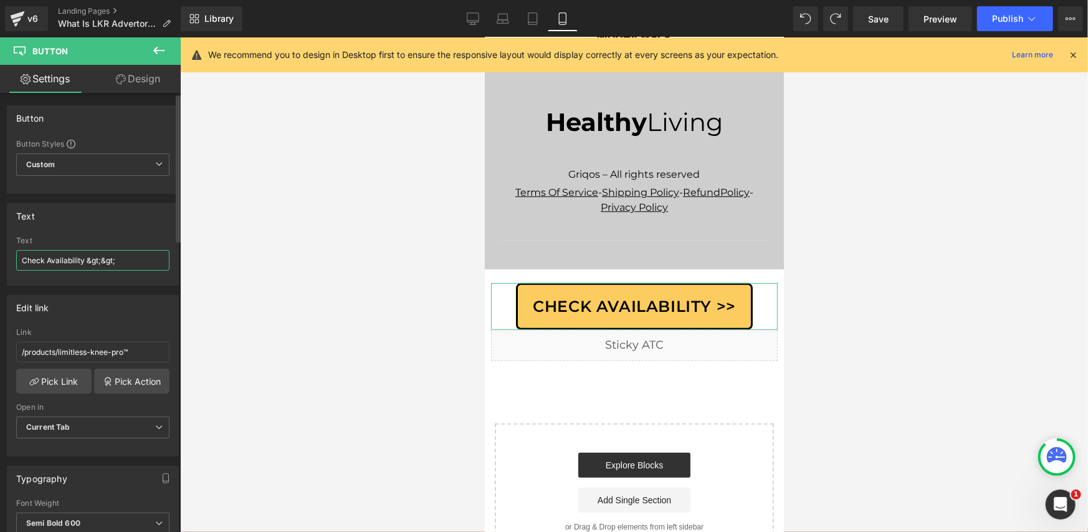
click at [89, 263] on input "Check Availability &gt;&gt;" at bounding box center [92, 260] width 153 height 21
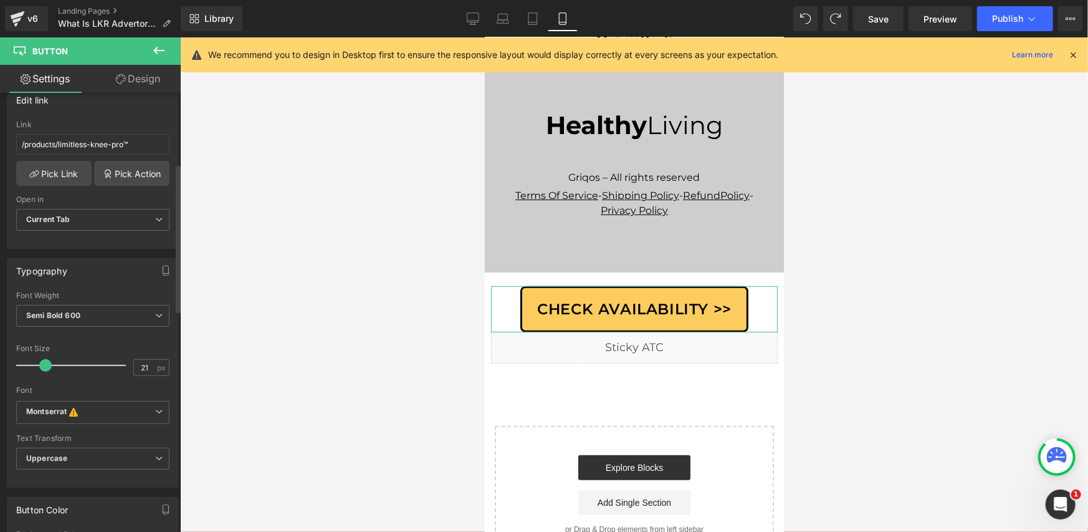
scroll to position [9188, 0]
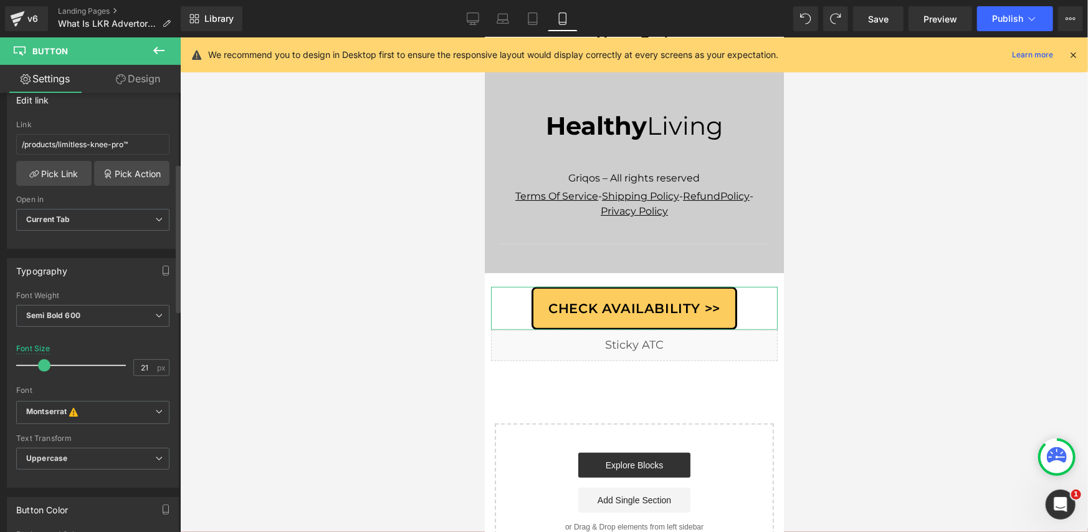
type input "20"
click at [37, 367] on span at bounding box center [43, 365] width 12 height 12
click at [990, 26] on button "Publish" at bounding box center [1015, 18] width 76 height 25
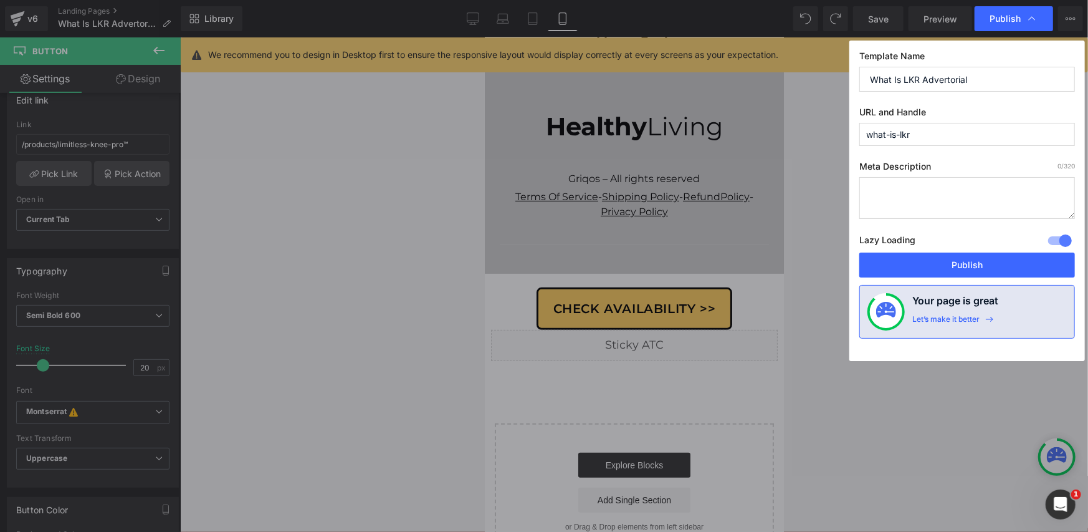
click at [914, 259] on button "Publish" at bounding box center [968, 264] width 216 height 25
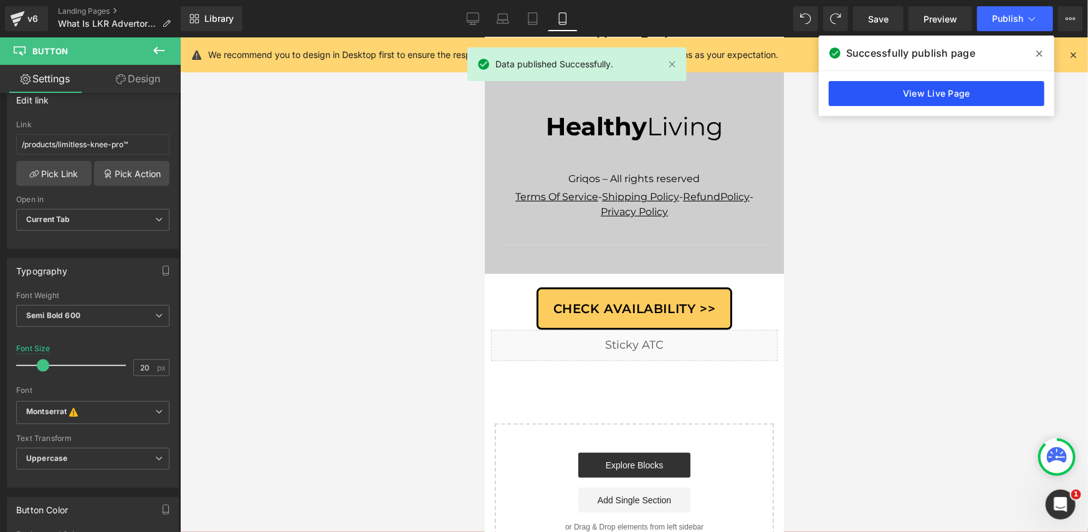
click at [892, 93] on link "View Live Page" at bounding box center [937, 93] width 216 height 25
